Goal: Task Accomplishment & Management: Manage account settings

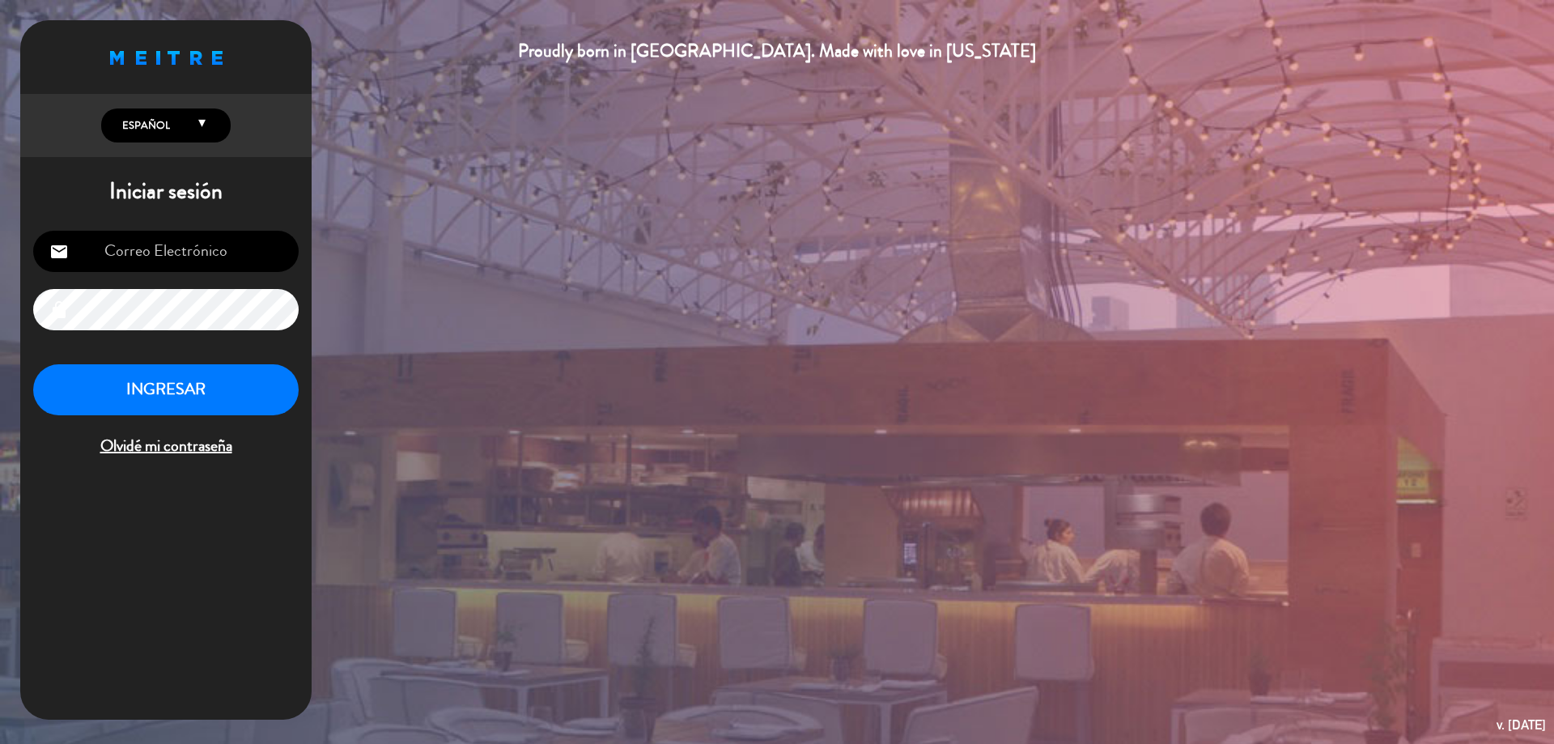
type input "[EMAIL_ADDRESS][DOMAIN_NAME]"
click at [232, 397] on button "INGRESAR" at bounding box center [166, 389] width 266 height 51
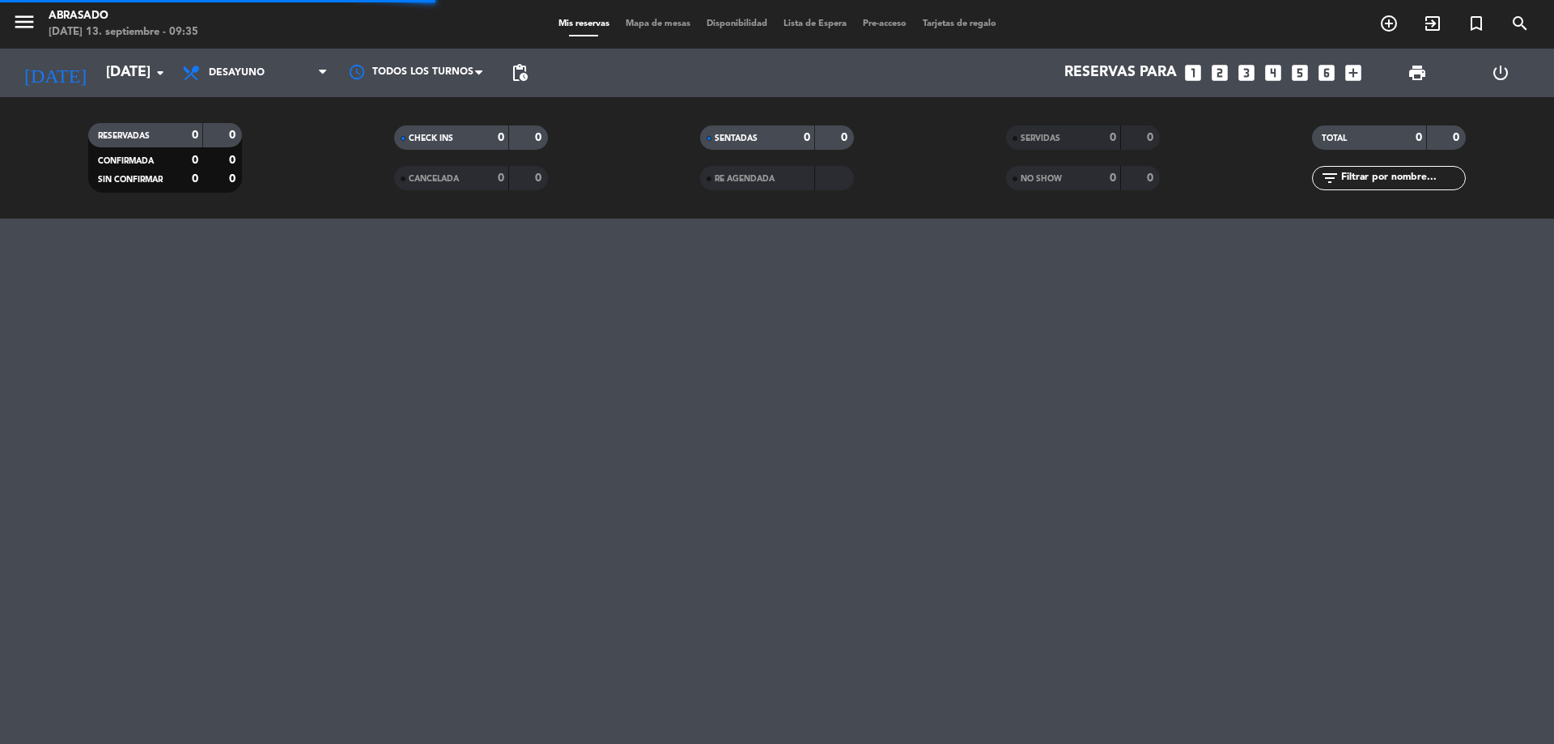
click at [238, 380] on div "menu Abrasado [DATE] 13. septiembre - 09:35 Mis reservas Mapa de mesas Disponib…" at bounding box center [777, 372] width 1554 height 744
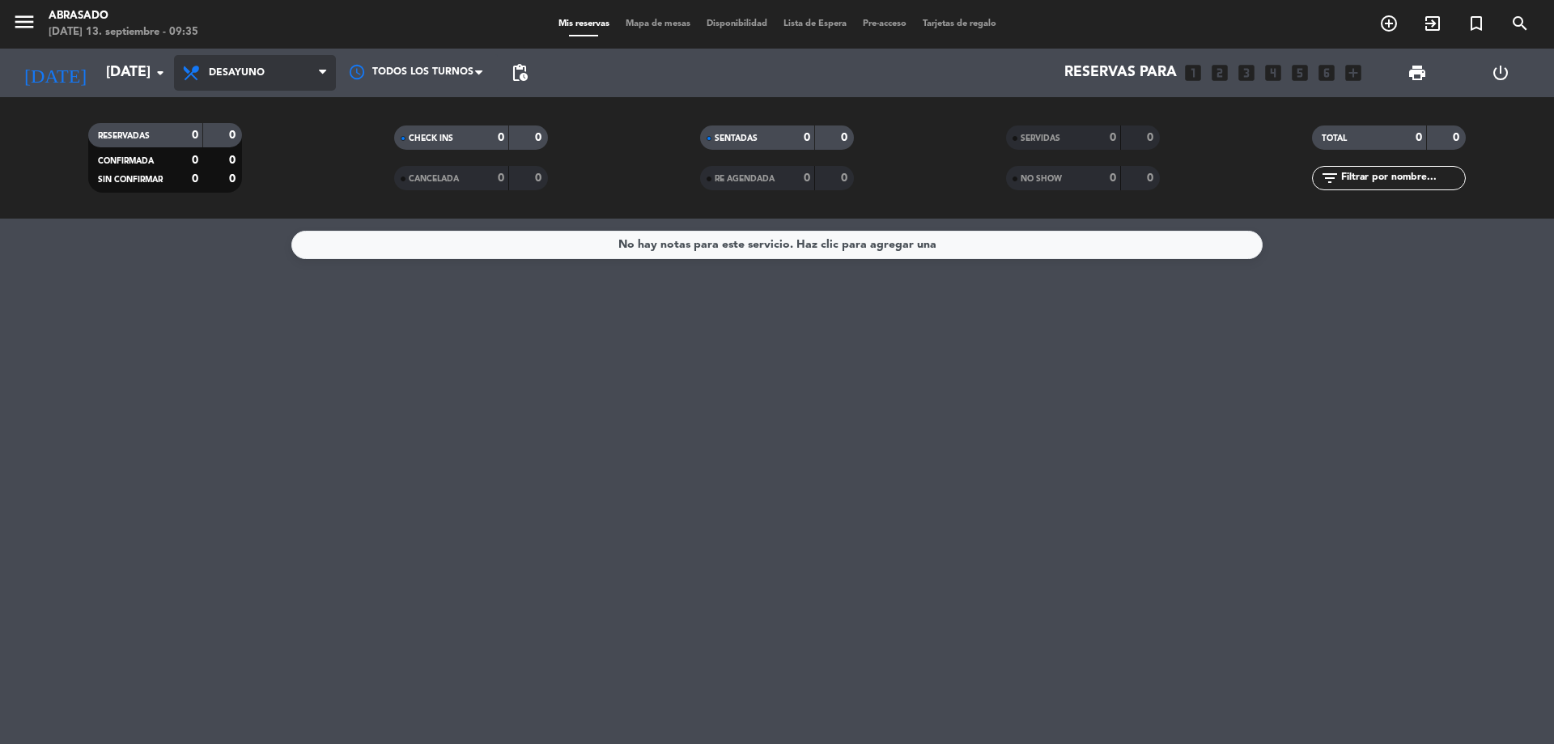
click at [295, 66] on span "Desayuno" at bounding box center [255, 73] width 162 height 36
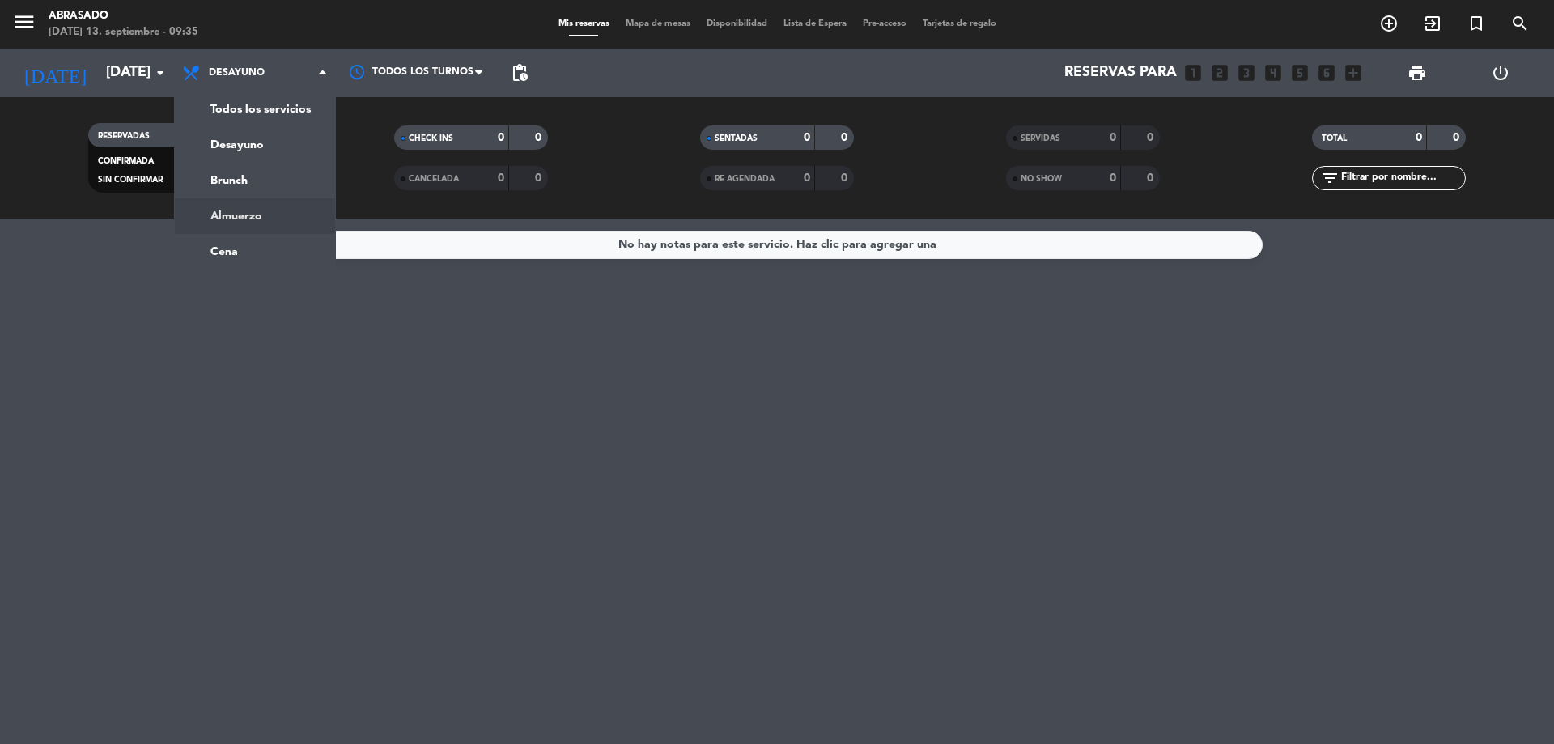
click at [36, 294] on div "No hay notas para este servicio. Haz clic para agregar una" at bounding box center [777, 481] width 1554 height 525
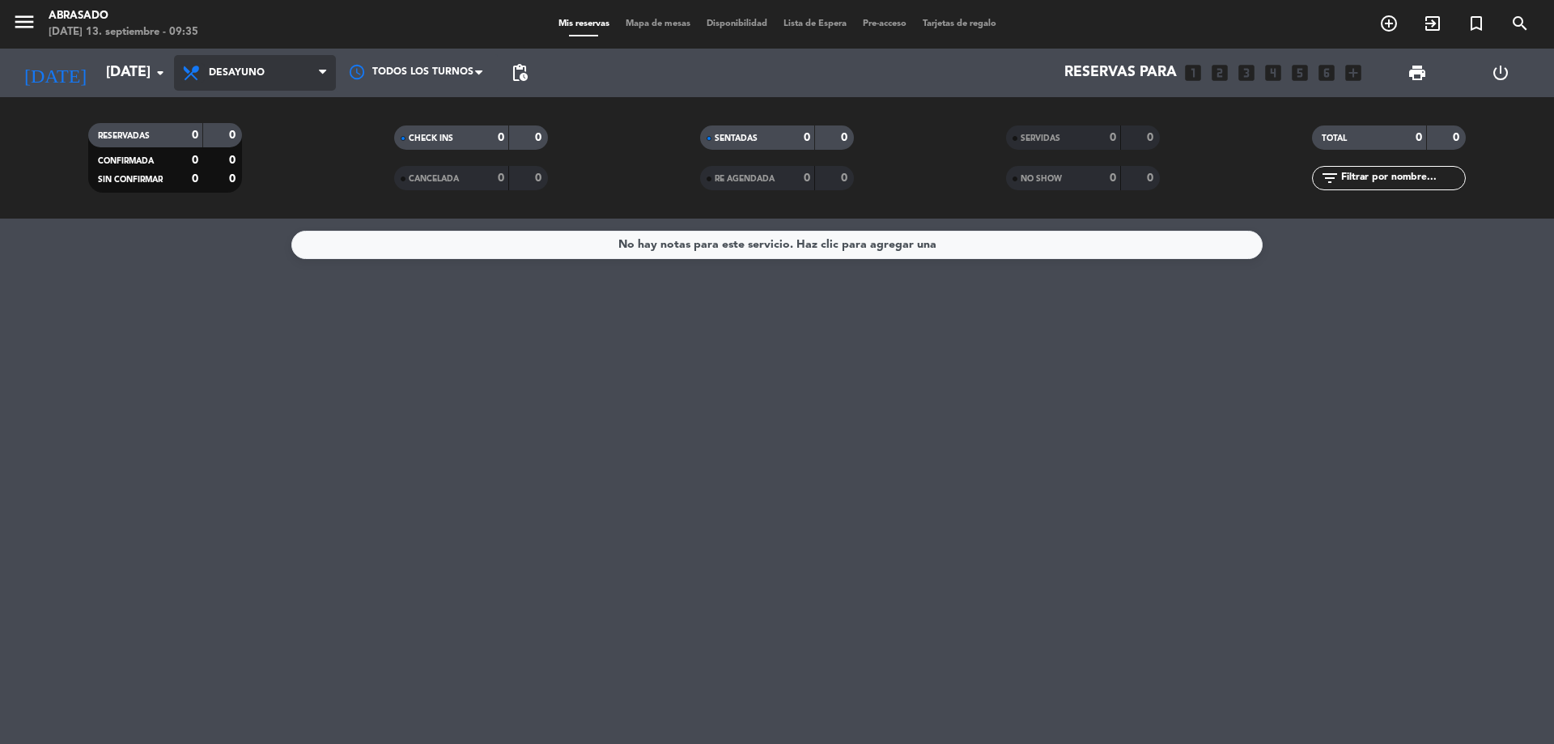
click at [194, 80] on icon at bounding box center [192, 72] width 23 height 19
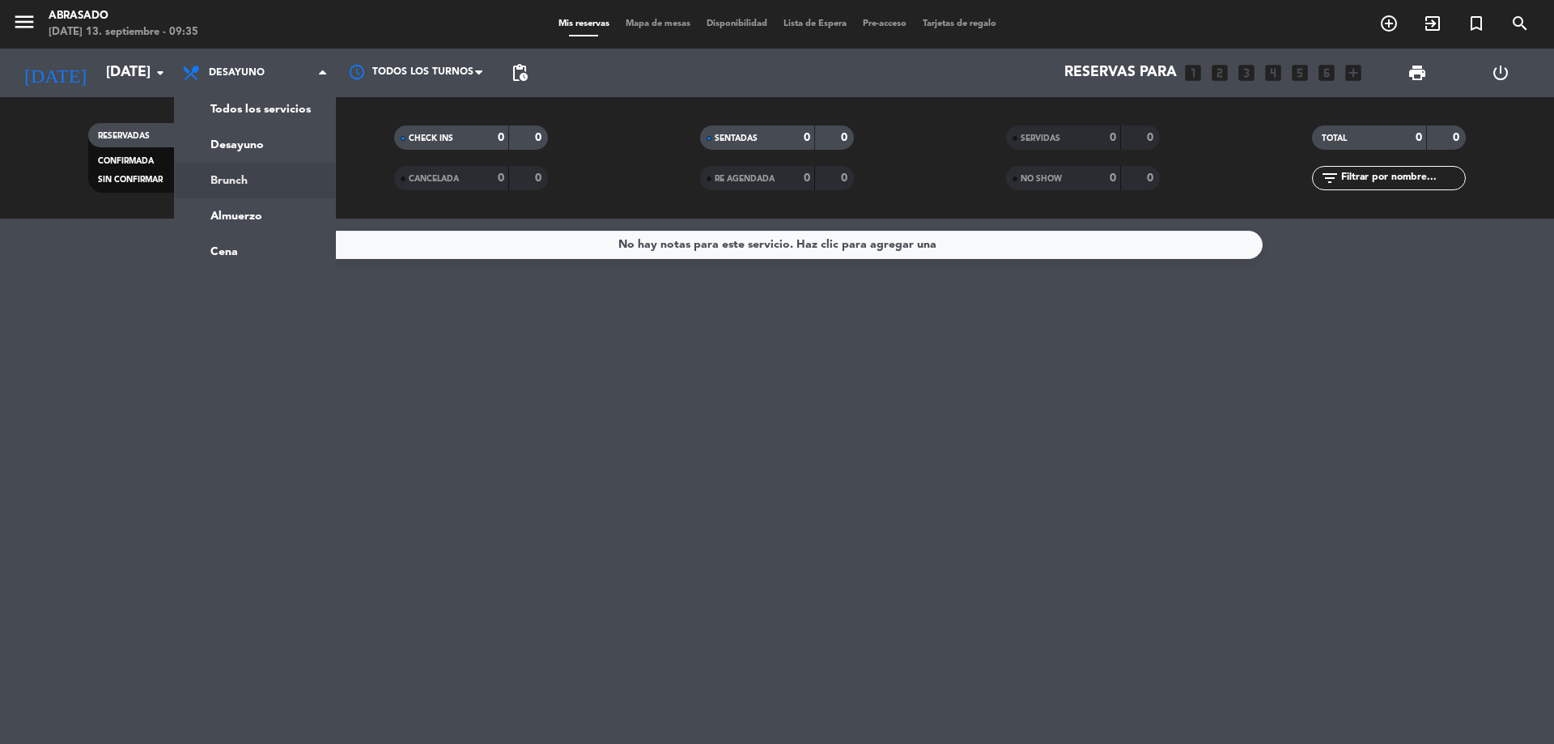
click at [232, 176] on div "menu Abrasado [DATE] 13. septiembre - 09:35 Mis reservas Mapa de mesas Disponib…" at bounding box center [777, 109] width 1554 height 219
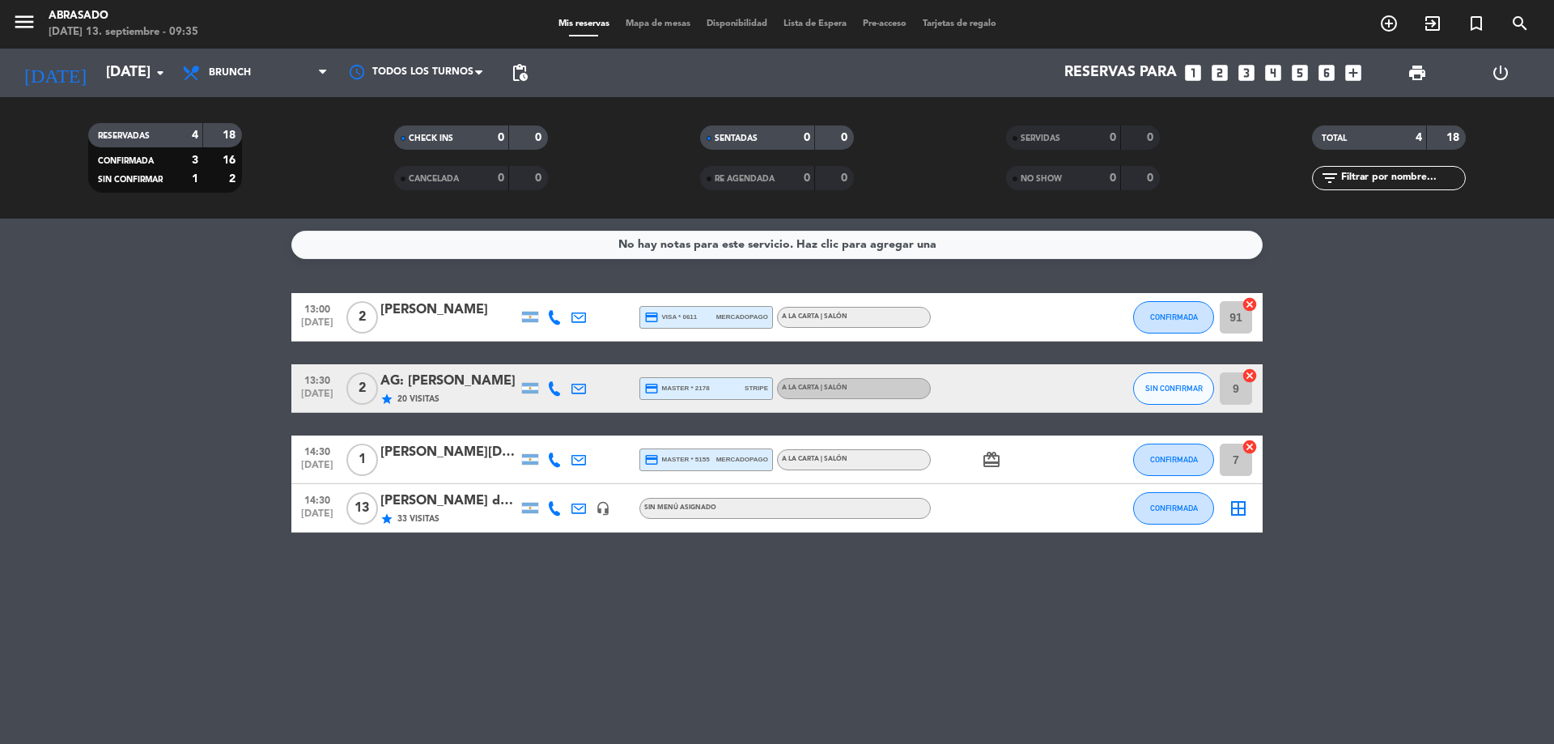
click at [362, 508] on span "13" at bounding box center [362, 508] width 32 height 32
click at [259, 572] on div "No hay notas para este servicio. Haz clic para agregar una 13:00 [DATE] 2 [PERS…" at bounding box center [777, 481] width 1554 height 525
click at [222, 435] on bookings-row "13:00 [DATE] 2 [PERSON_NAME] credit_card visa * 0611 mercadopago A la carta | S…" at bounding box center [777, 413] width 1554 height 240
click at [17, 14] on icon "menu" at bounding box center [24, 22] width 24 height 24
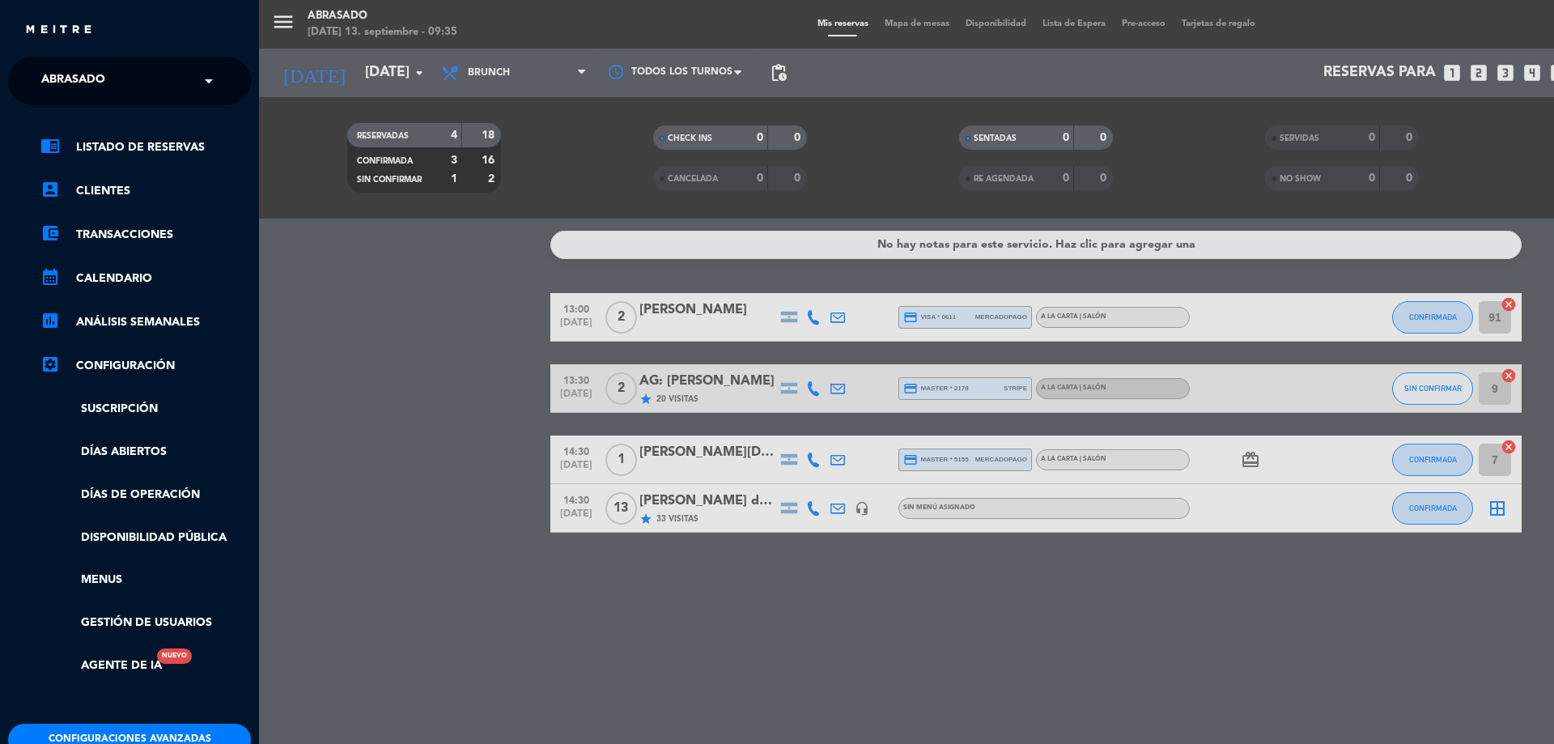
click at [193, 83] on input "text" at bounding box center [131, 82] width 198 height 36
click at [202, 81] on span at bounding box center [213, 81] width 28 height 34
click at [202, 82] on span at bounding box center [213, 81] width 28 height 34
click at [196, 138] on div "Turismo Bodega Los Toneles" at bounding box center [129, 149] width 241 height 24
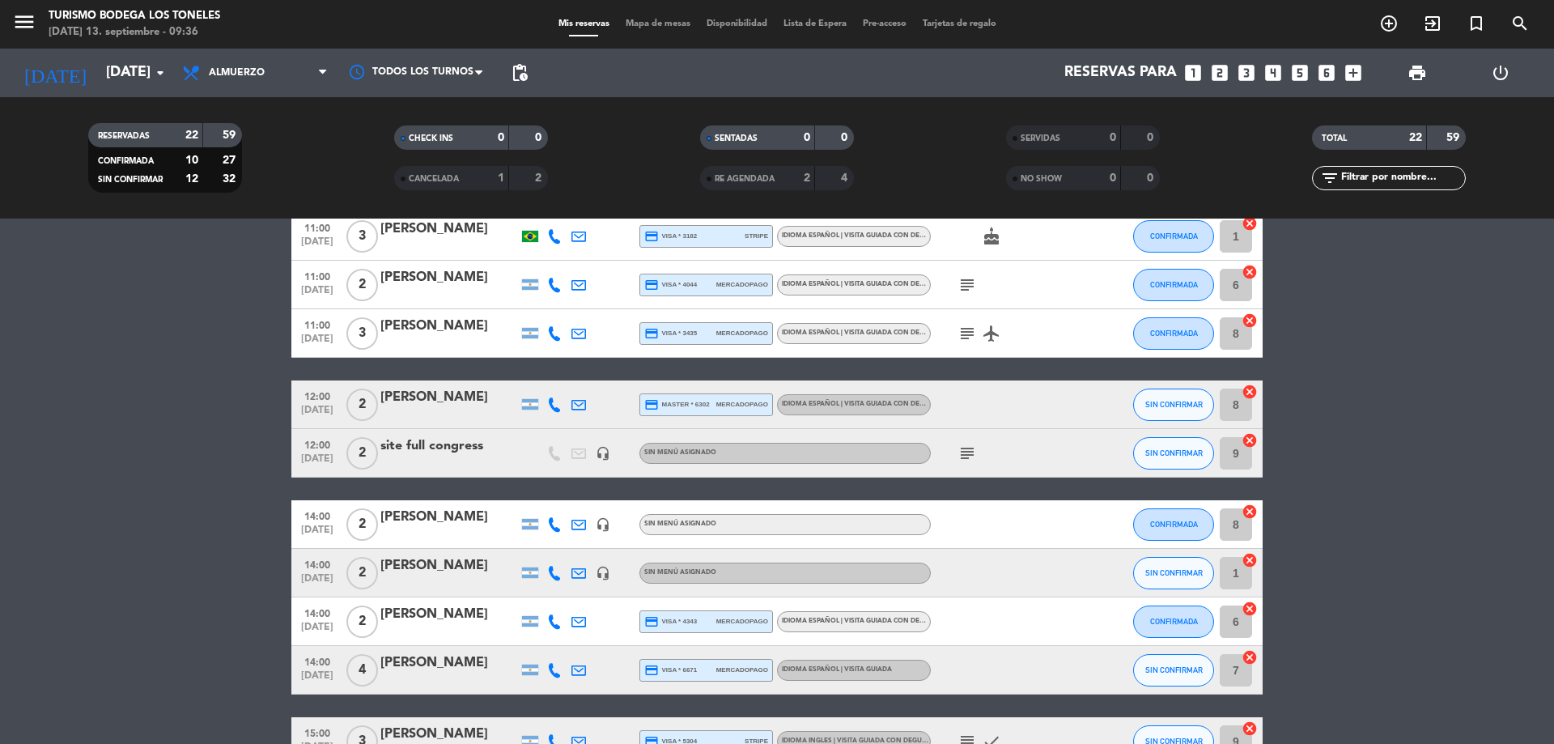
click at [975, 455] on icon "subject" at bounding box center [967, 453] width 19 height 19
click at [150, 555] on bookings-row "11:00 [DATE] 2 [PERSON_NAME] credit_card visa * 3715 mercadopago Idioma Español…" at bounding box center [777, 755] width 1554 height 1182
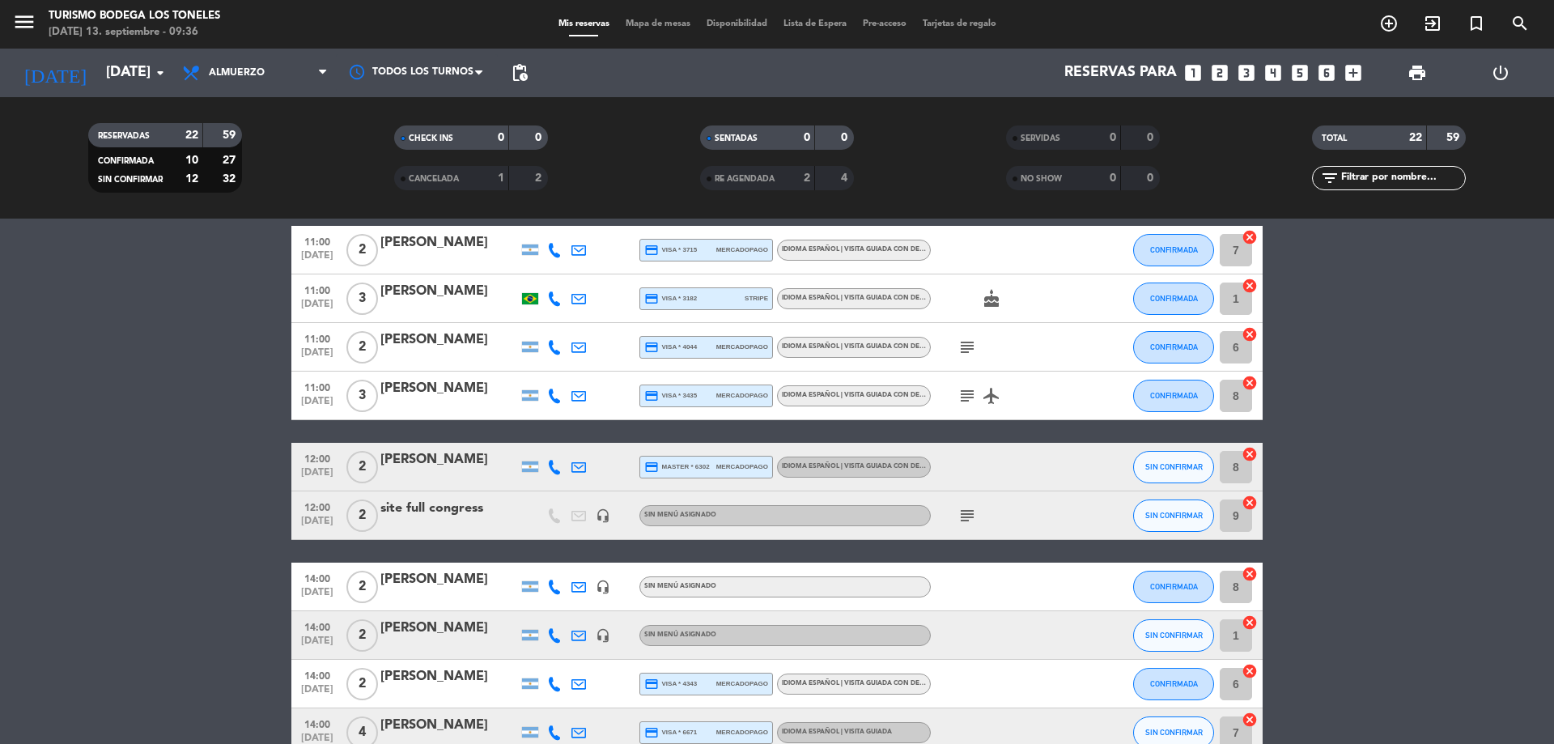
scroll to position [0, 0]
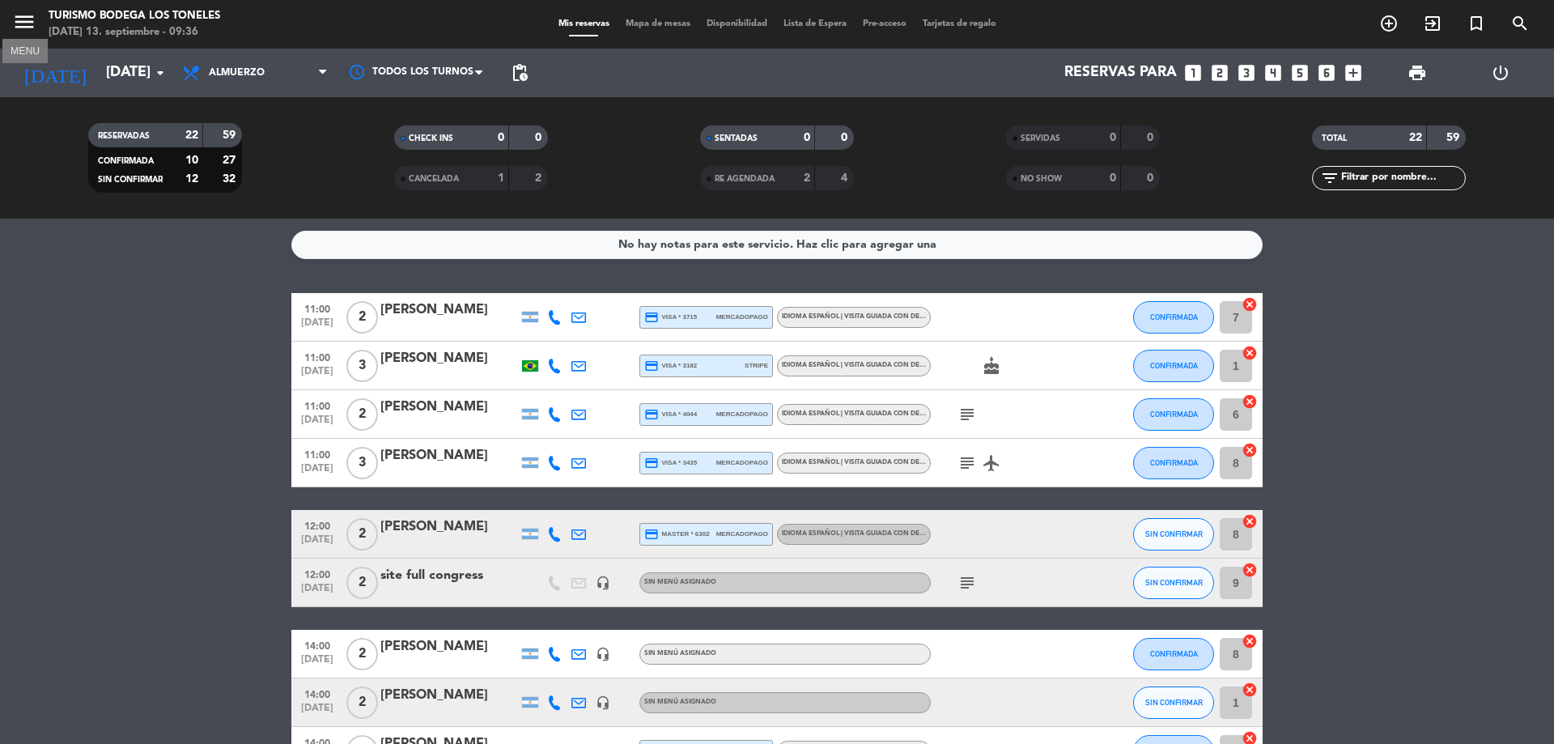
click at [28, 18] on icon "menu" at bounding box center [24, 22] width 24 height 24
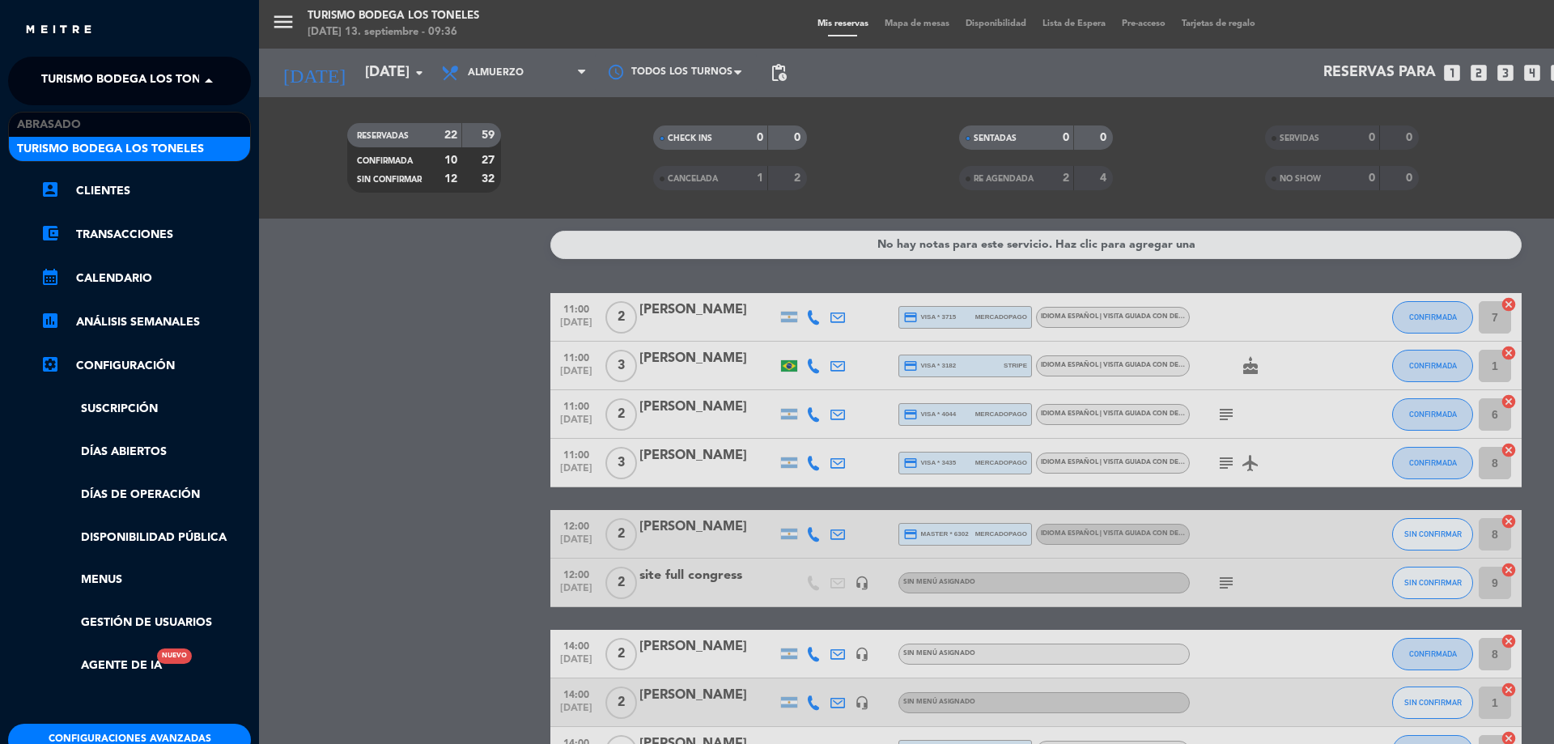
click at [213, 72] on span at bounding box center [213, 81] width 28 height 34
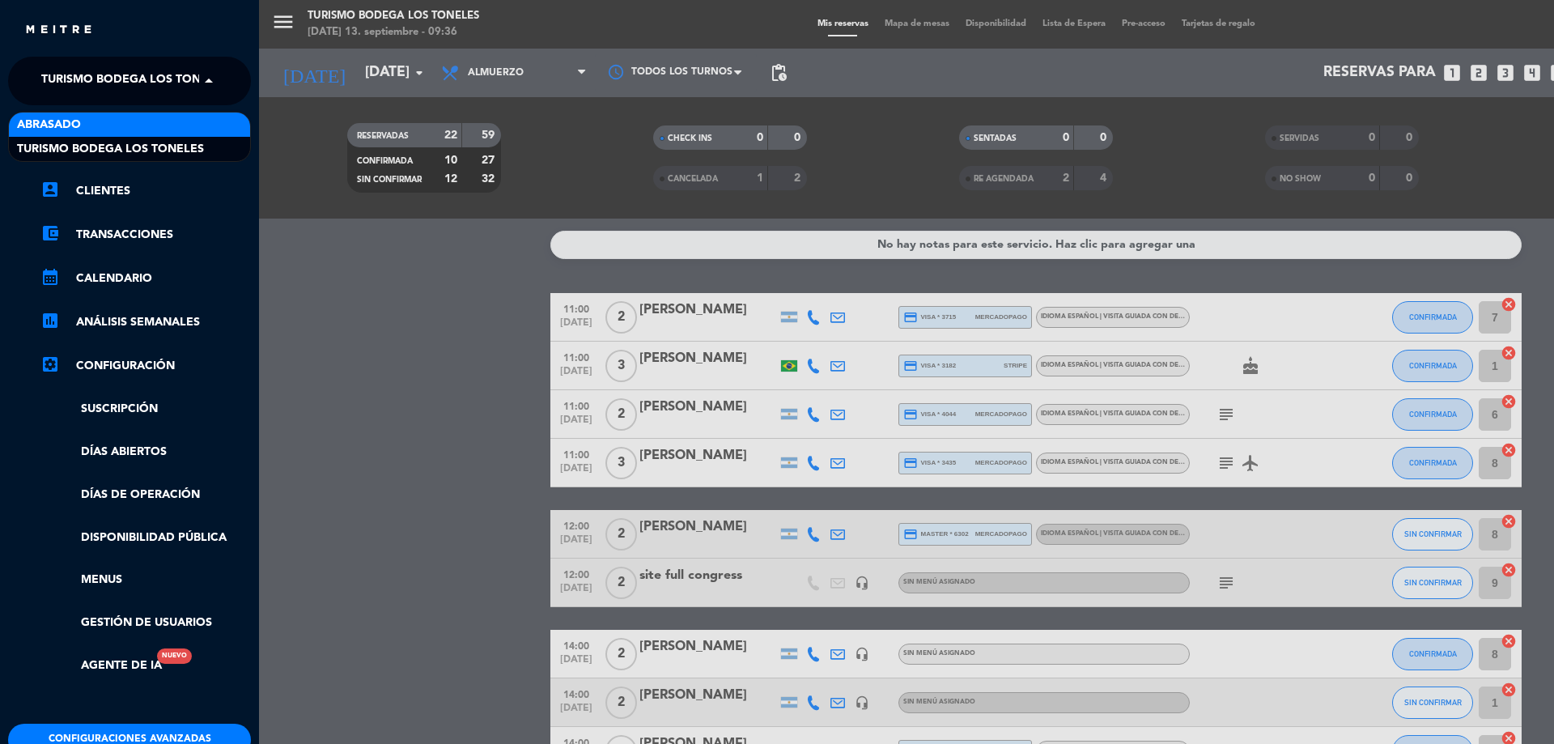
click at [199, 126] on div "Abrasado" at bounding box center [129, 125] width 241 height 24
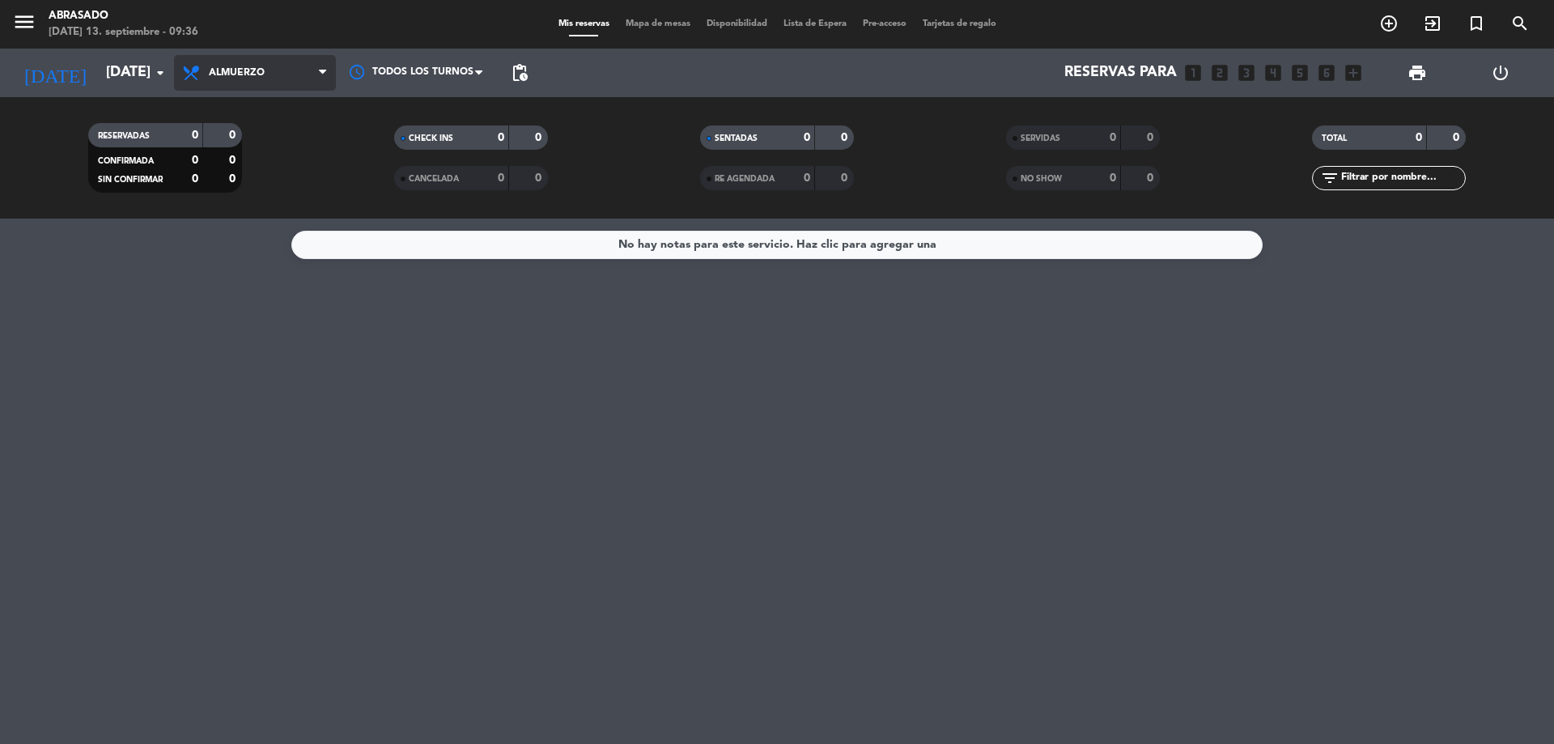
click at [215, 83] on span "Almuerzo" at bounding box center [255, 73] width 162 height 36
click at [232, 172] on div "menu Abrasado [DATE] 13. septiembre - 09:36 Mis reservas Mapa de mesas Disponib…" at bounding box center [777, 109] width 1554 height 219
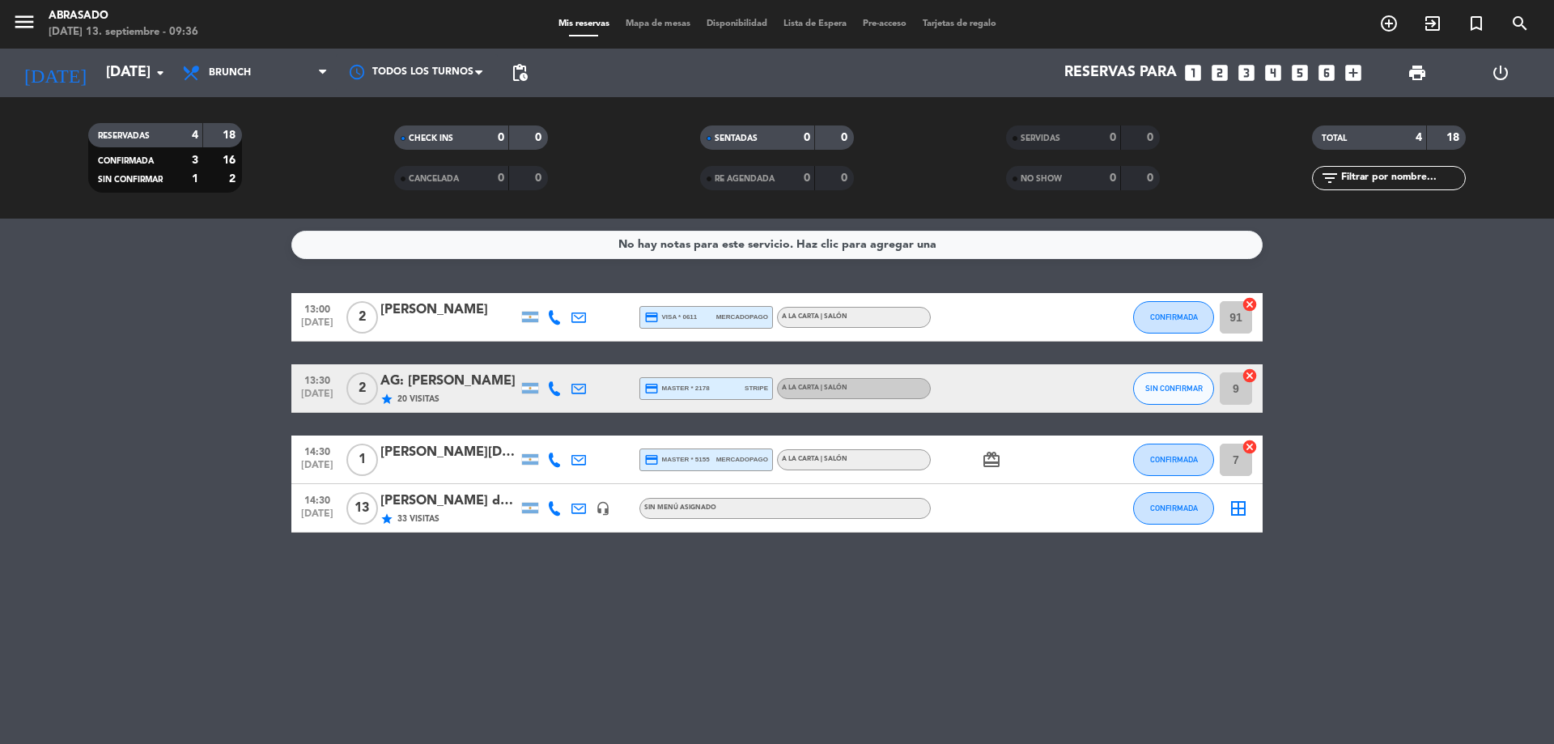
drag, startPoint x: 184, startPoint y: 508, endPoint x: 226, endPoint y: 515, distance: 42.6
click at [193, 513] on bookings-row "13:00 [DATE] 2 [PERSON_NAME] credit_card visa * 0611 mercadopago A la carta | S…" at bounding box center [777, 413] width 1554 height 240
click at [183, 511] on bookings-row "13:00 [DATE] 2 [PERSON_NAME] credit_card visa * 0611 mercadopago A la carta | S…" at bounding box center [777, 413] width 1554 height 240
click at [1412, 365] on bookings-row "13:00 [DATE] 2 [PERSON_NAME] credit_card visa * 0611 mercadopago A la carta | S…" at bounding box center [777, 413] width 1554 height 240
click at [516, 512] on div "star 33 Visitas" at bounding box center [449, 519] width 138 height 14
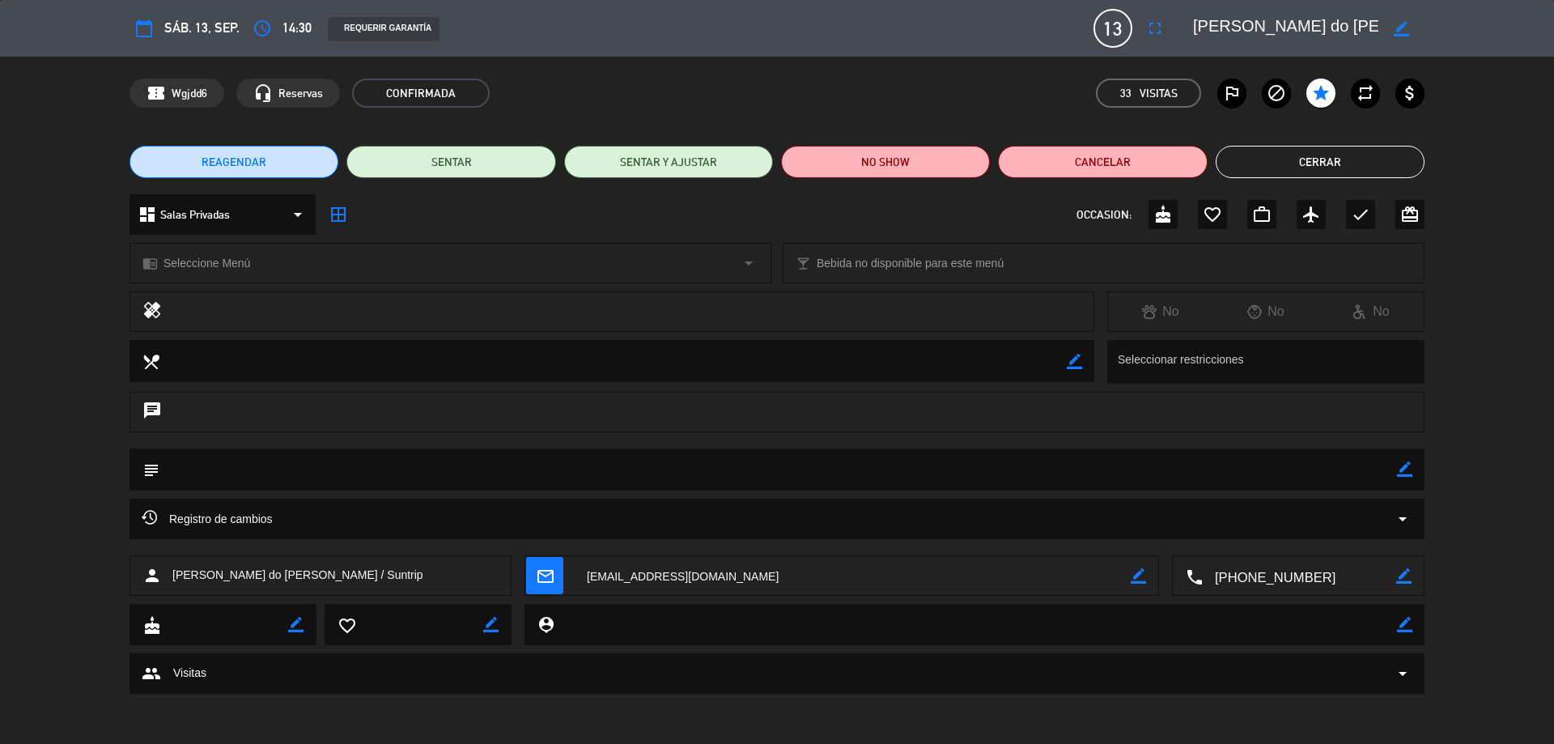
click at [149, 465] on icon "subject" at bounding box center [151, 470] width 18 height 18
click at [146, 473] on icon "subject" at bounding box center [151, 470] width 18 height 18
click at [1310, 163] on button "Cerrar" at bounding box center [1320, 162] width 209 height 32
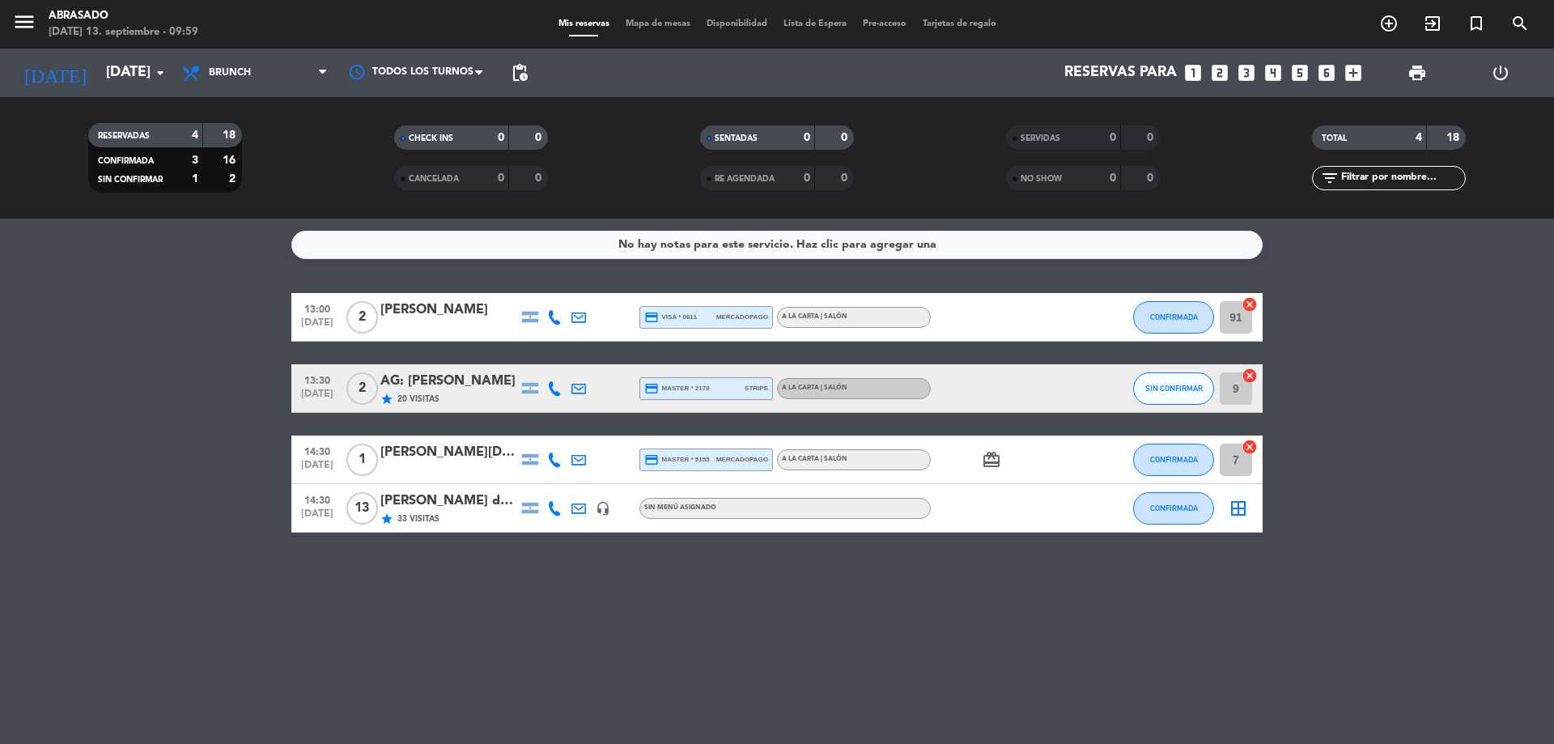
drag, startPoint x: 500, startPoint y: 501, endPoint x: 589, endPoint y: 553, distance: 102.3
click at [589, 553] on div "No hay notas para este servicio. Haz clic para agregar una 13:00 [DATE] 2 [PERS…" at bounding box center [777, 481] width 1554 height 525
drag, startPoint x: 66, startPoint y: 191, endPoint x: 341, endPoint y: 550, distance: 451.6
click at [65, 193] on div "RESERVADAS 4 18 CONFIRMADA 3 16 SIN CONFIRMAR 1 2" at bounding box center [165, 157] width 306 height 89
click at [413, 387] on div "AG: [PERSON_NAME]" at bounding box center [449, 381] width 138 height 21
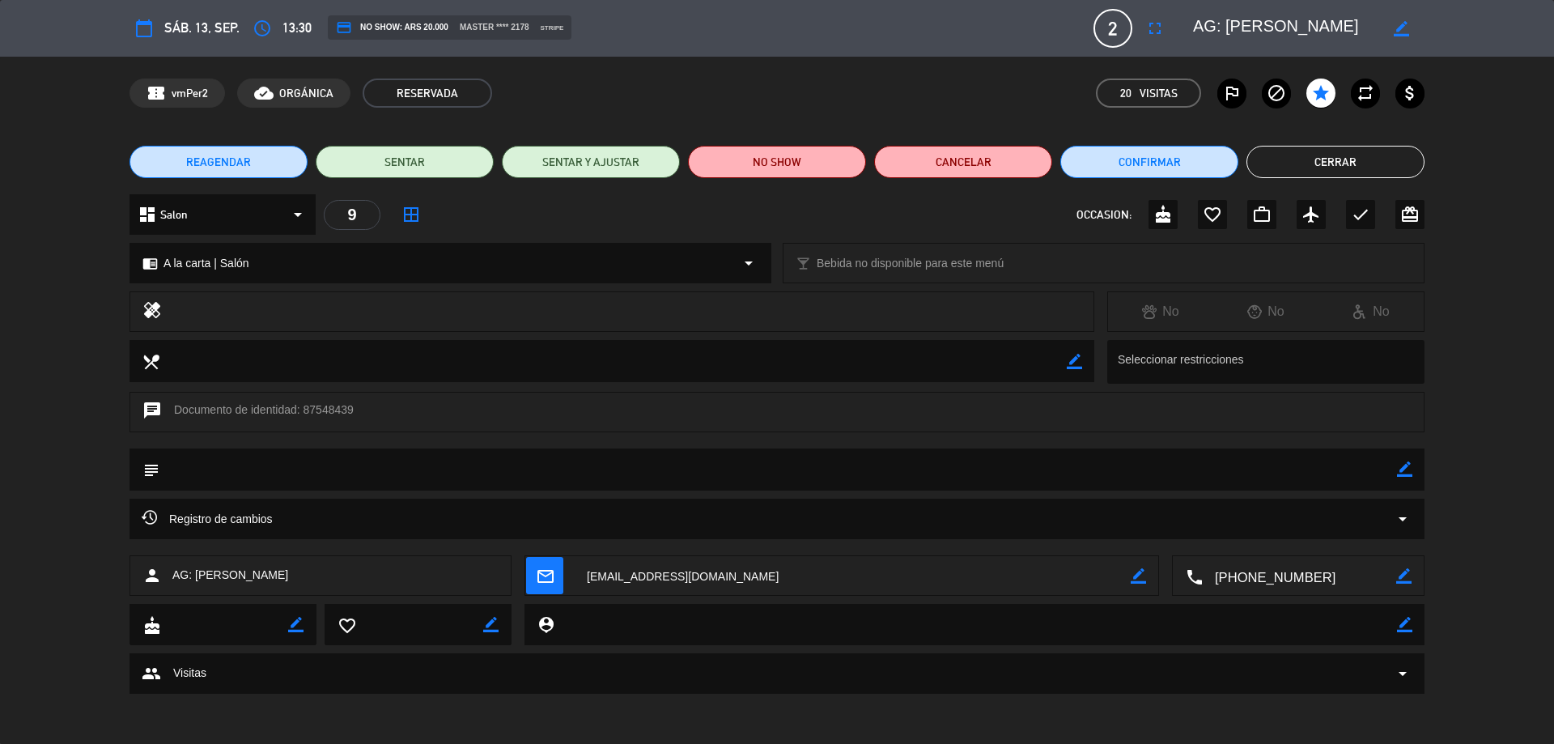
click at [1317, 149] on button "Cerrar" at bounding box center [1336, 162] width 178 height 32
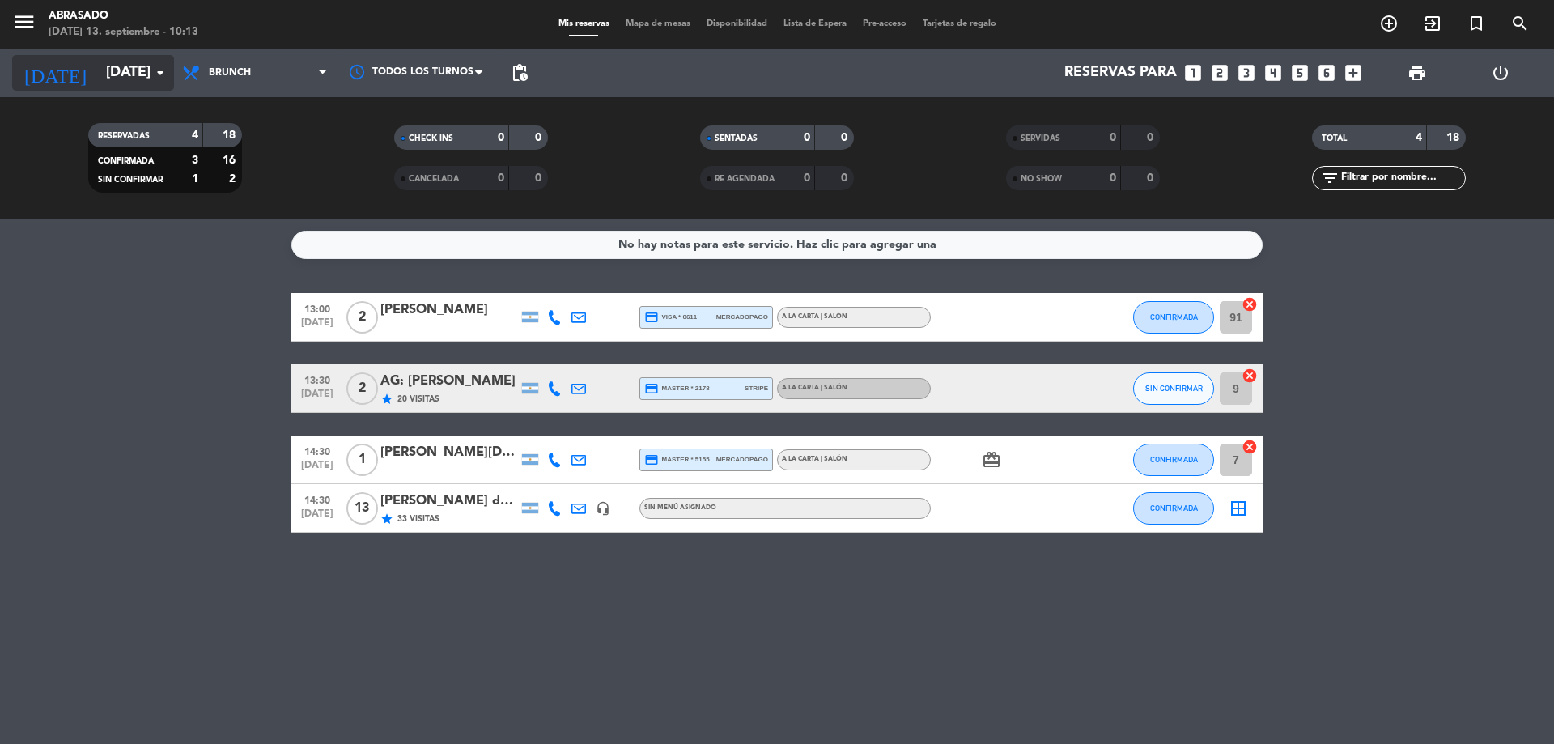
drag, startPoint x: 1401, startPoint y: 305, endPoint x: 94, endPoint y: 87, distance: 1325.6
click at [94, 89] on div "[DATE] [DATE] arrow_drop_down" at bounding box center [93, 73] width 162 height 49
click at [98, 79] on input "[DATE]" at bounding box center [192, 73] width 188 height 32
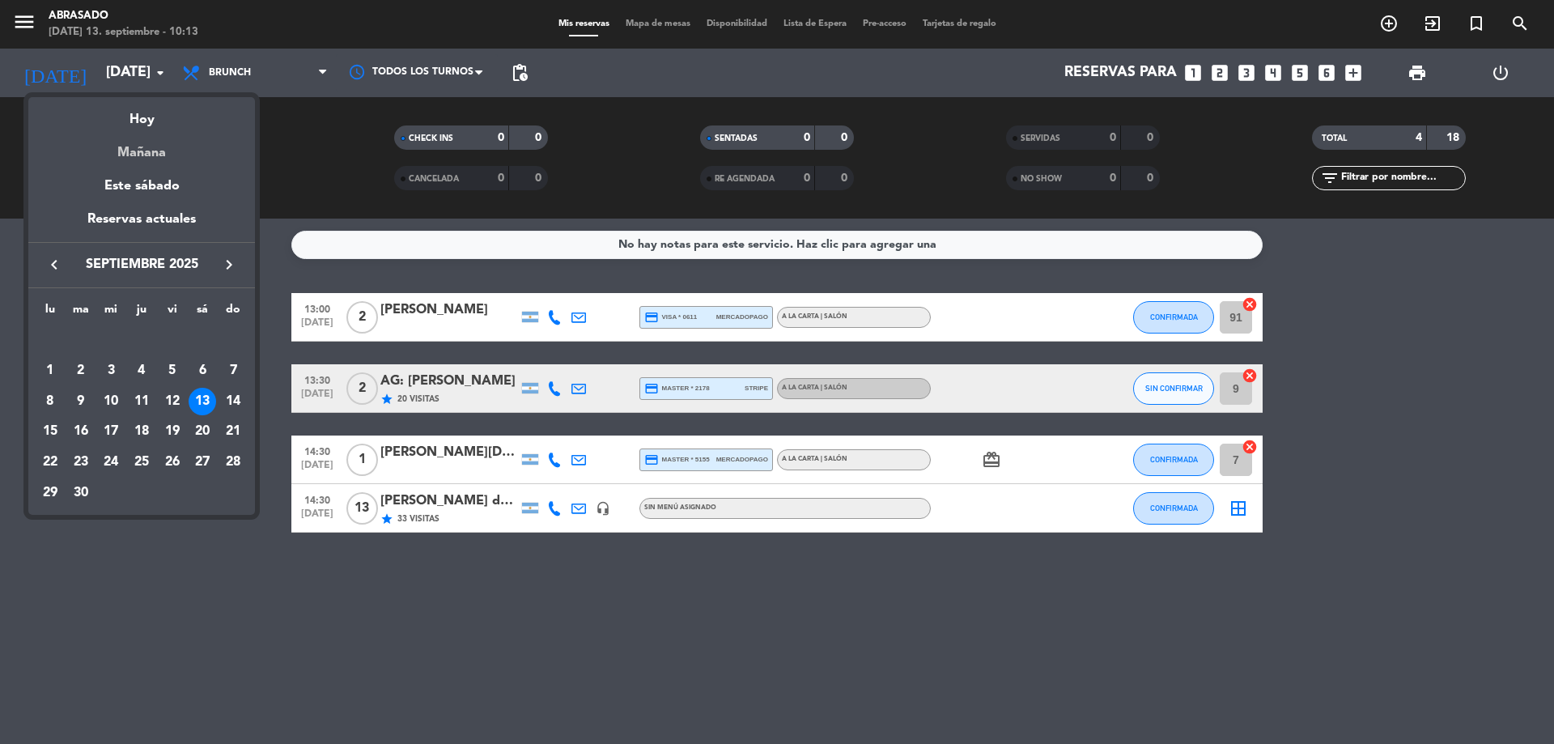
click at [151, 152] on div "Mañana" at bounding box center [141, 146] width 227 height 33
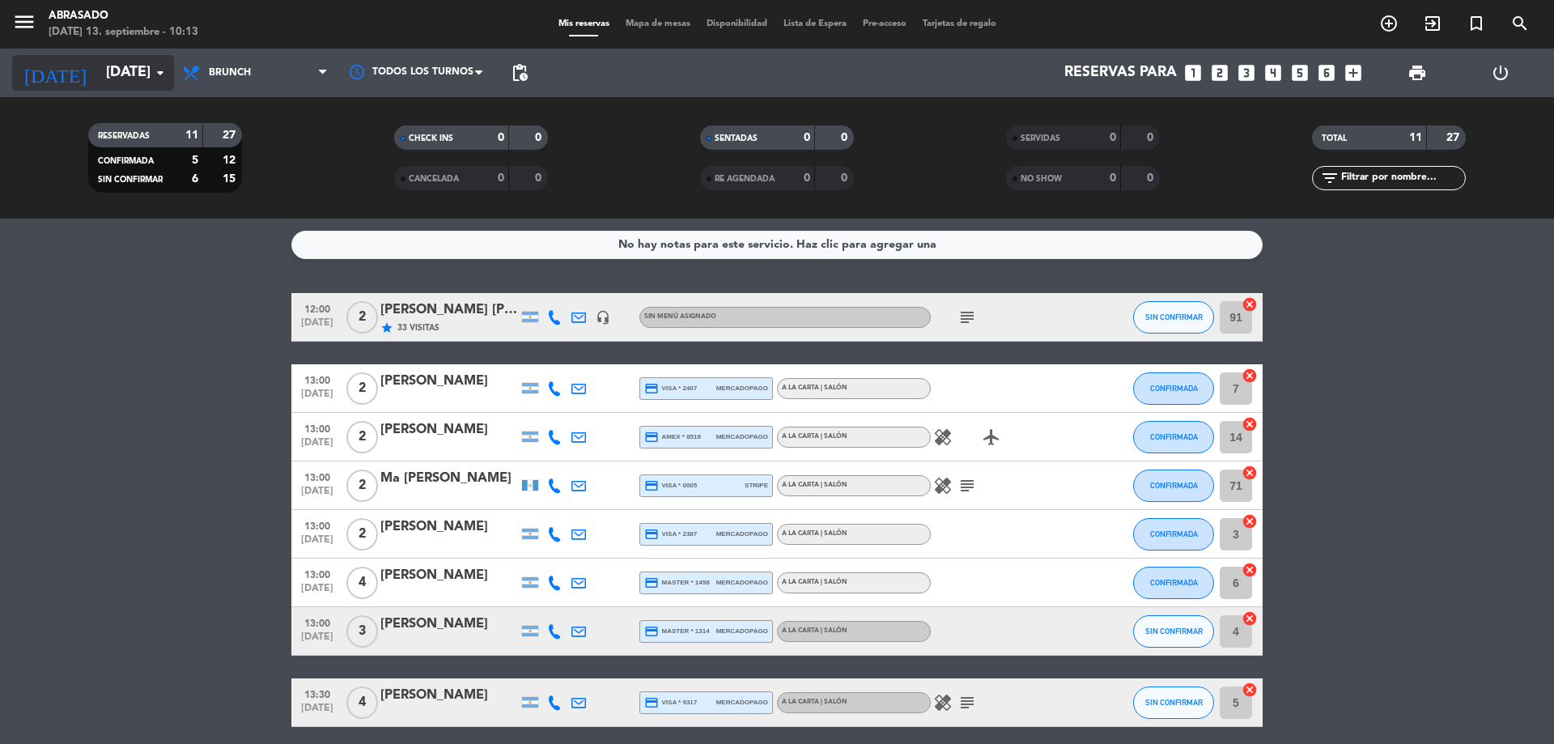
click at [100, 63] on input "[DATE]" at bounding box center [192, 73] width 188 height 32
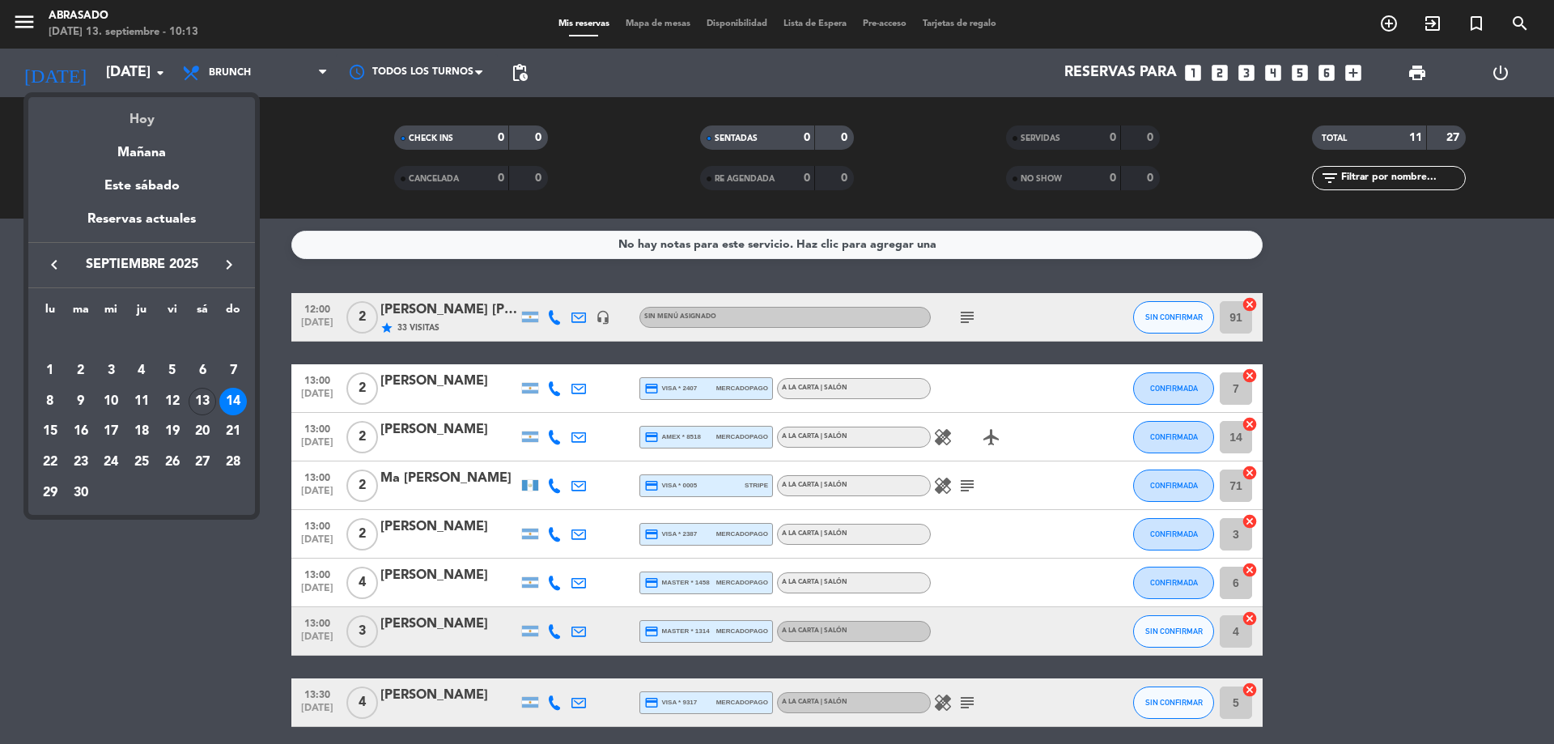
click at [143, 108] on div "Hoy" at bounding box center [141, 113] width 227 height 33
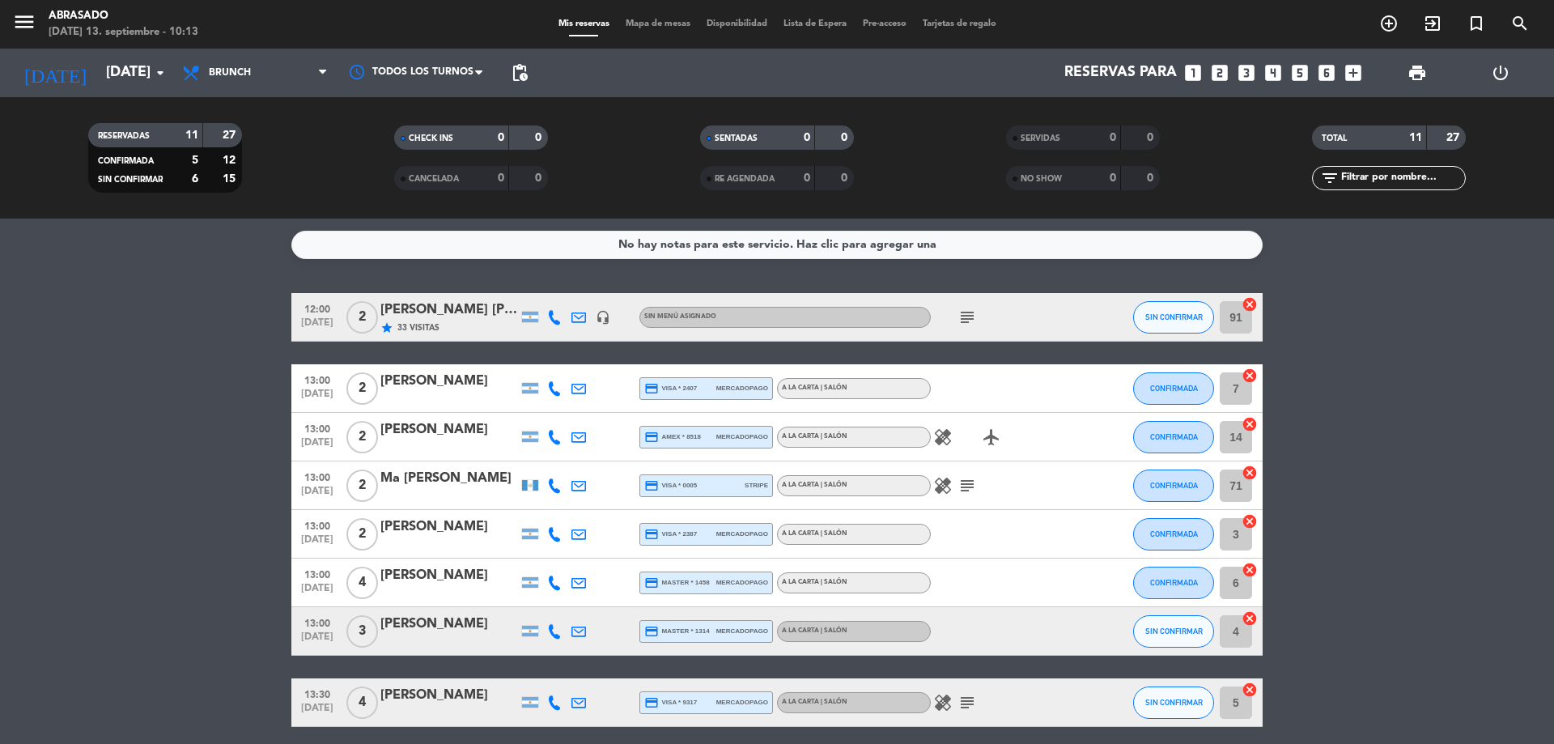
type input "[DATE]"
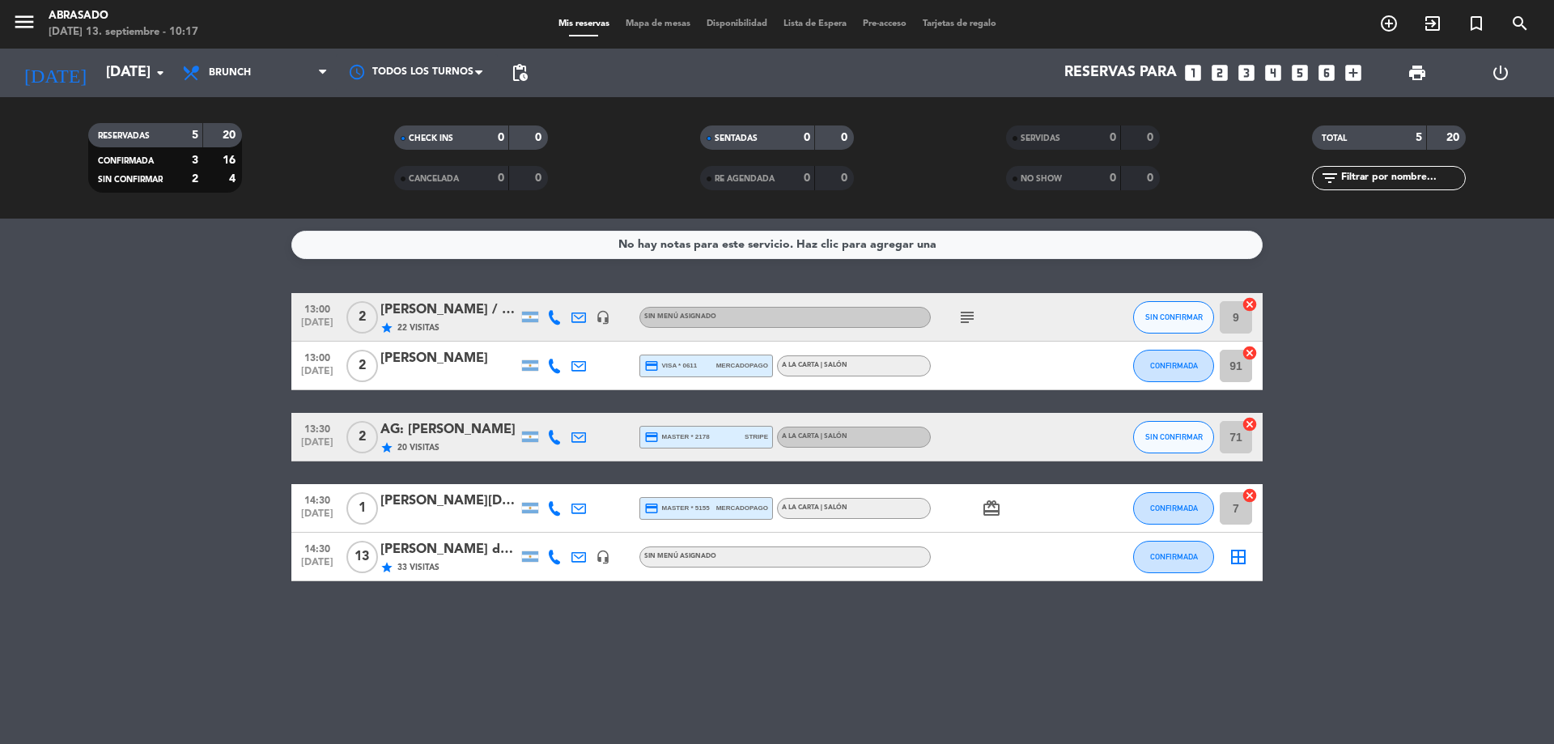
click at [470, 549] on div "[PERSON_NAME] do [PERSON_NAME] / Suntrip" at bounding box center [449, 549] width 138 height 21
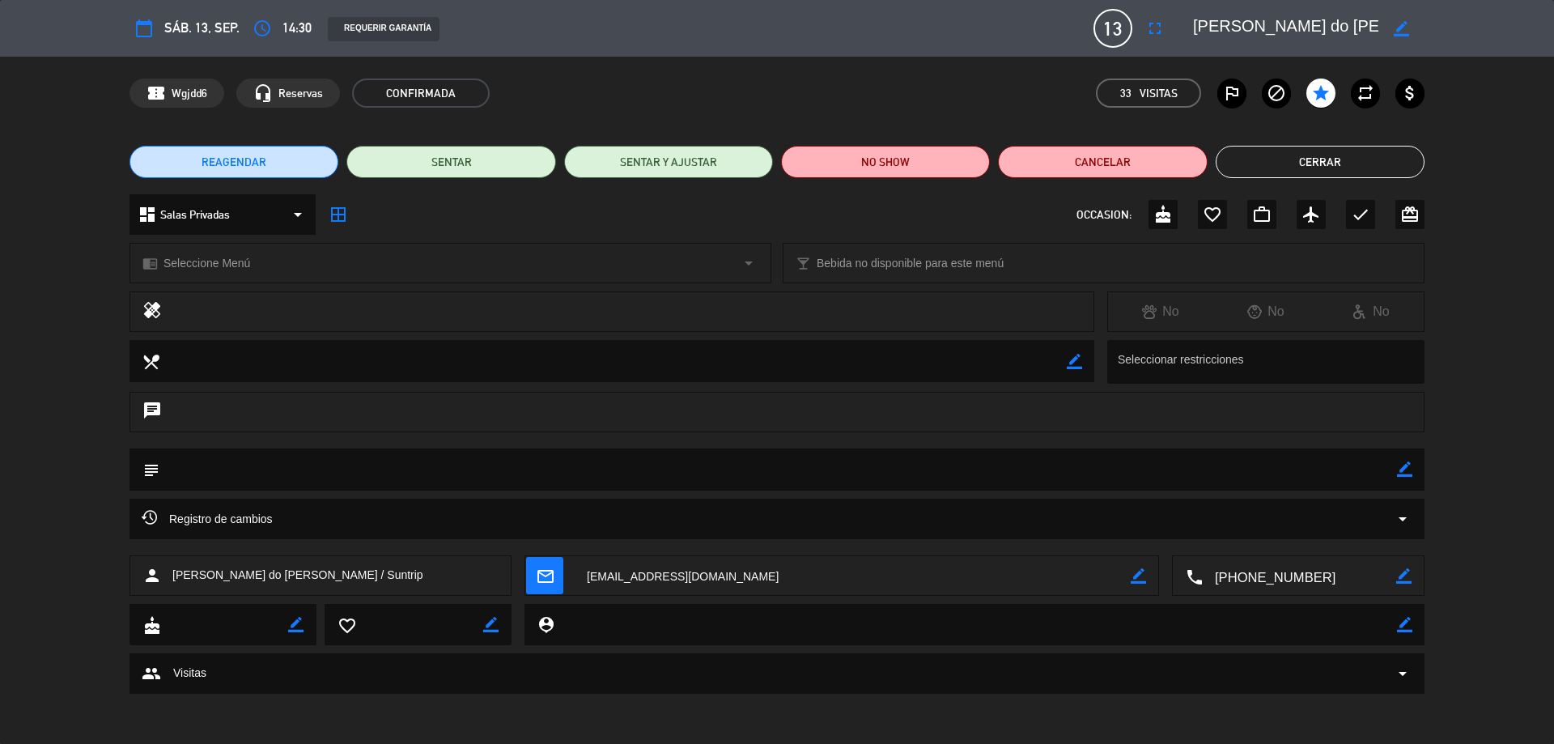
click at [1401, 472] on icon "border_color" at bounding box center [1404, 468] width 15 height 15
click at [1365, 477] on textarea at bounding box center [778, 468] width 1238 height 41
type textarea "12 m.aniversario y 1 m.ternerito-Sin restricciones informadas-Portugués"
click at [1407, 470] on icon at bounding box center [1404, 468] width 15 height 15
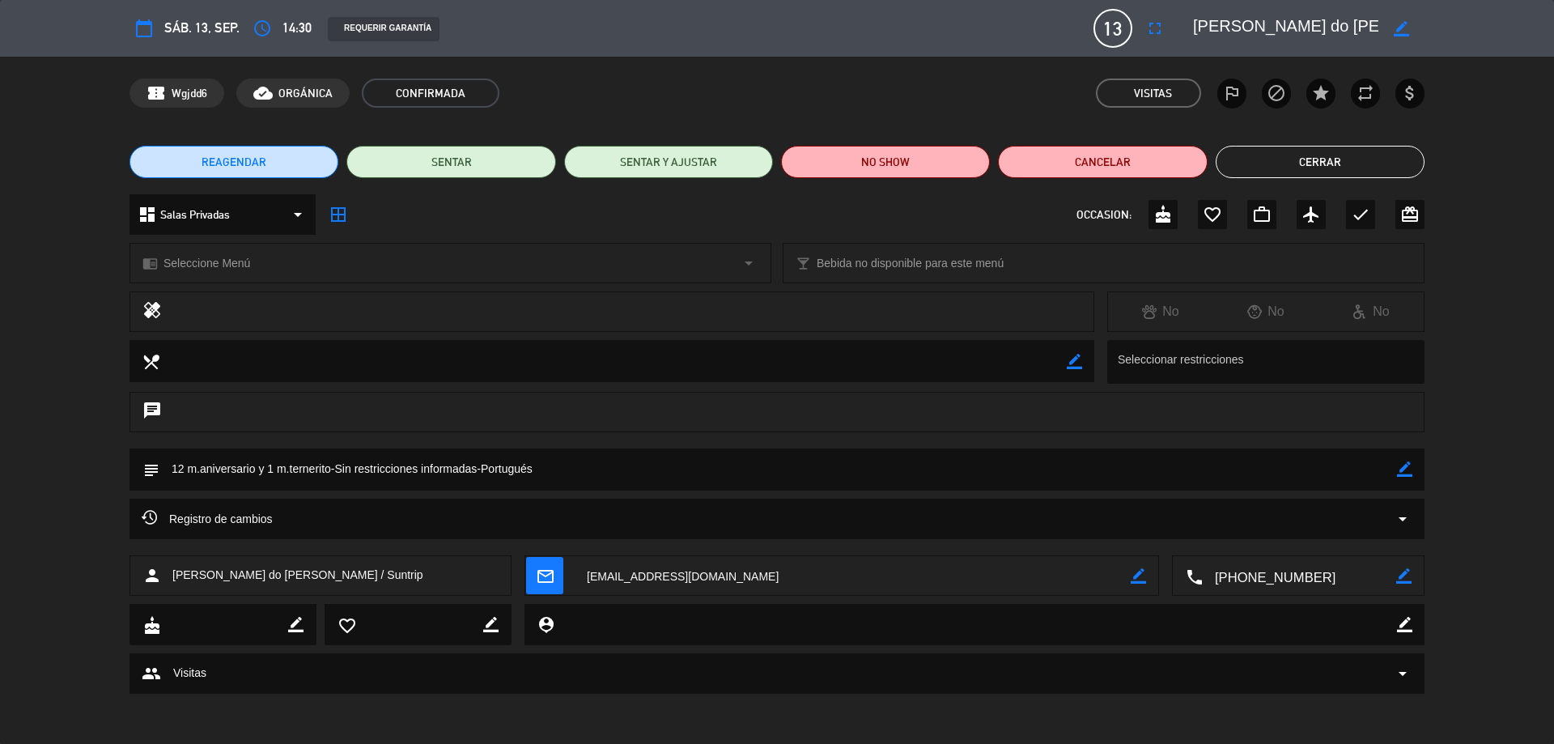
click at [1291, 155] on button "Cerrar" at bounding box center [1320, 162] width 209 height 32
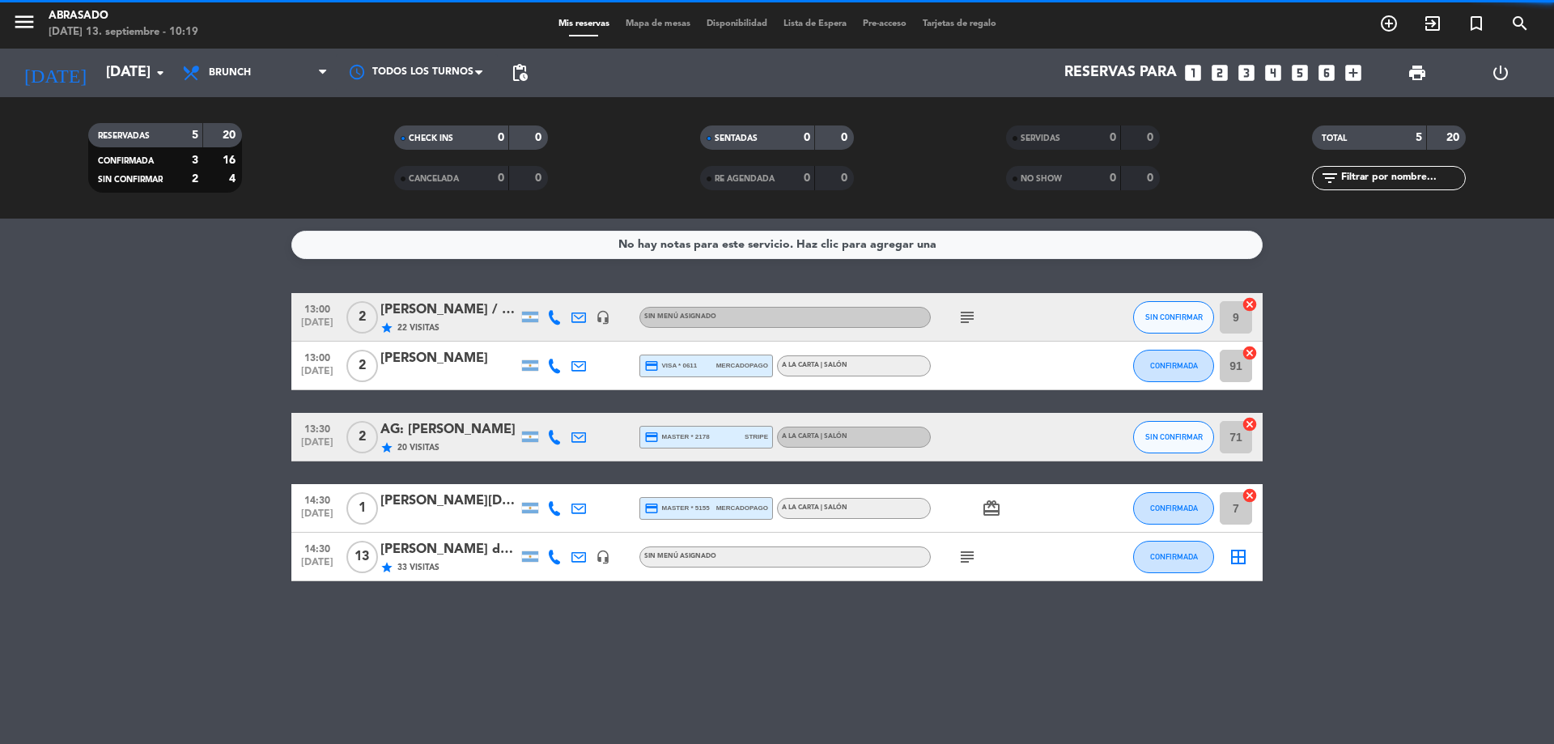
click at [1299, 422] on bookings-row "13:00 [DATE] 2 [PERSON_NAME] / Bus Vitivinícola star 22 Visitas headset_mic Sin…" at bounding box center [777, 437] width 1554 height 288
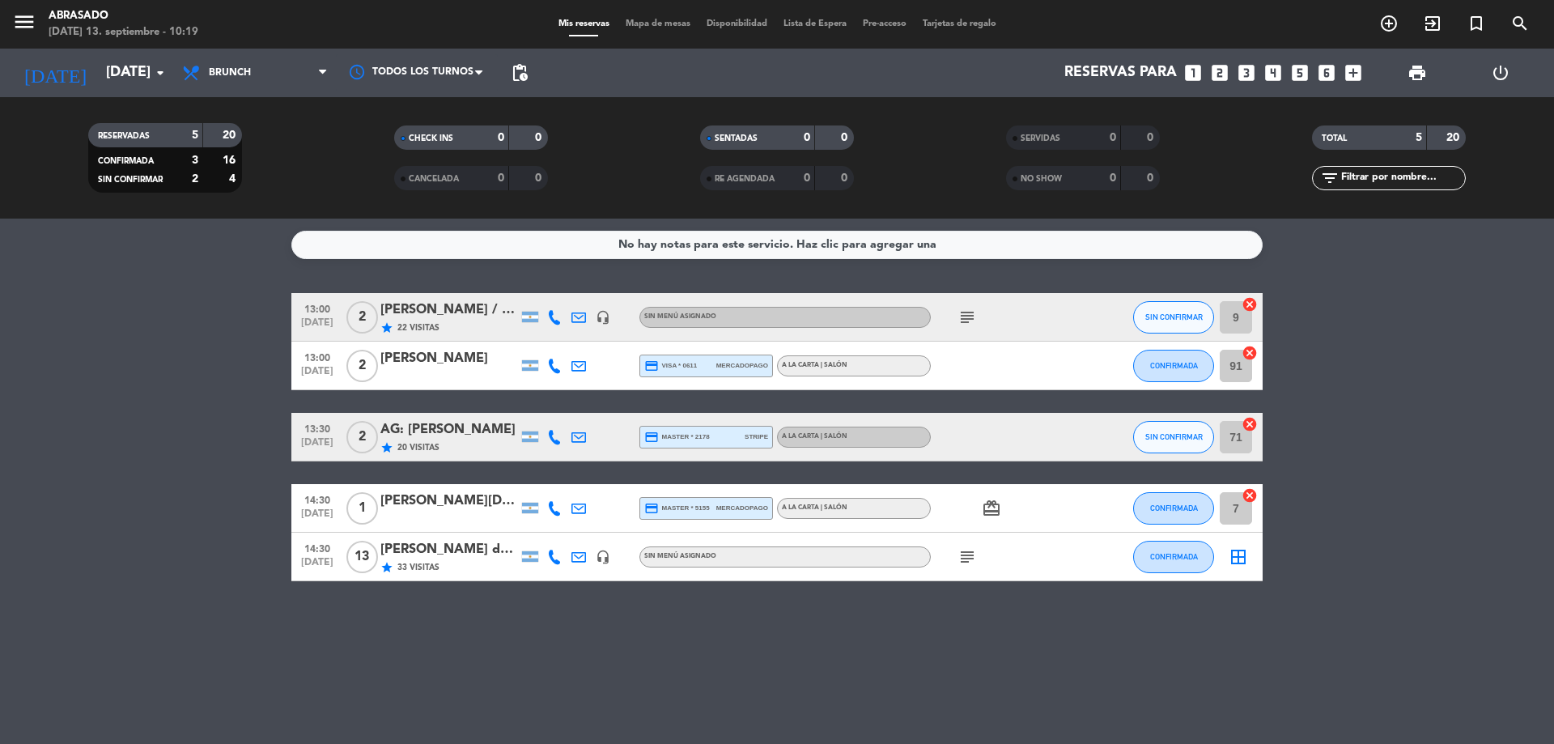
click at [966, 317] on icon "subject" at bounding box center [967, 317] width 19 height 19
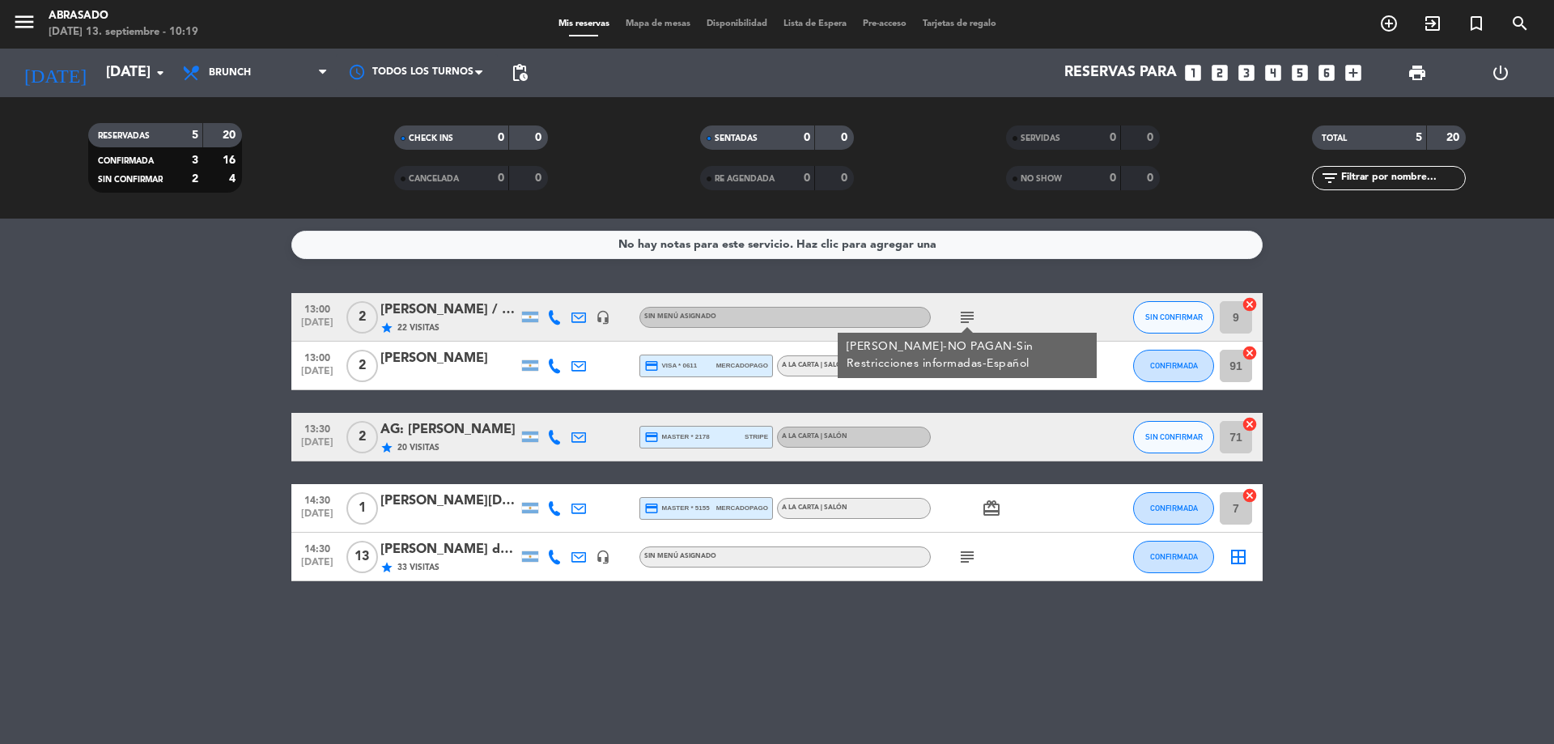
click at [964, 649] on div "No hay notas para este servicio. Haz clic para agregar una 13:00 [DATE] 2 [PERS…" at bounding box center [777, 481] width 1554 height 525
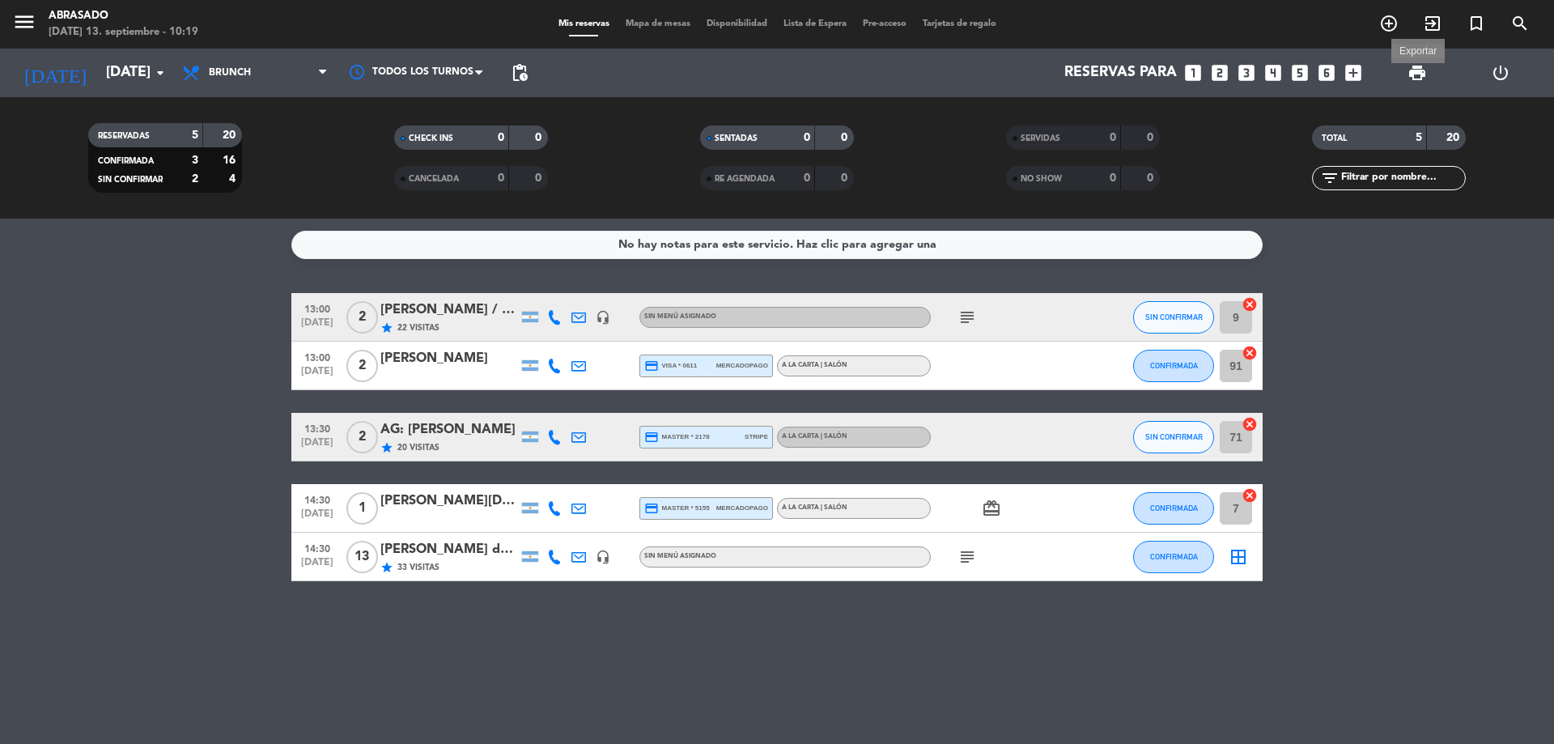
click at [1413, 77] on span "print" at bounding box center [1417, 72] width 19 height 19
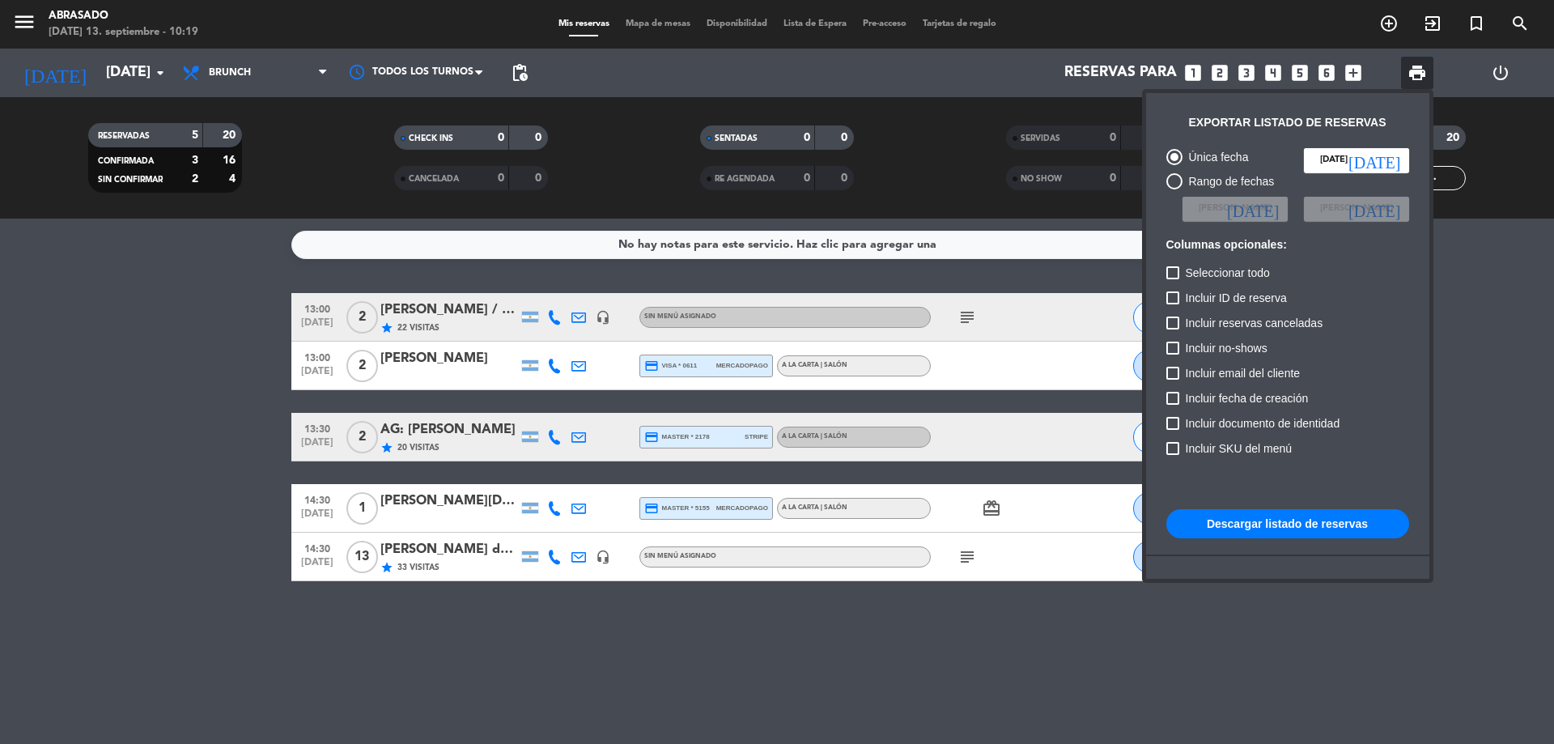
click at [1281, 529] on button "Descargar listado de reservas" at bounding box center [1288, 523] width 243 height 29
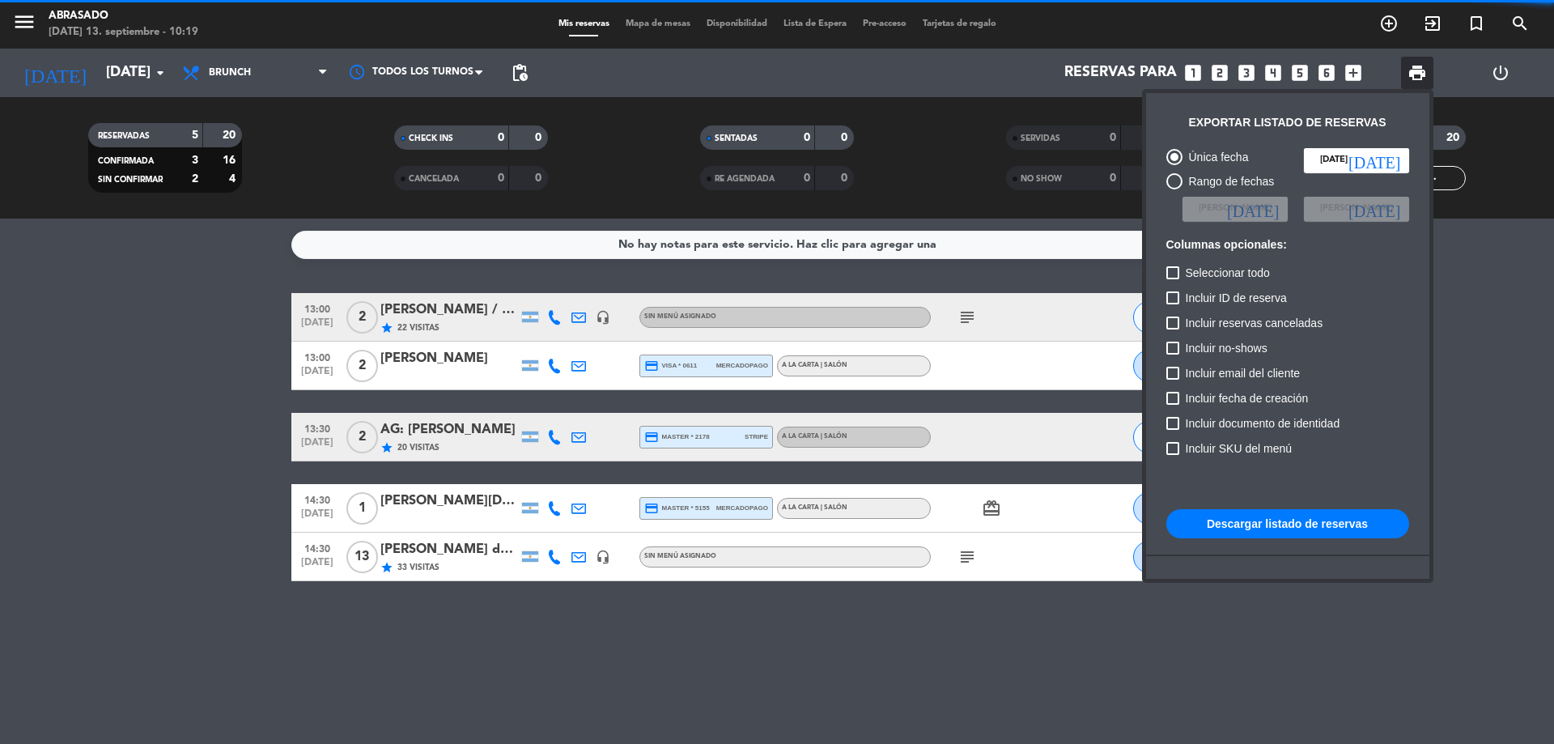
click at [14, 26] on div at bounding box center [777, 372] width 1554 height 744
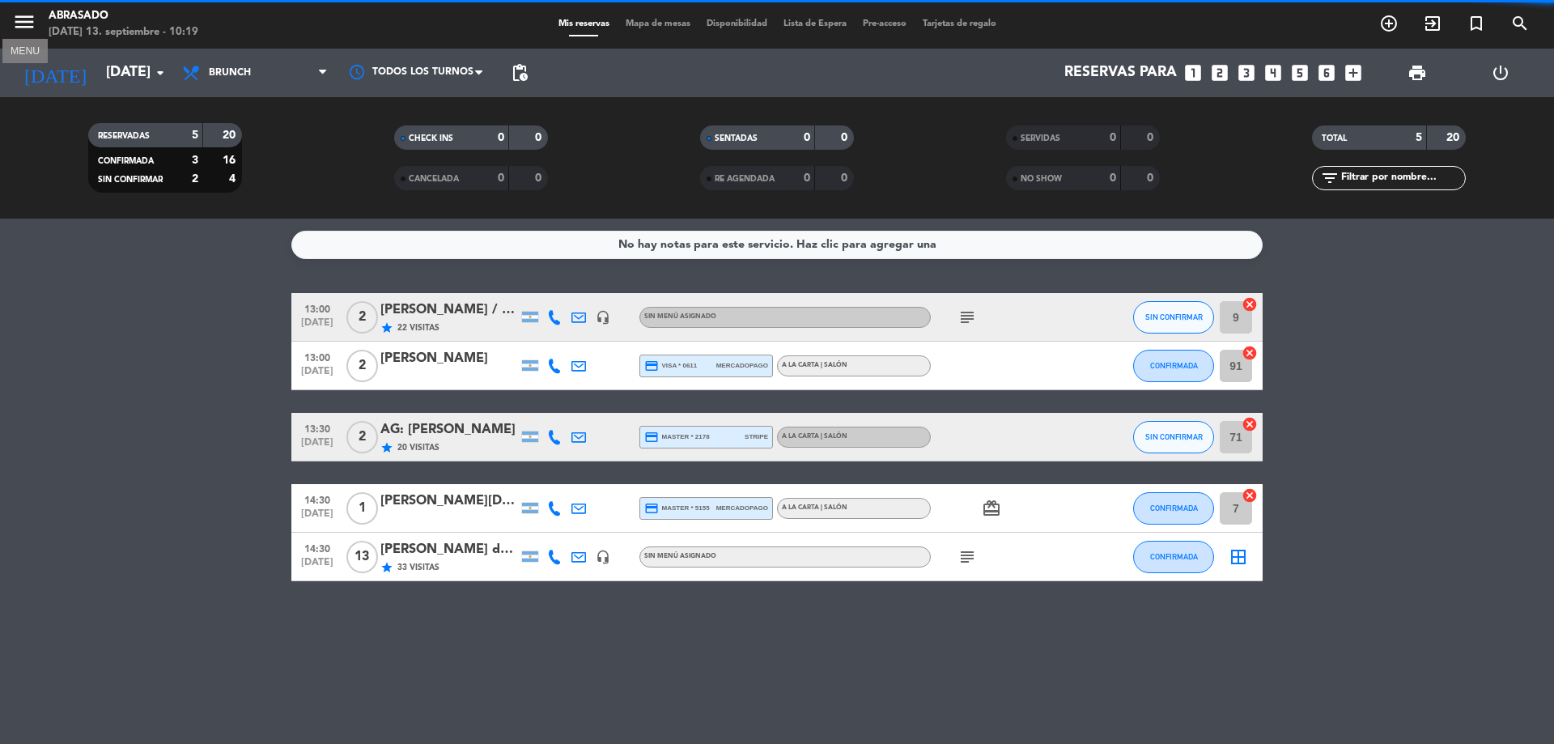
click at [17, 26] on icon "menu" at bounding box center [24, 22] width 24 height 24
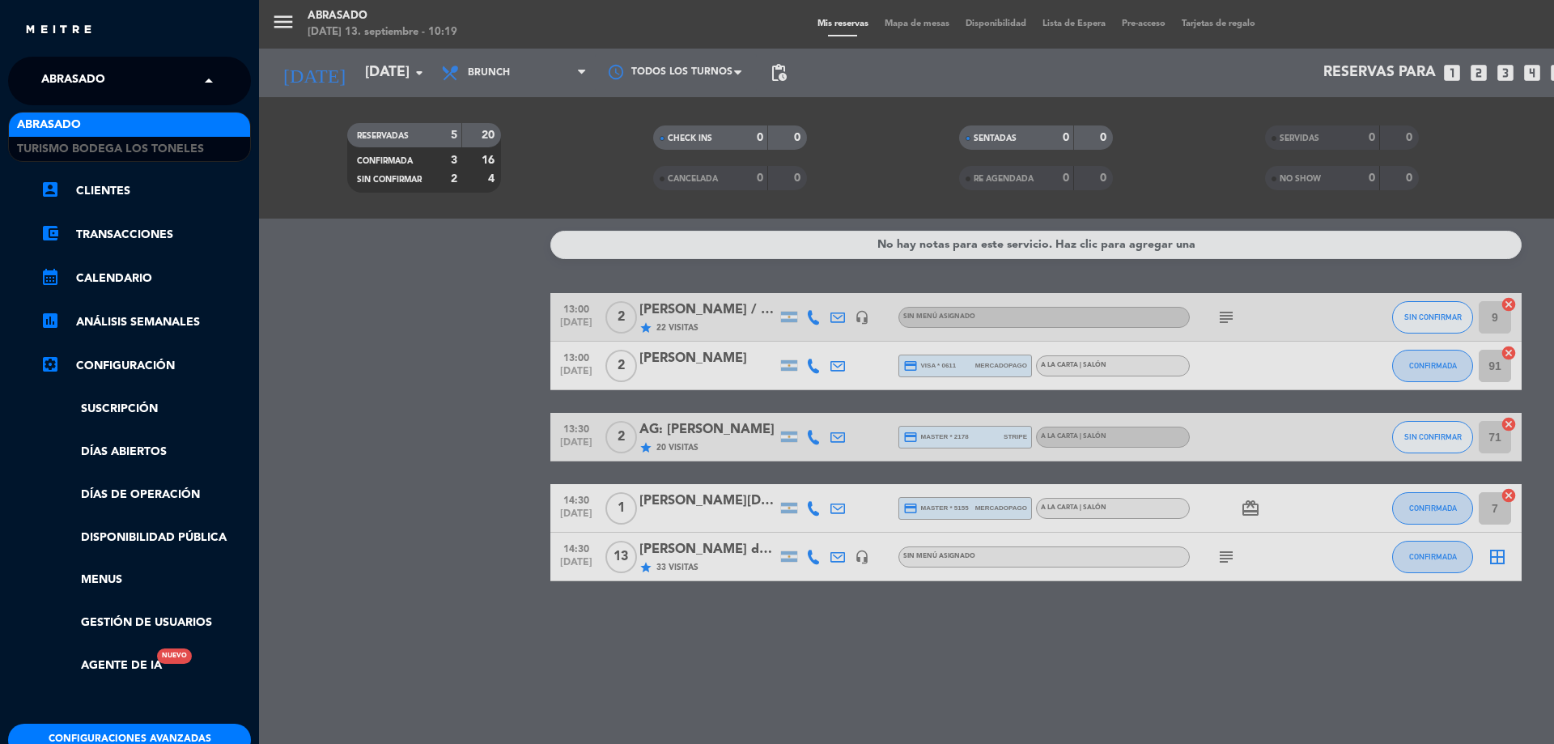
click at [70, 87] on span "Abrasado" at bounding box center [73, 81] width 64 height 34
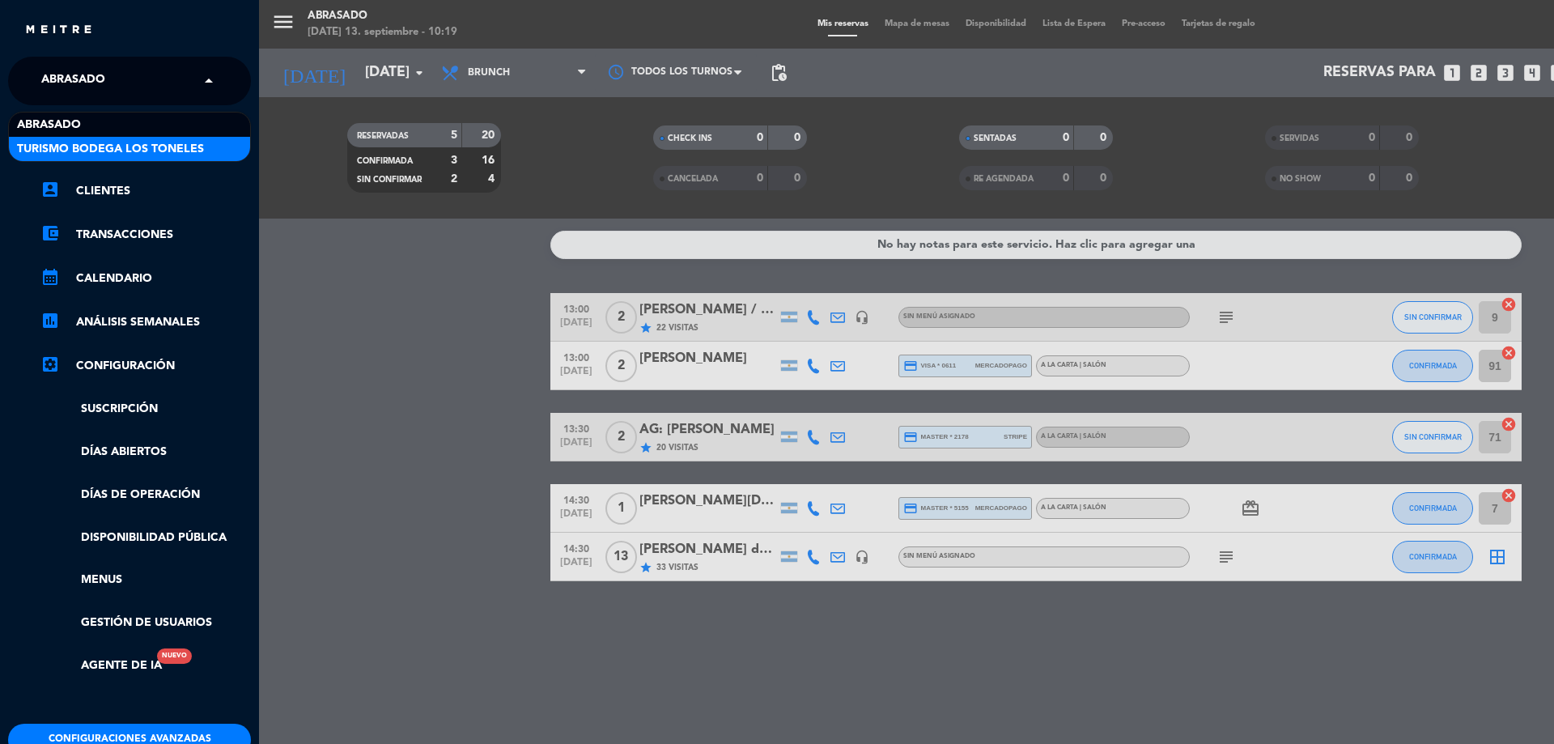
click at [57, 138] on div "Turismo Bodega Los Toneles" at bounding box center [129, 149] width 241 height 24
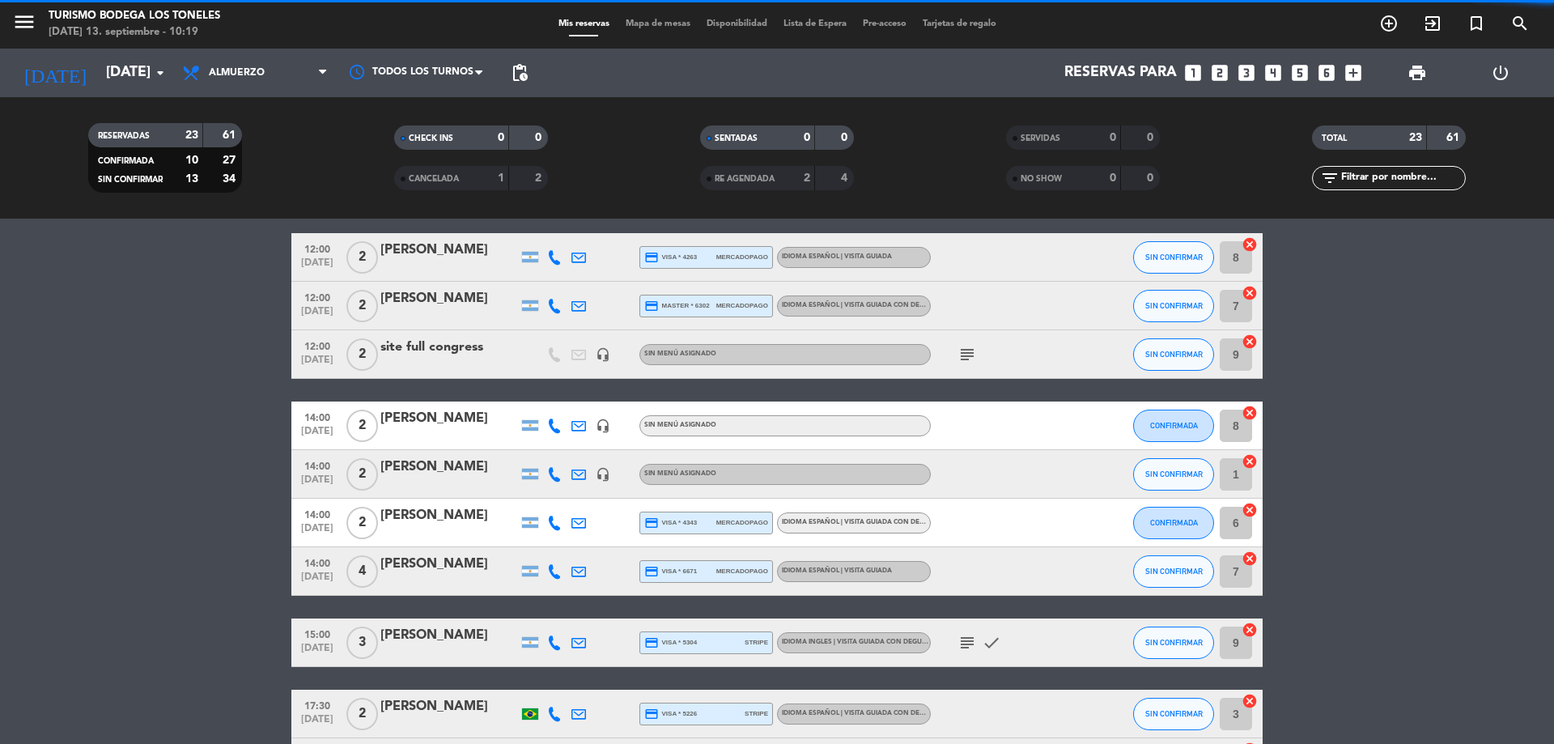
scroll to position [291, 0]
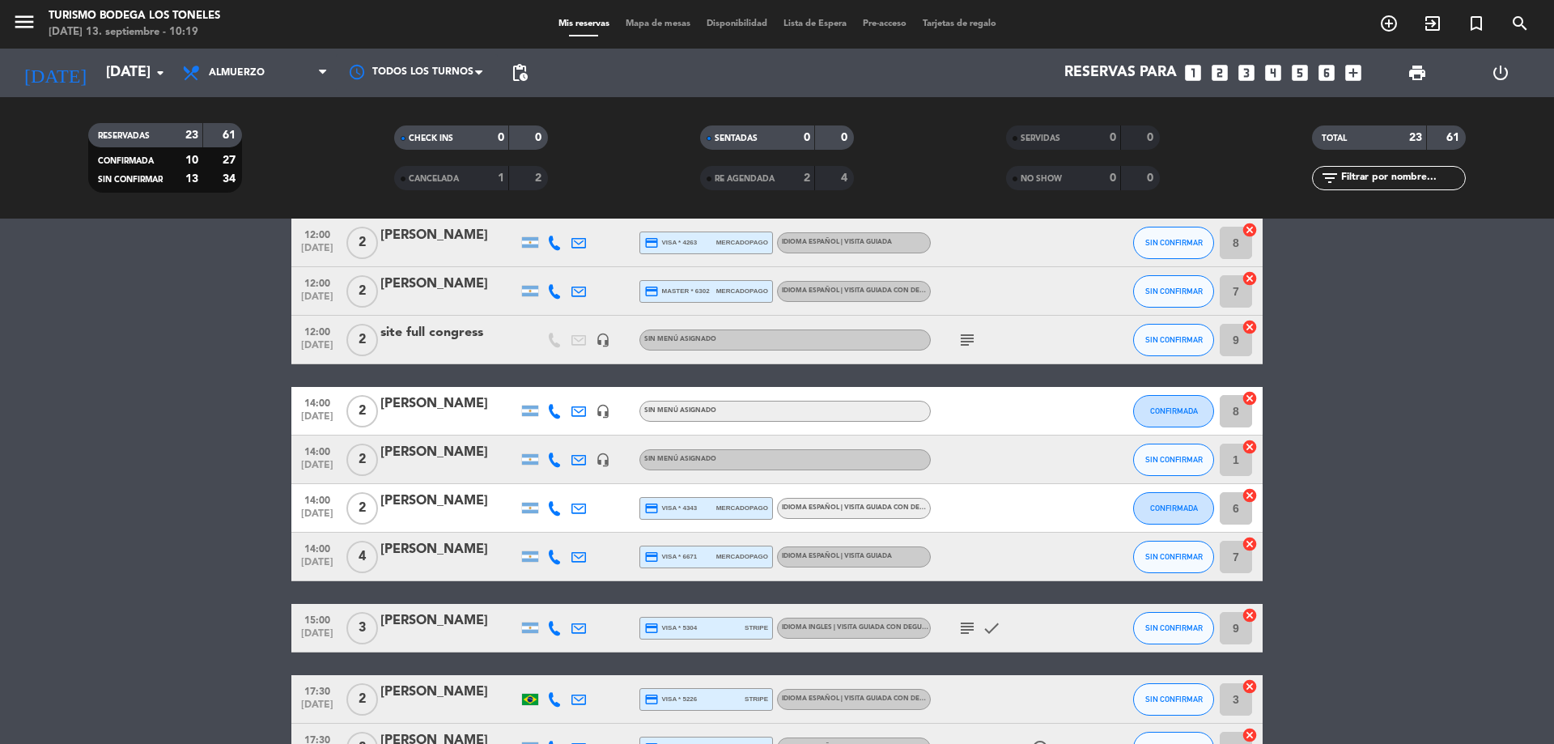
click at [972, 333] on icon "subject" at bounding box center [967, 339] width 19 height 19
click at [963, 344] on icon "subject" at bounding box center [967, 339] width 19 height 19
click at [155, 566] on bookings-row "11:00 [DATE] 2 [PERSON_NAME] credit_card visa * 3715 mercadopago Idioma Español…" at bounding box center [777, 617] width 1554 height 1231
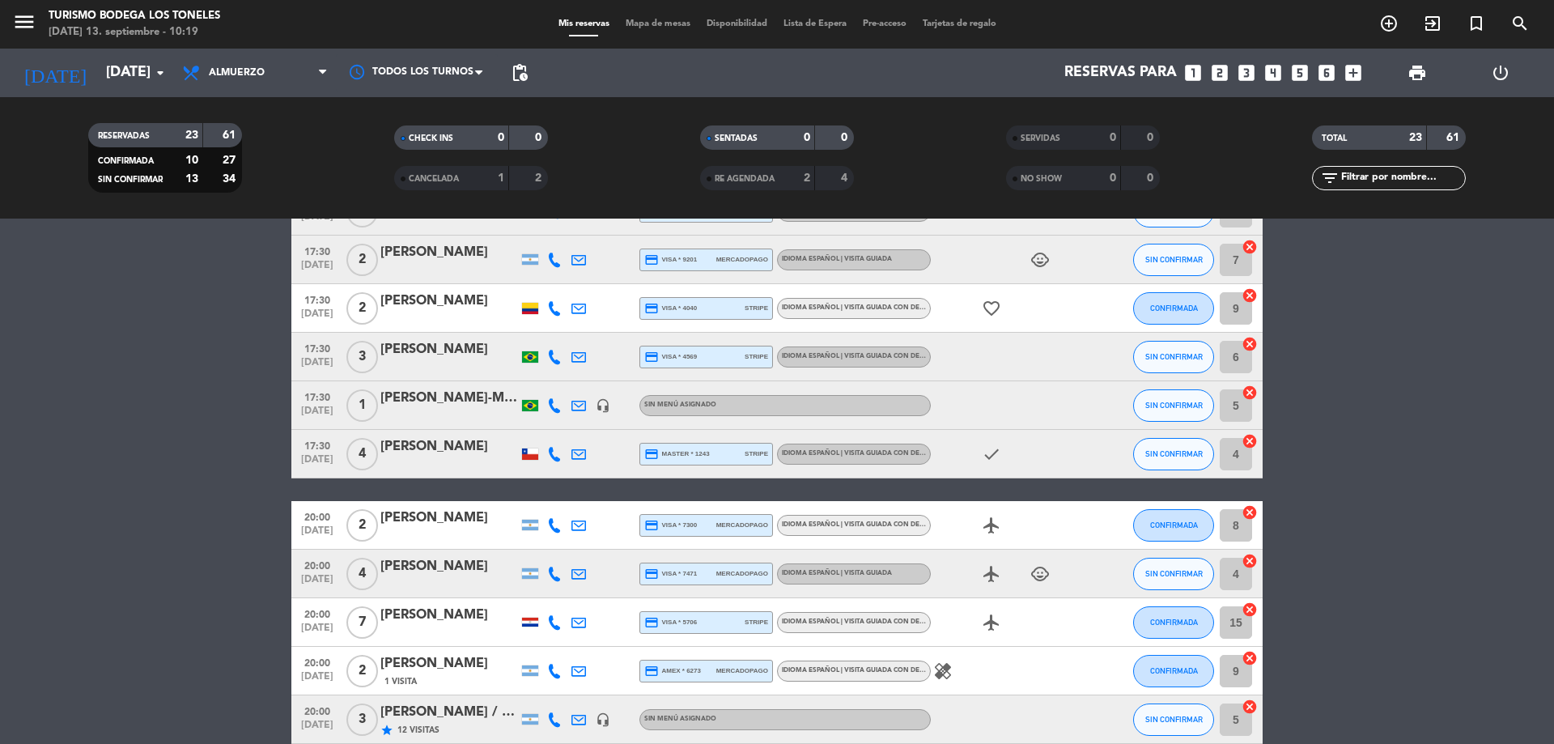
scroll to position [861, 0]
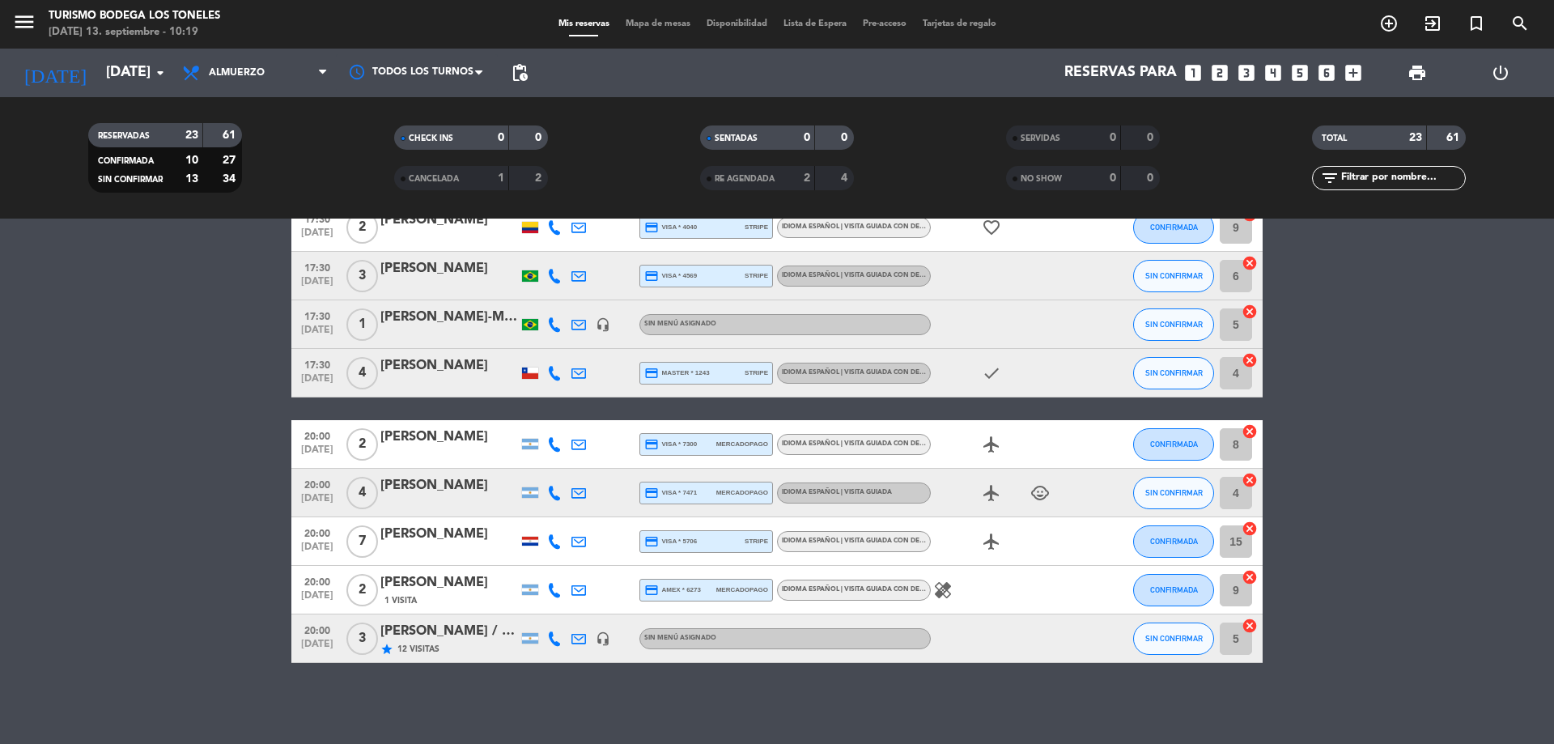
drag, startPoint x: 452, startPoint y: 626, endPoint x: 440, endPoint y: 637, distance: 16.6
click at [440, 637] on div "[PERSON_NAME] / [PERSON_NAME]" at bounding box center [449, 631] width 138 height 21
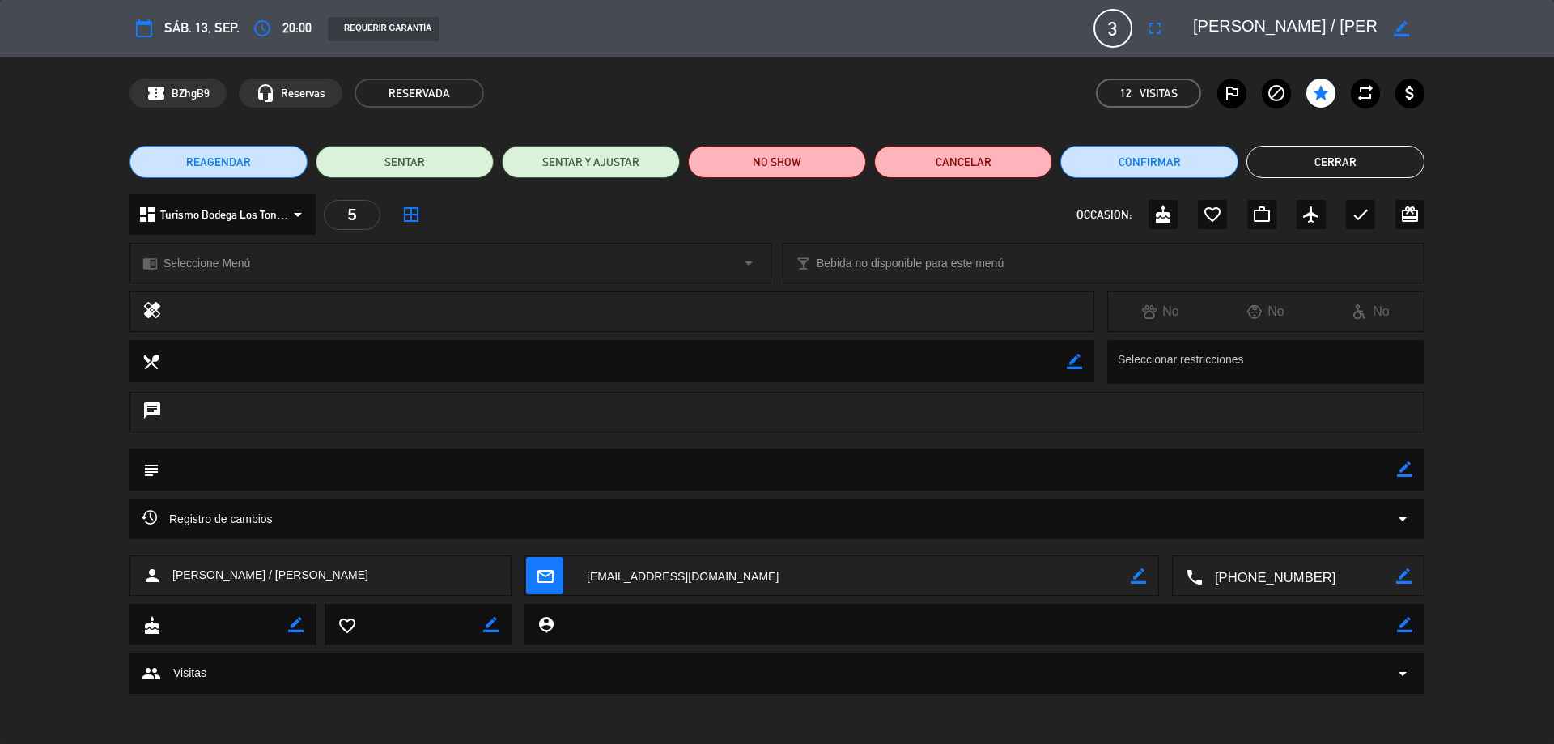
drag, startPoint x: 1401, startPoint y: 470, endPoint x: 1387, endPoint y: 476, distance: 14.9
click at [1399, 470] on icon "border_color" at bounding box center [1404, 468] width 15 height 15
click at [1384, 476] on textarea at bounding box center [778, 468] width 1238 height 41
click at [1396, 478] on textarea at bounding box center [778, 468] width 1238 height 41
click at [1401, 472] on icon at bounding box center [1404, 468] width 15 height 15
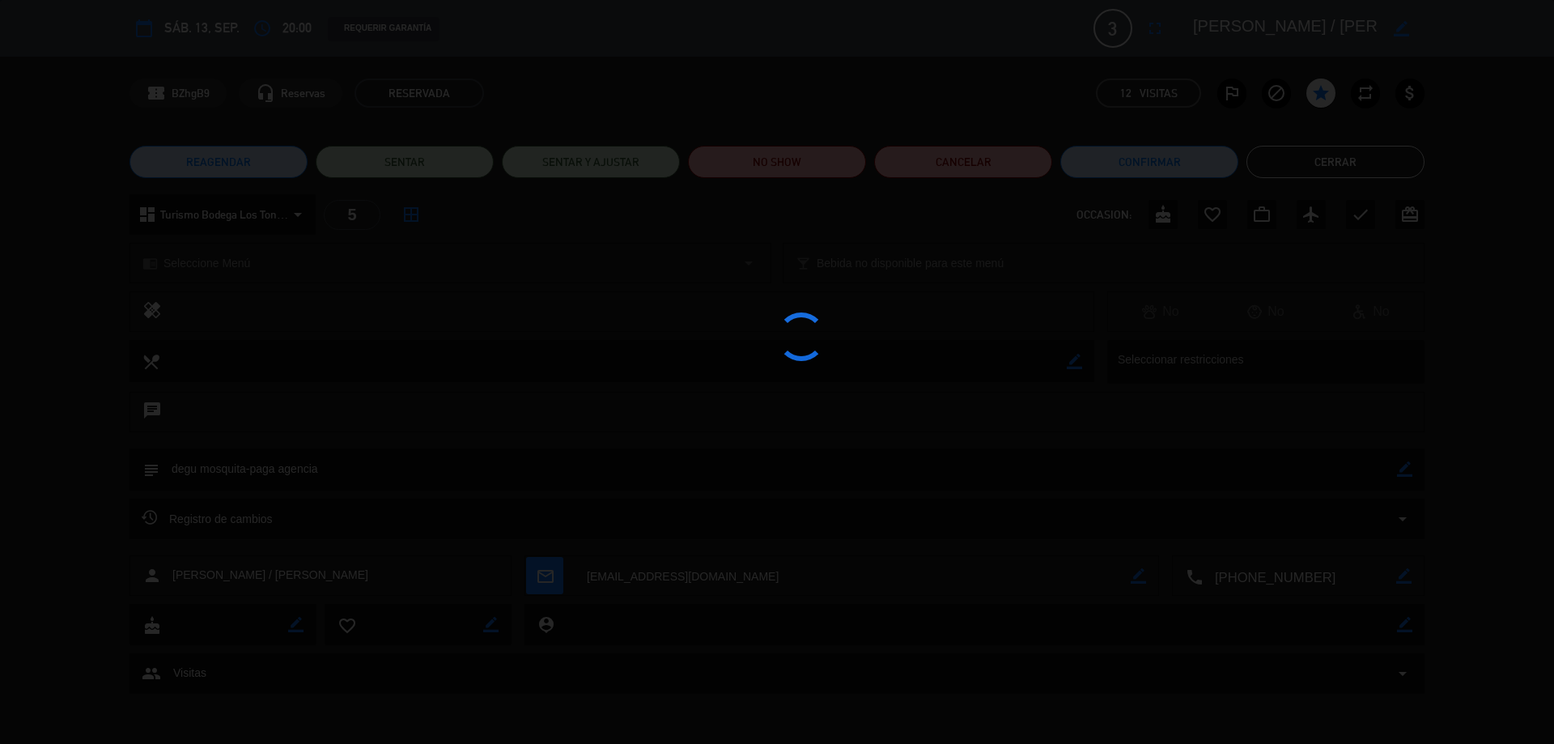
type textarea "degu mosquita-paga agencia"
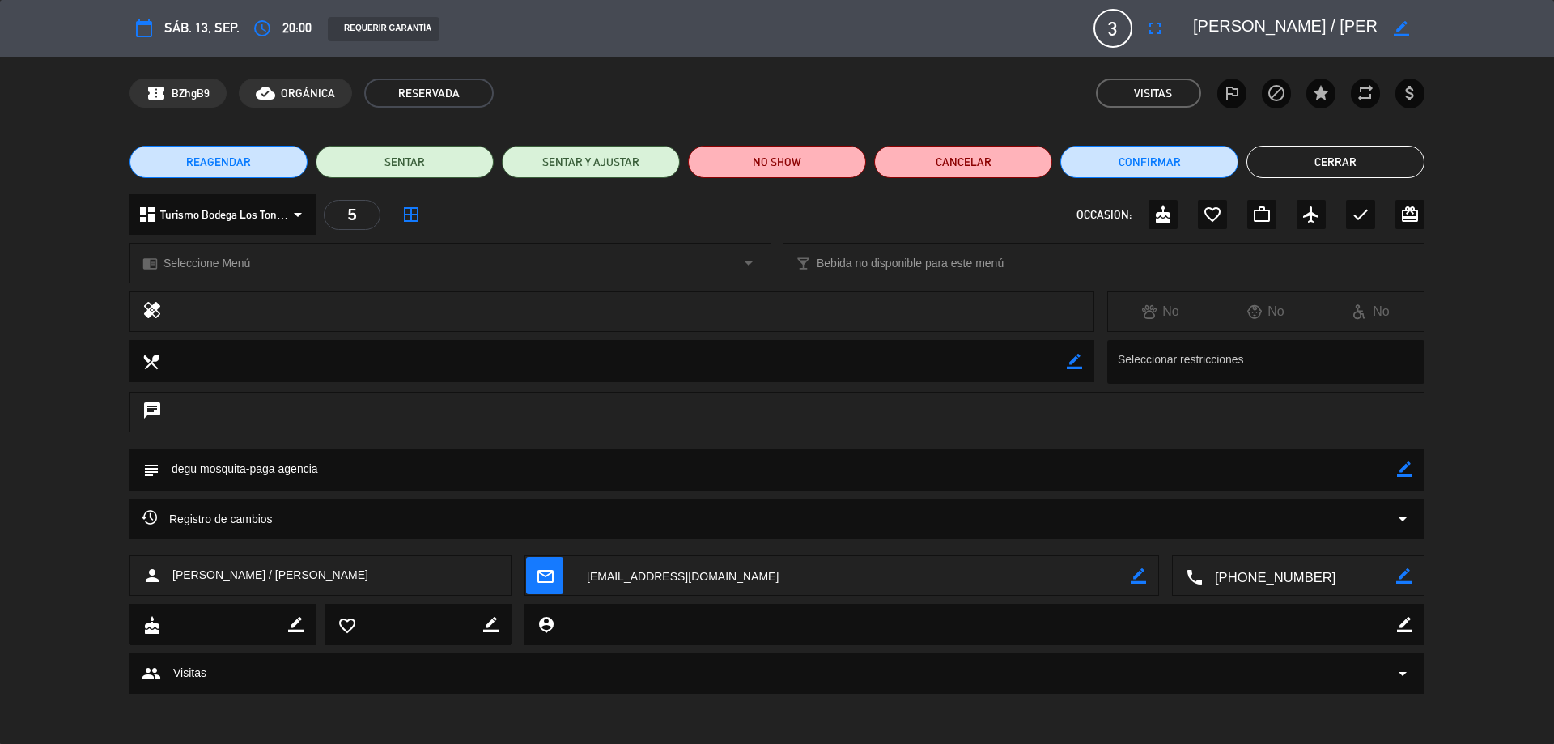
click at [1337, 154] on button "Cerrar" at bounding box center [1336, 162] width 178 height 32
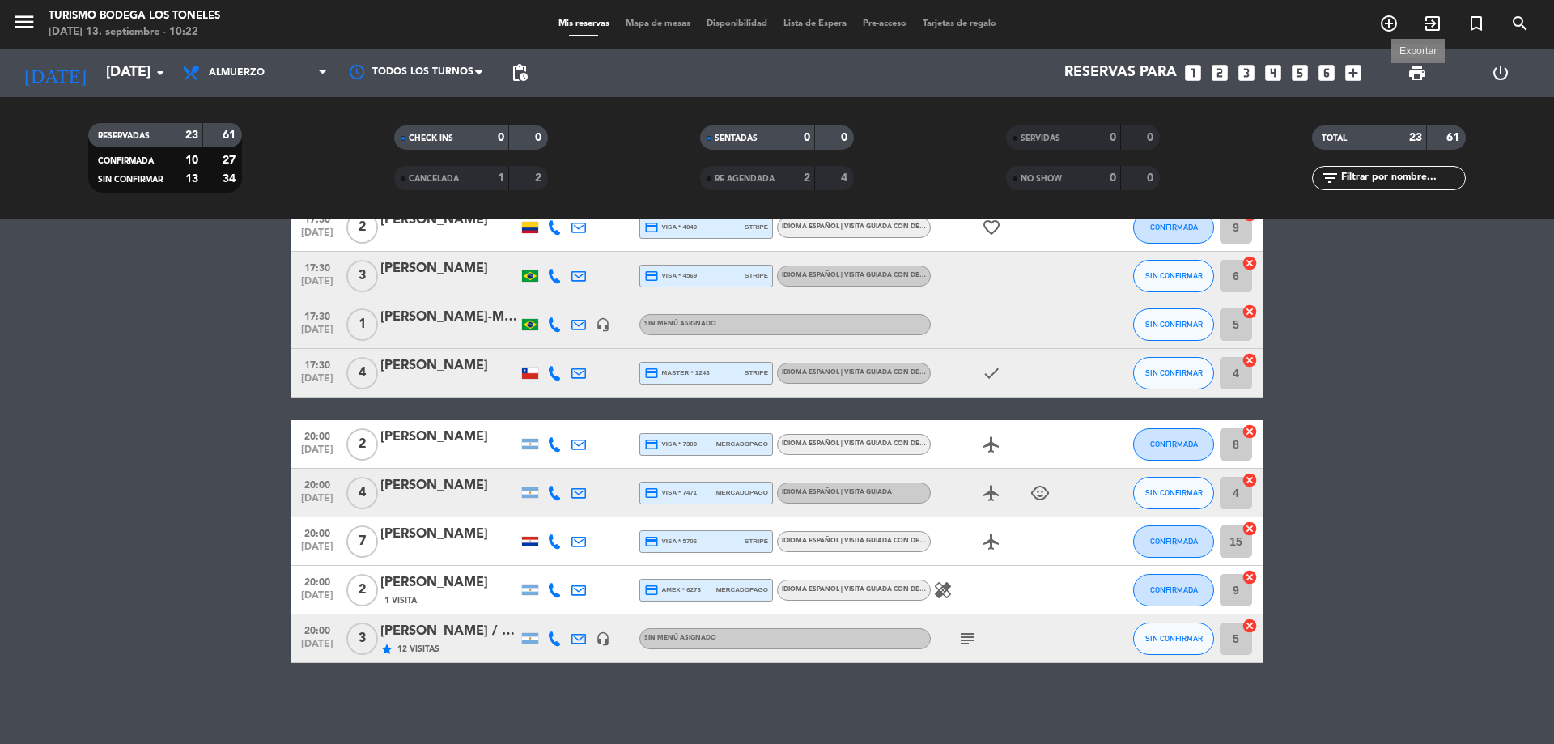
click at [1411, 79] on span "print" at bounding box center [1417, 72] width 19 height 19
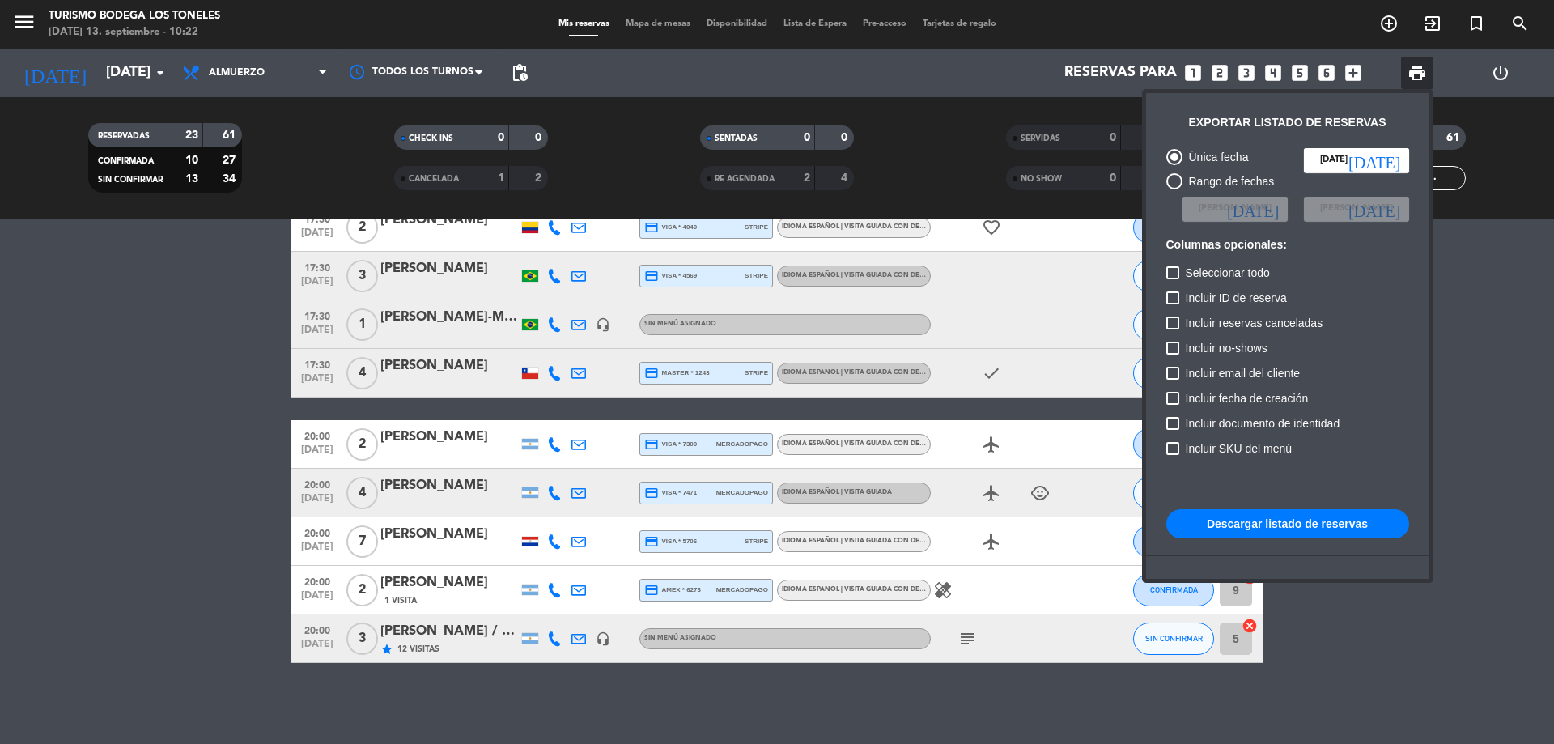
click at [1294, 517] on button "Descargar listado de reservas" at bounding box center [1288, 523] width 243 height 29
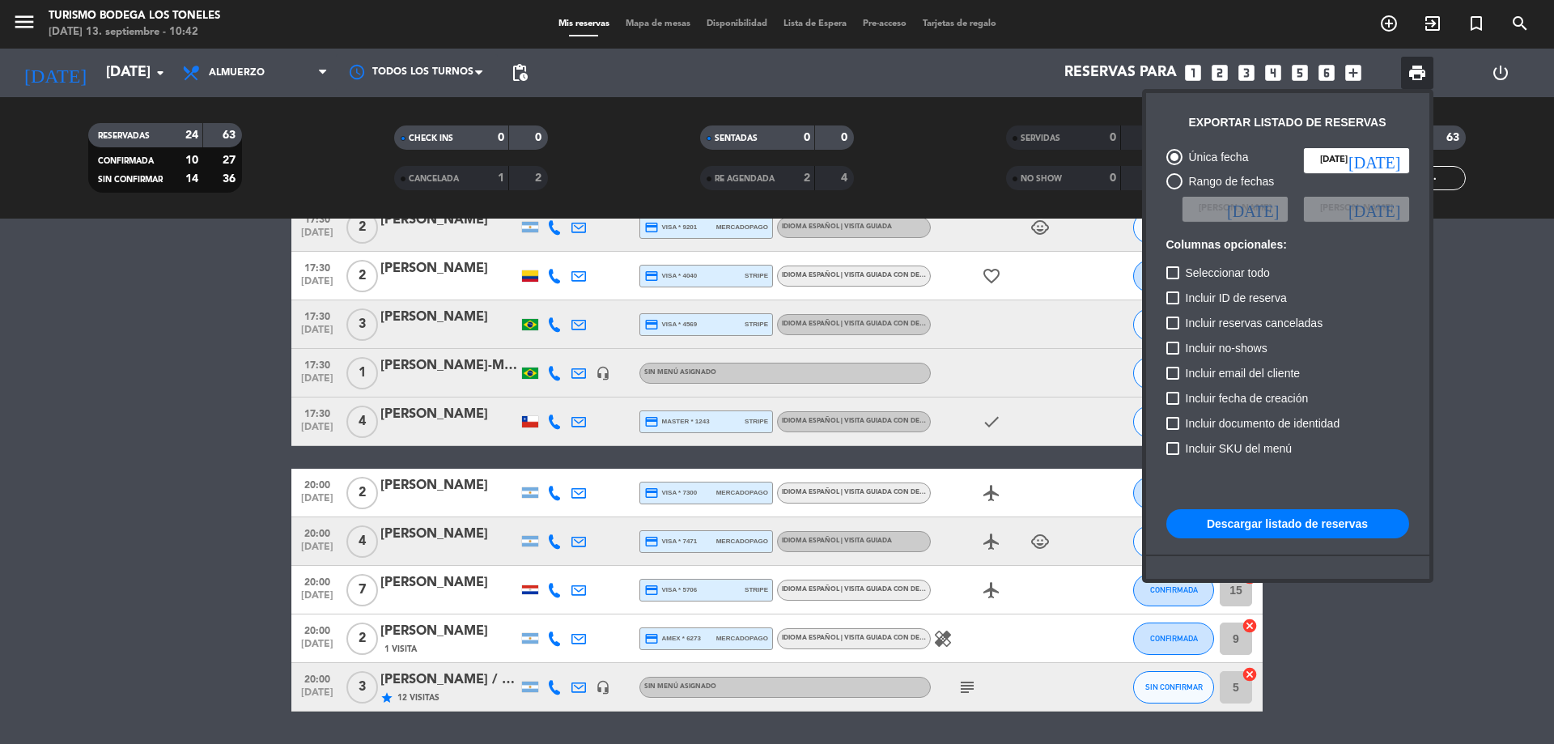
click at [140, 559] on div at bounding box center [777, 372] width 1554 height 744
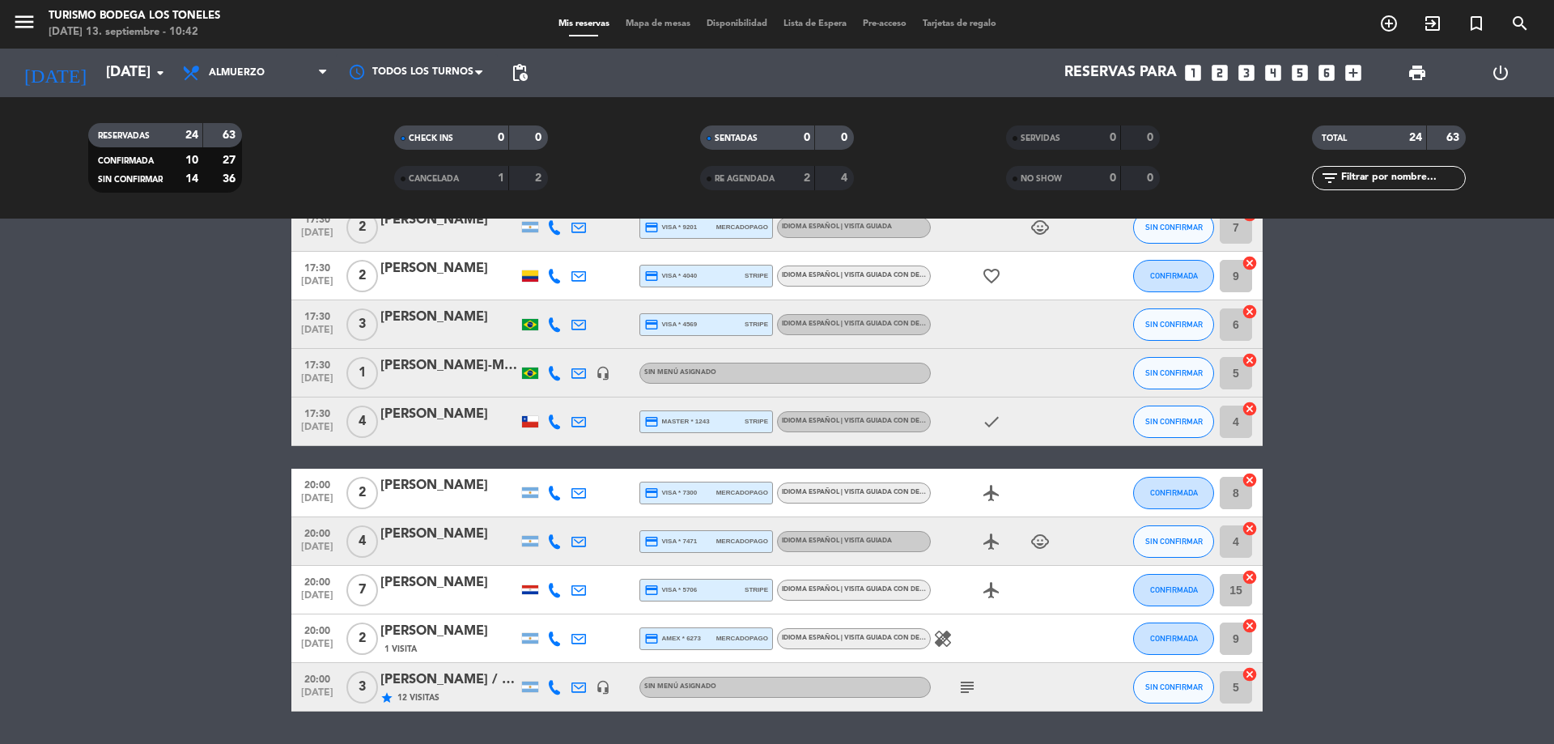
drag, startPoint x: 159, startPoint y: 552, endPoint x: 219, endPoint y: 444, distance: 123.9
drag, startPoint x: 236, startPoint y: 361, endPoint x: 276, endPoint y: 240, distance: 127.7
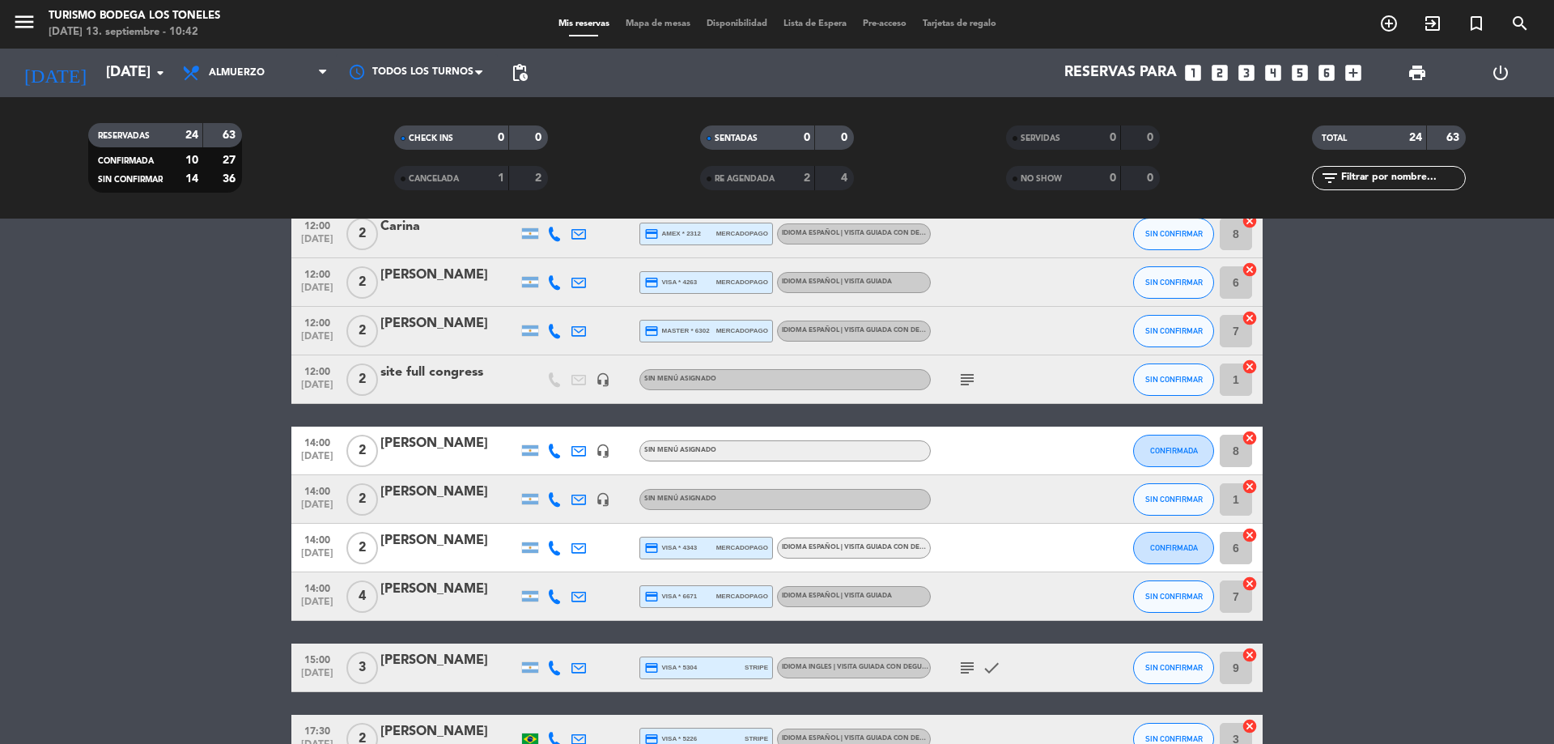
scroll to position [0, 0]
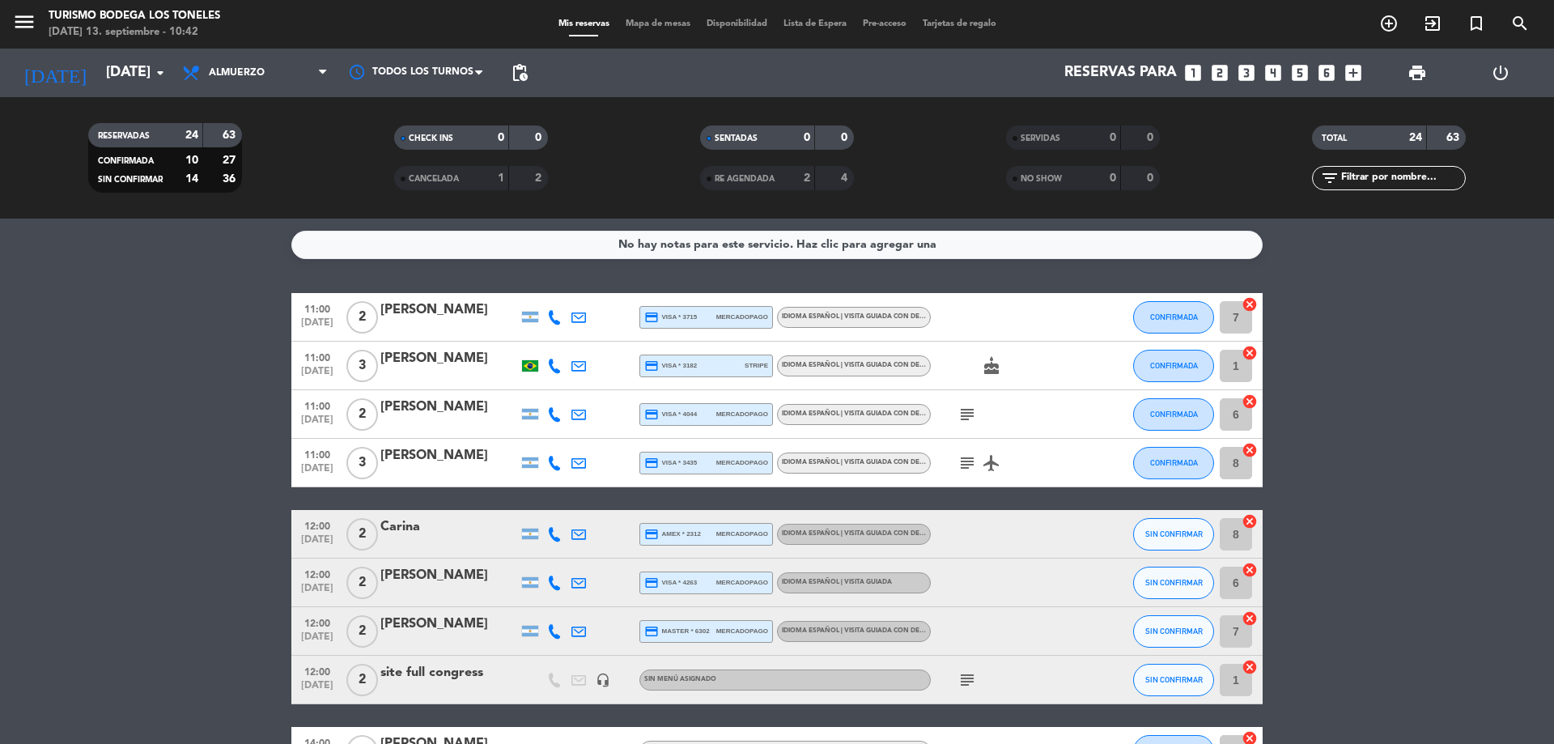
drag, startPoint x: 239, startPoint y: 367, endPoint x: 287, endPoint y: 227, distance: 147.5
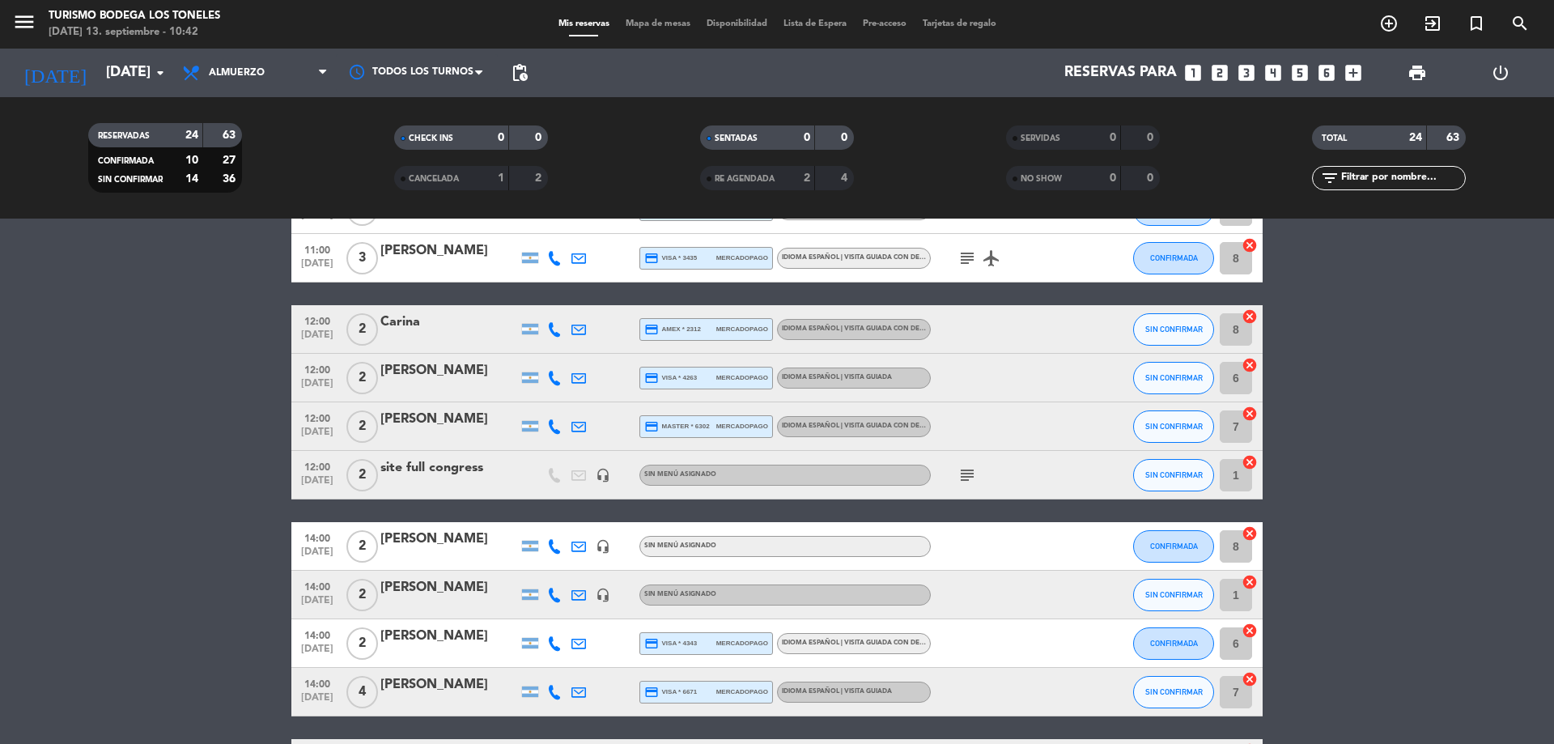
scroll to position [240, 0]
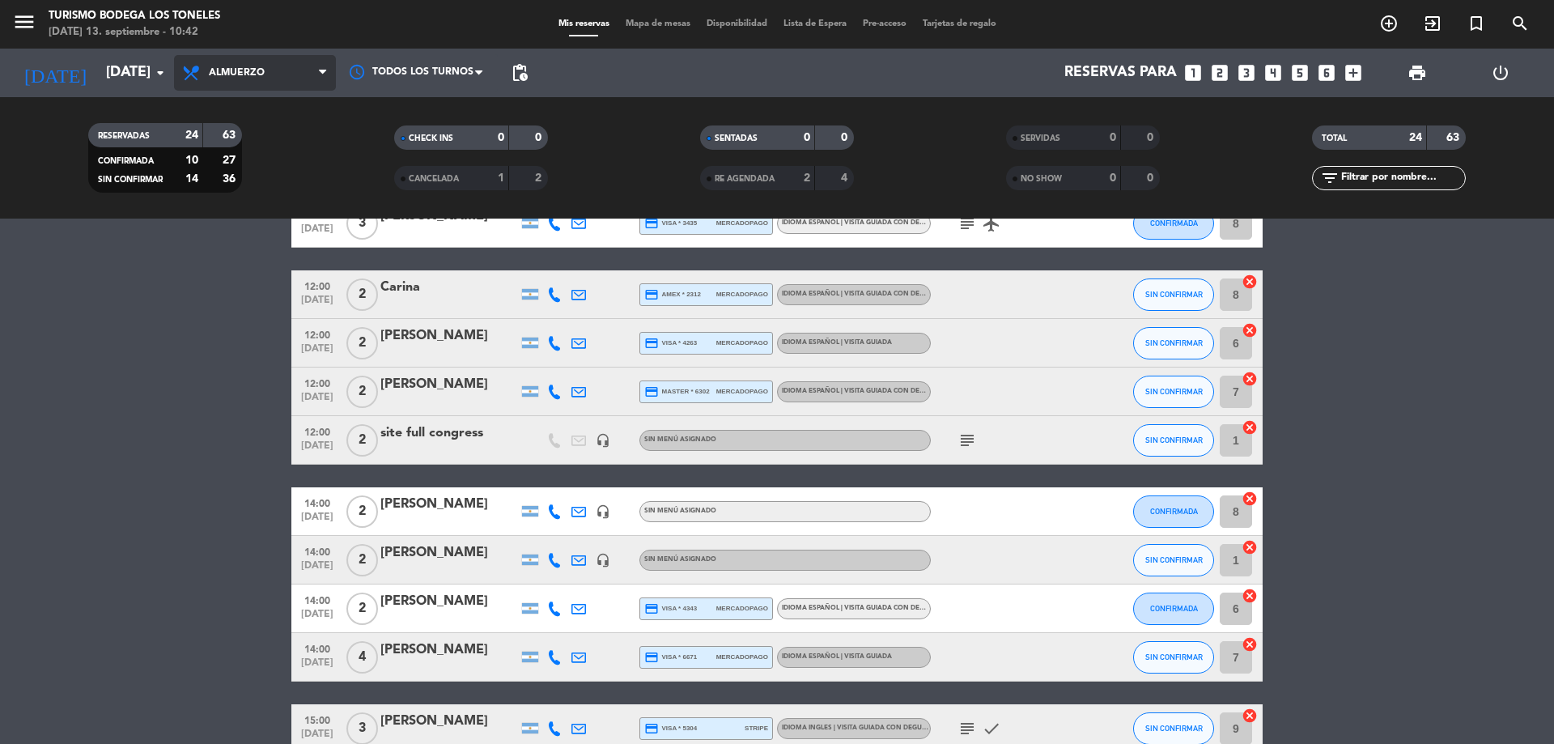
click at [235, 87] on span "Almuerzo" at bounding box center [255, 73] width 162 height 36
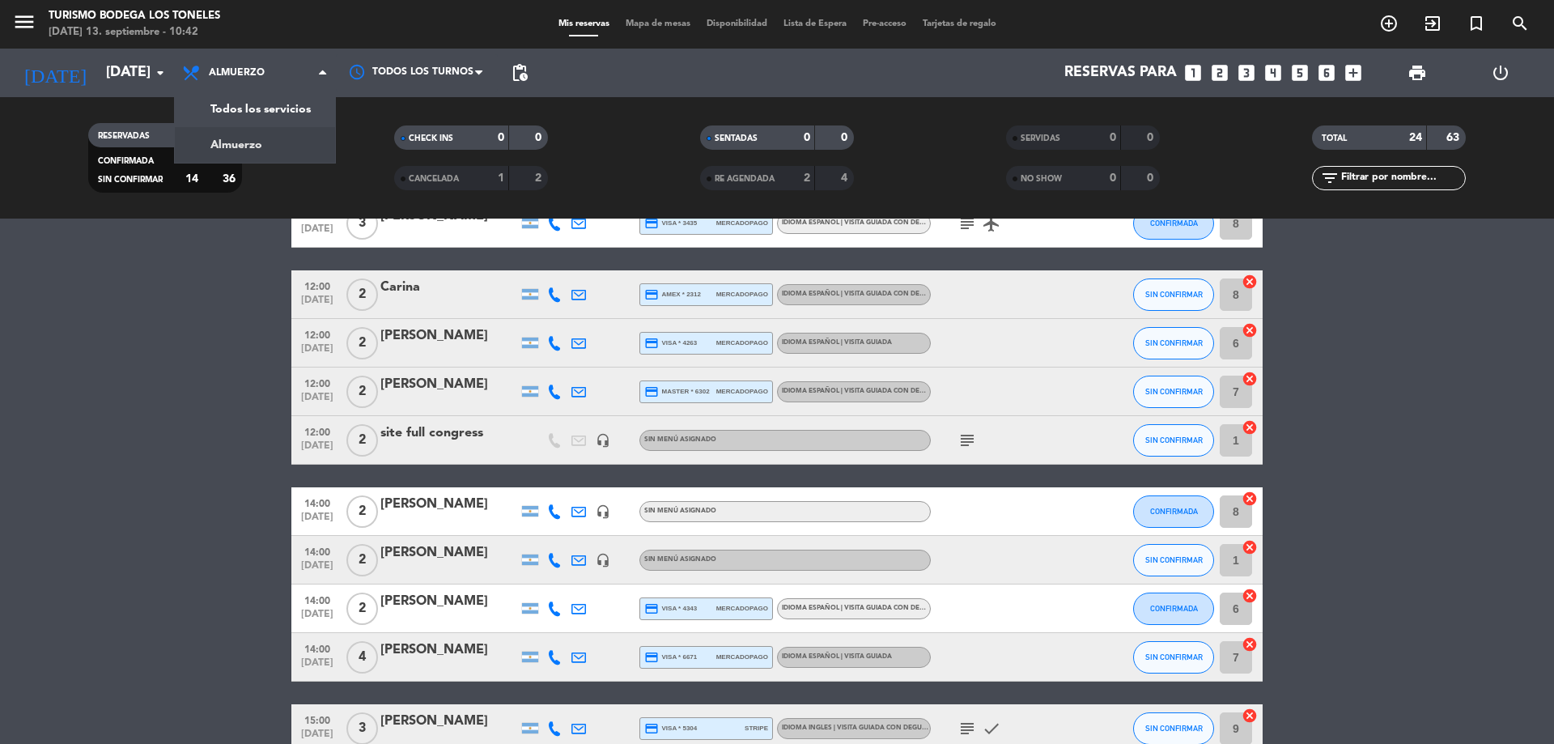
click at [108, 325] on bookings-row "11:00 [DATE] 2 [PERSON_NAME] credit_card visa * 3715 mercadopago Idioma Español…" at bounding box center [777, 692] width 1554 height 1279
click at [155, 384] on bookings-row "11:00 [DATE] 2 [PERSON_NAME] credit_card visa * 3715 mercadopago Idioma Español…" at bounding box center [777, 692] width 1554 height 1279
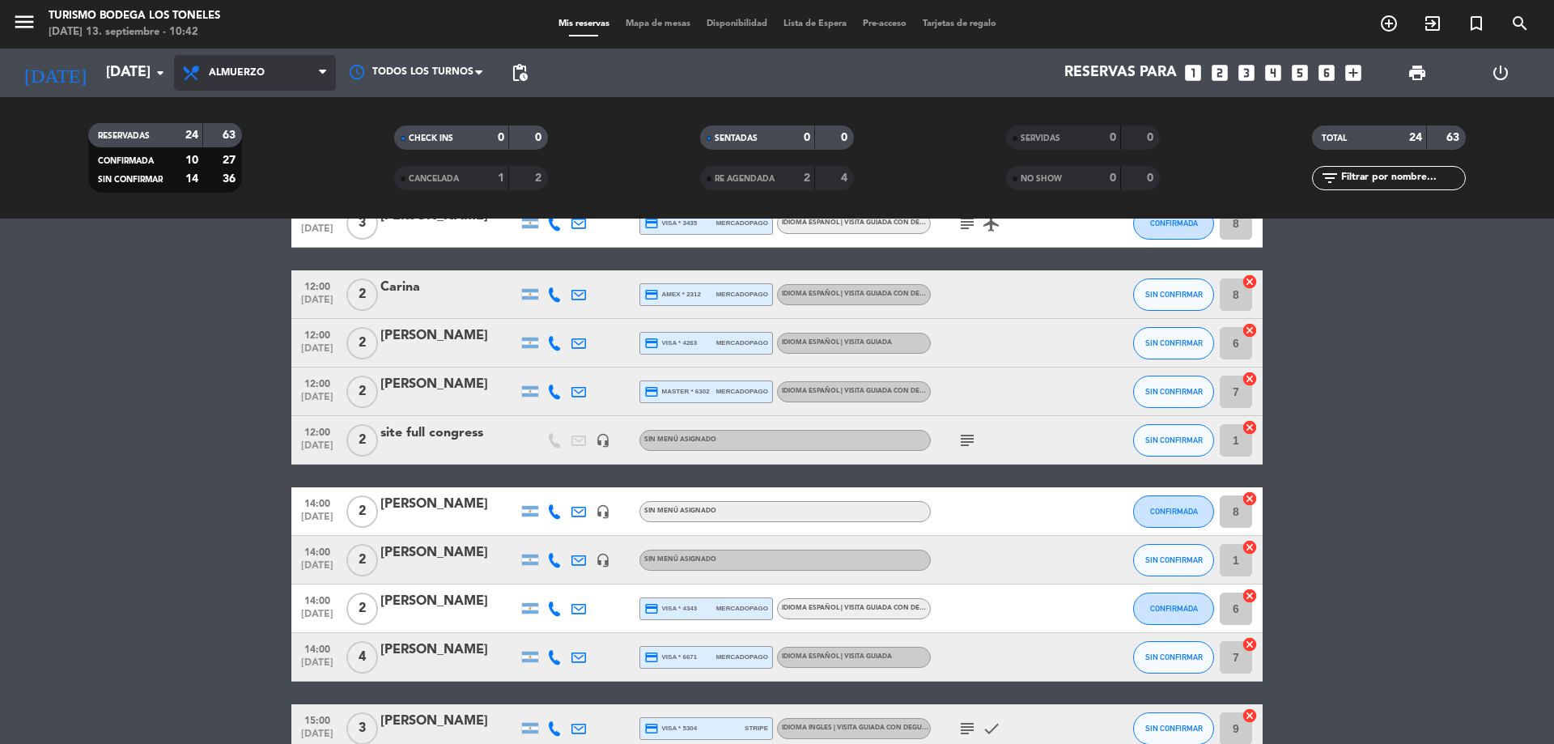
click at [253, 85] on span "Almuerzo" at bounding box center [255, 73] width 162 height 36
click at [251, 75] on span "Almuerzo" at bounding box center [237, 72] width 56 height 11
click at [1371, 401] on bookings-row "11:00 [DATE] 2 [PERSON_NAME] credit_card visa * 3715 mercadopago Idioma Español…" at bounding box center [777, 692] width 1554 height 1279
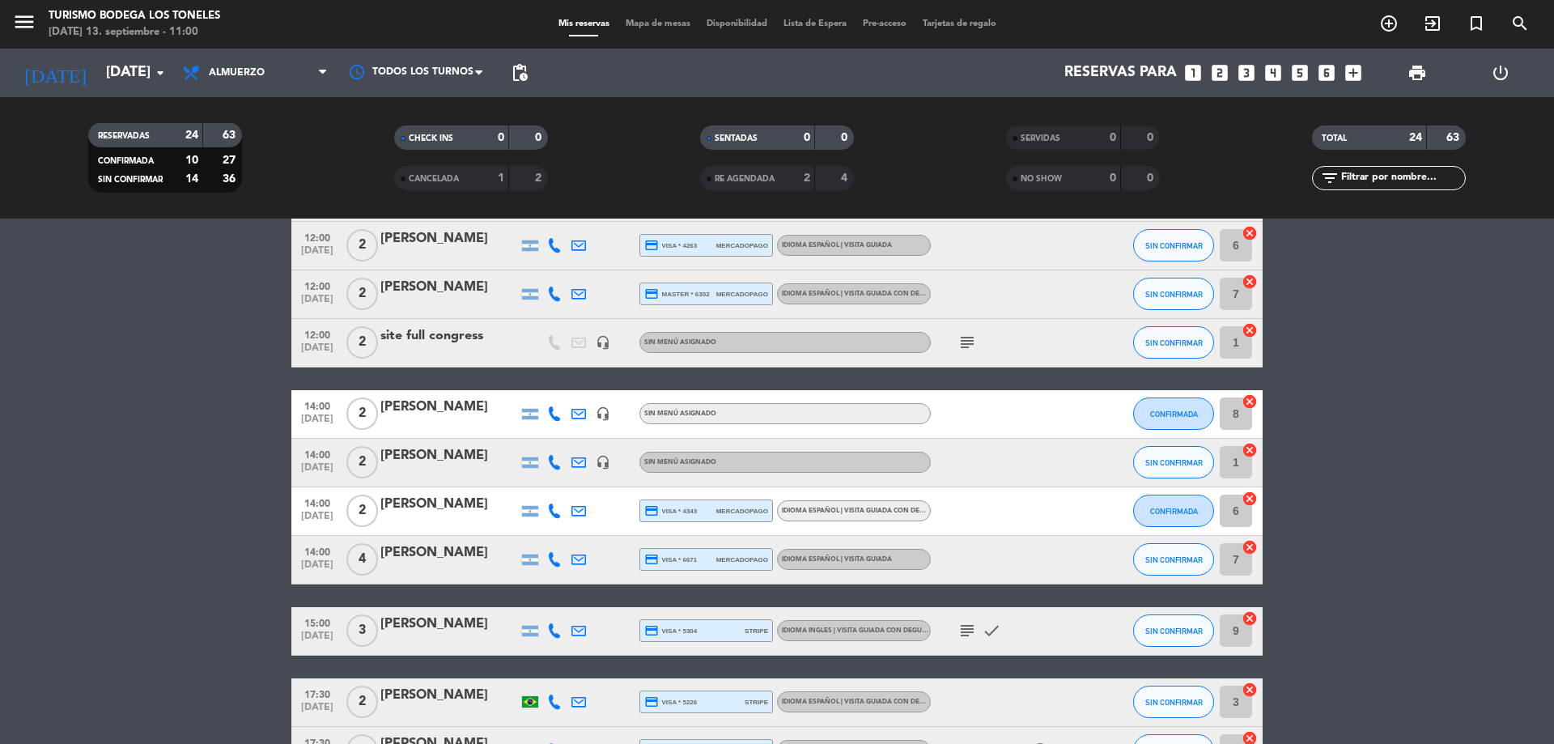
scroll to position [531, 0]
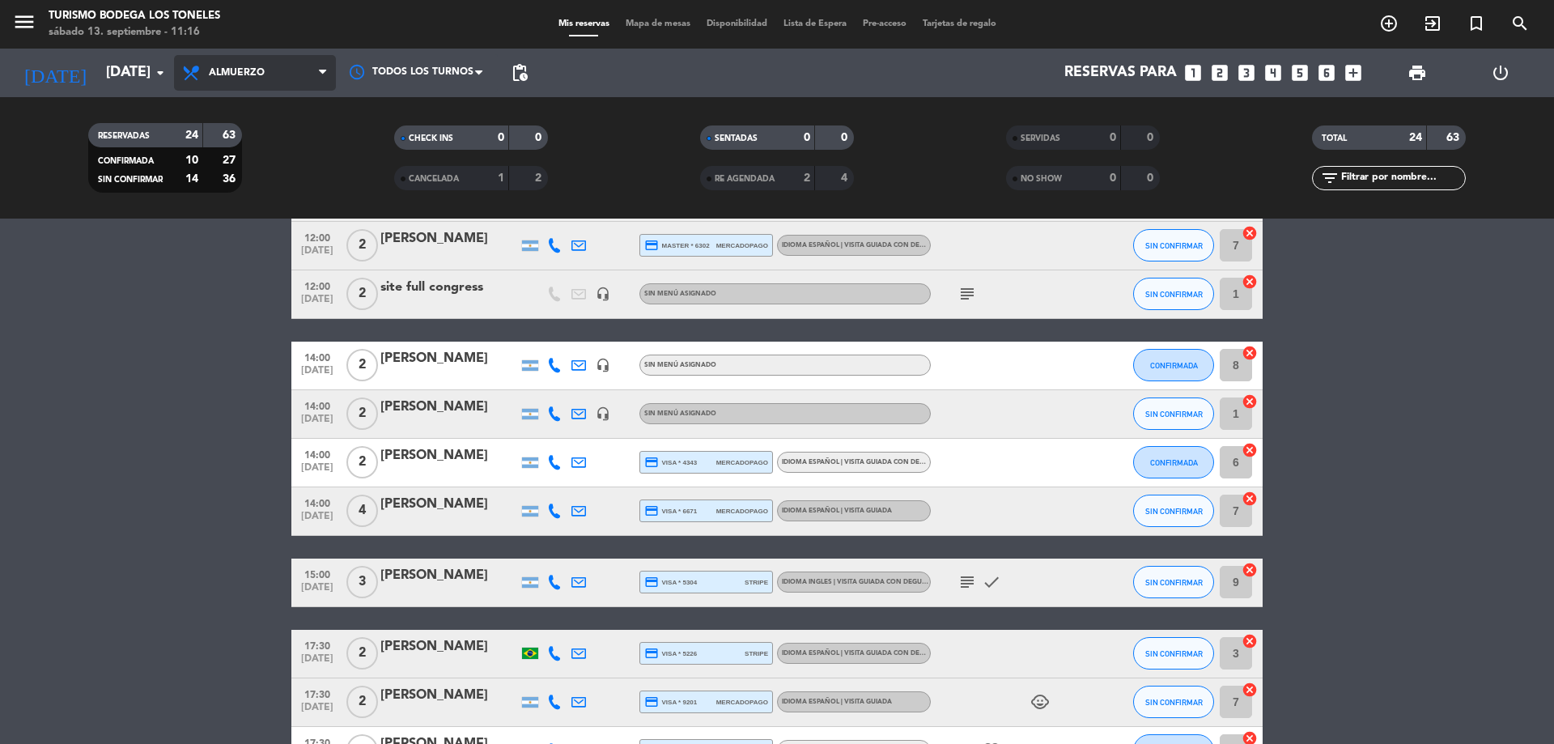
click at [270, 78] on span "Almuerzo" at bounding box center [255, 73] width 162 height 36
click at [219, 72] on span "Almuerzo" at bounding box center [237, 72] width 56 height 11
click at [32, 25] on icon "menu" at bounding box center [24, 22] width 24 height 24
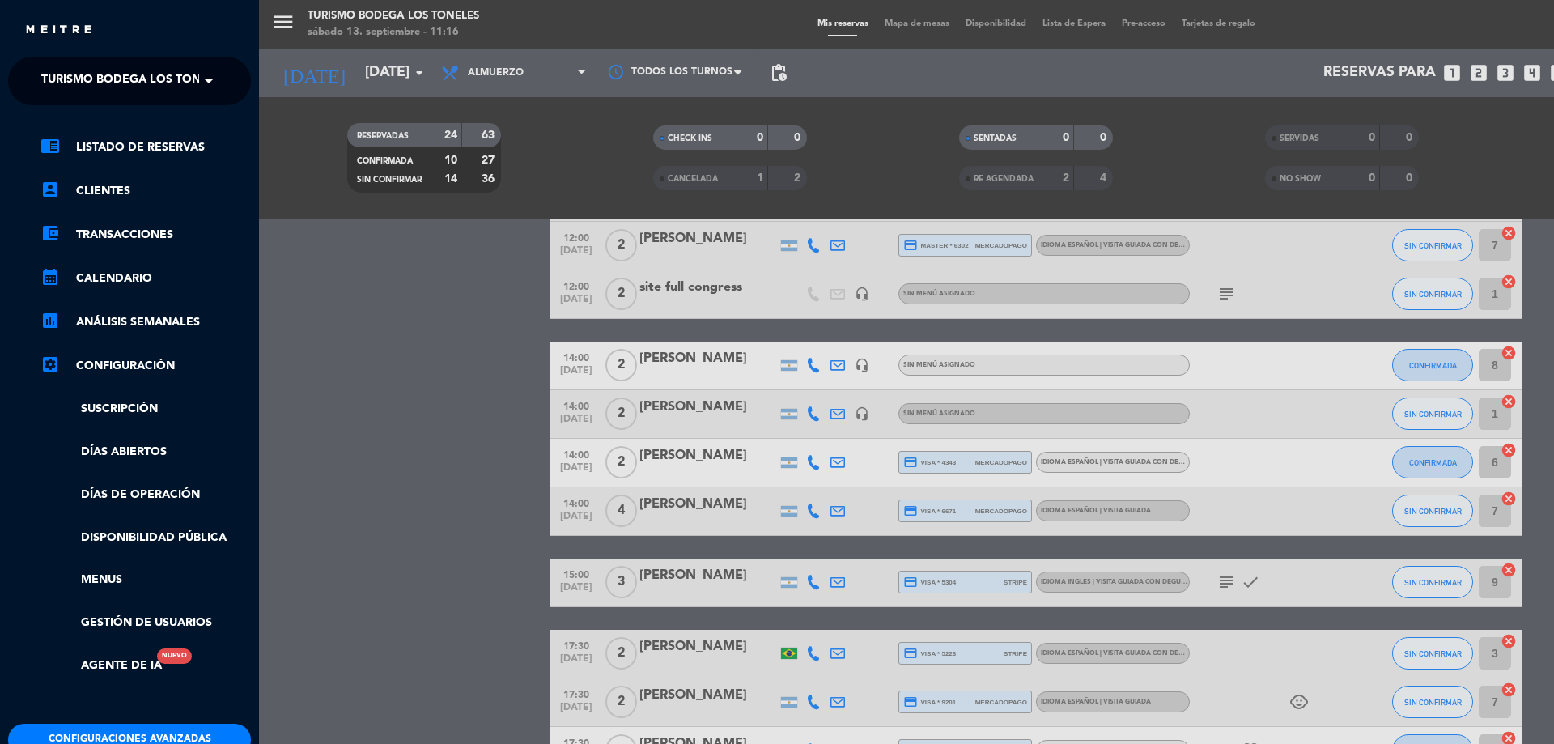
click at [138, 85] on span "Turismo Bodega Los Toneles" at bounding box center [134, 81] width 187 height 34
click at [139, 122] on div "Abrasado" at bounding box center [129, 125] width 241 height 24
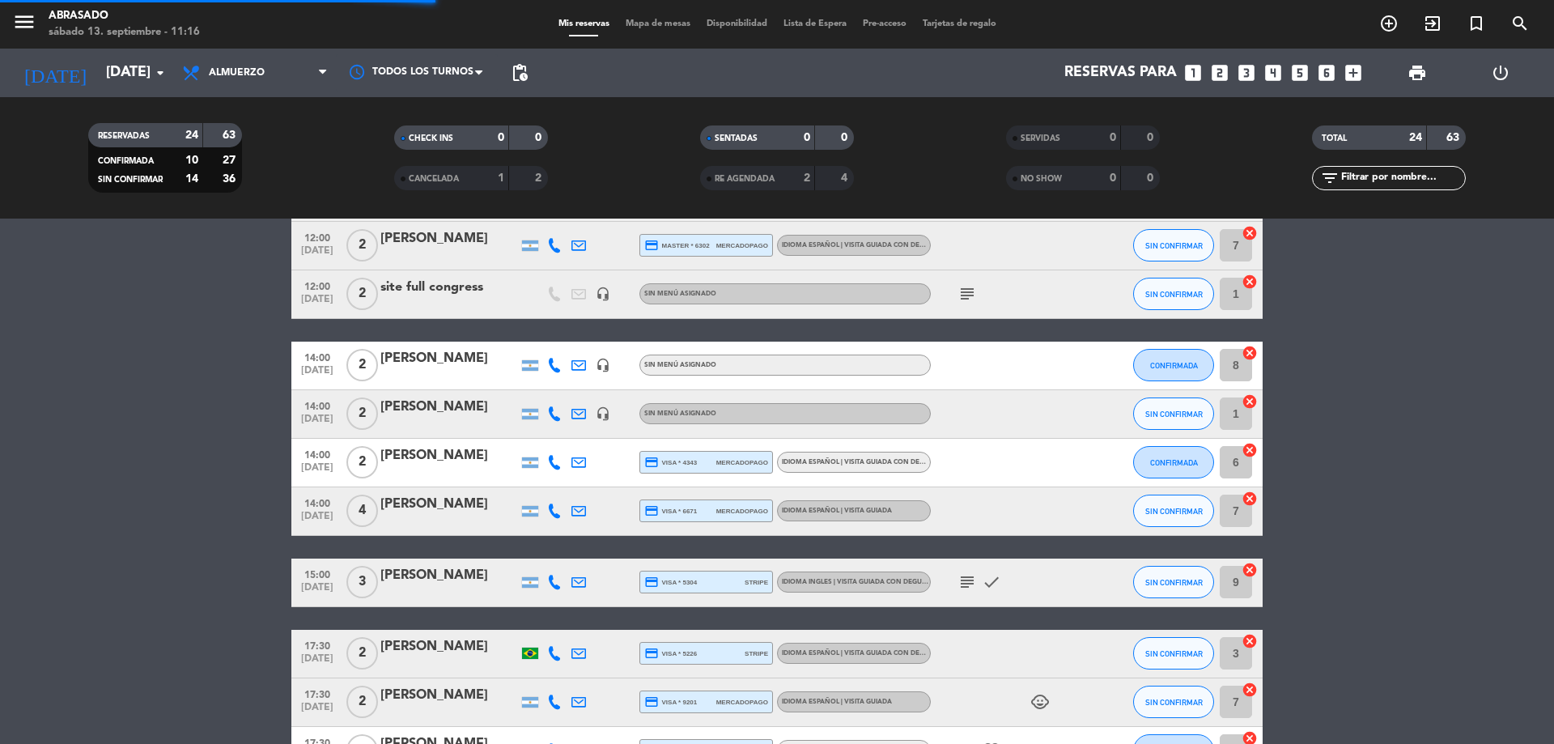
scroll to position [0, 0]
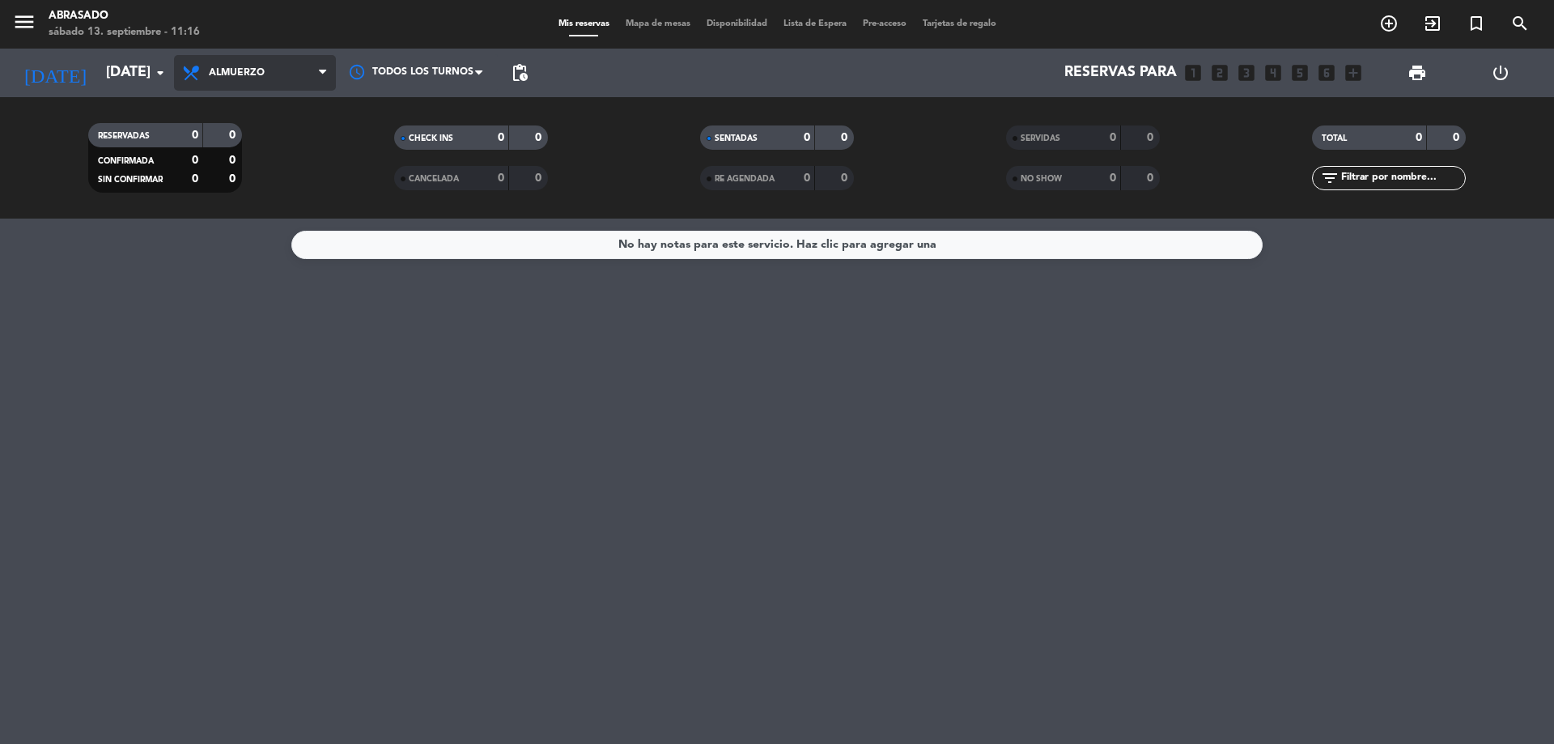
click at [249, 72] on span "Almuerzo" at bounding box center [237, 72] width 56 height 11
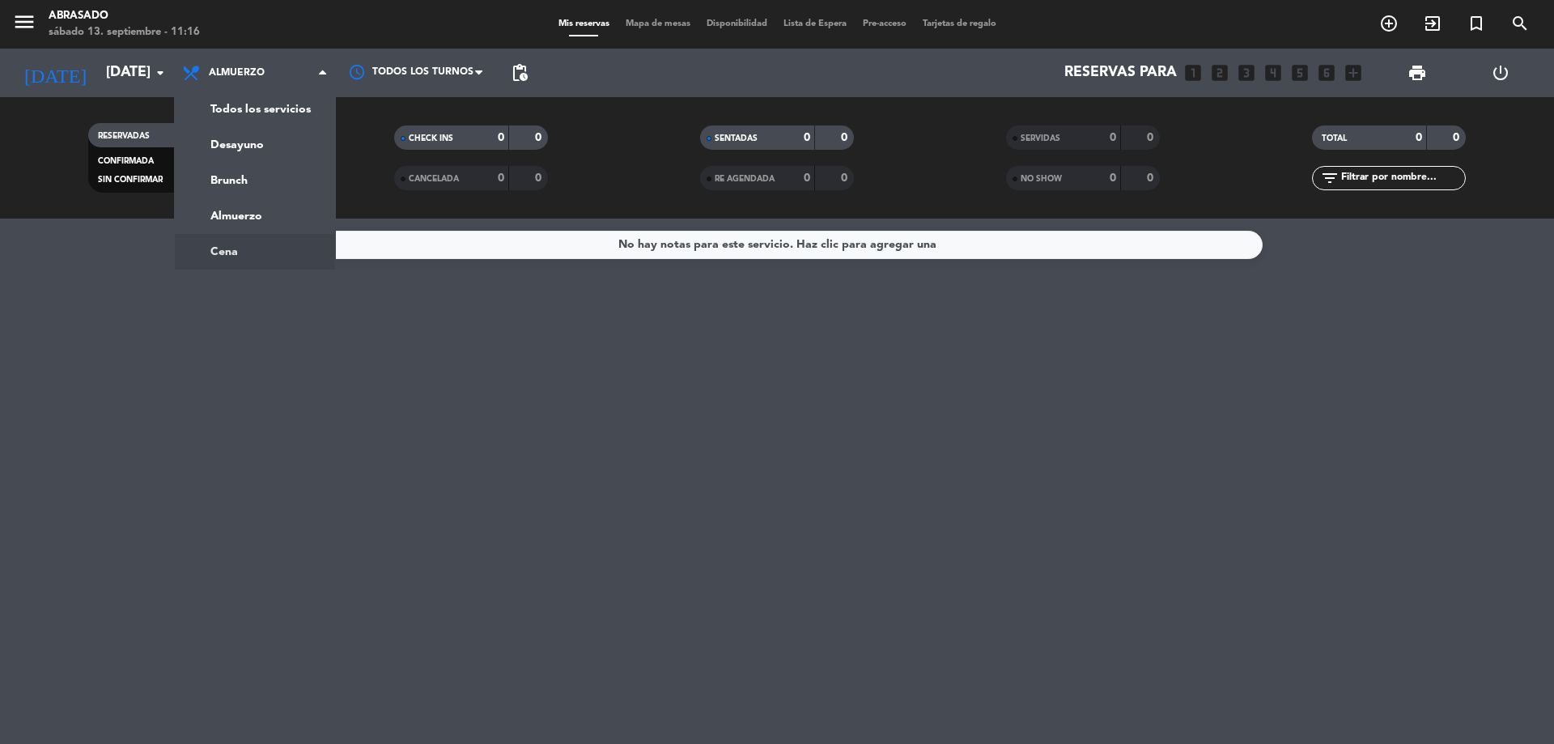
click at [219, 255] on ng-component "menu Abrasado [DATE] 13. septiembre - 11:16 Mis reservas Mapa de mesas Disponib…" at bounding box center [777, 372] width 1554 height 744
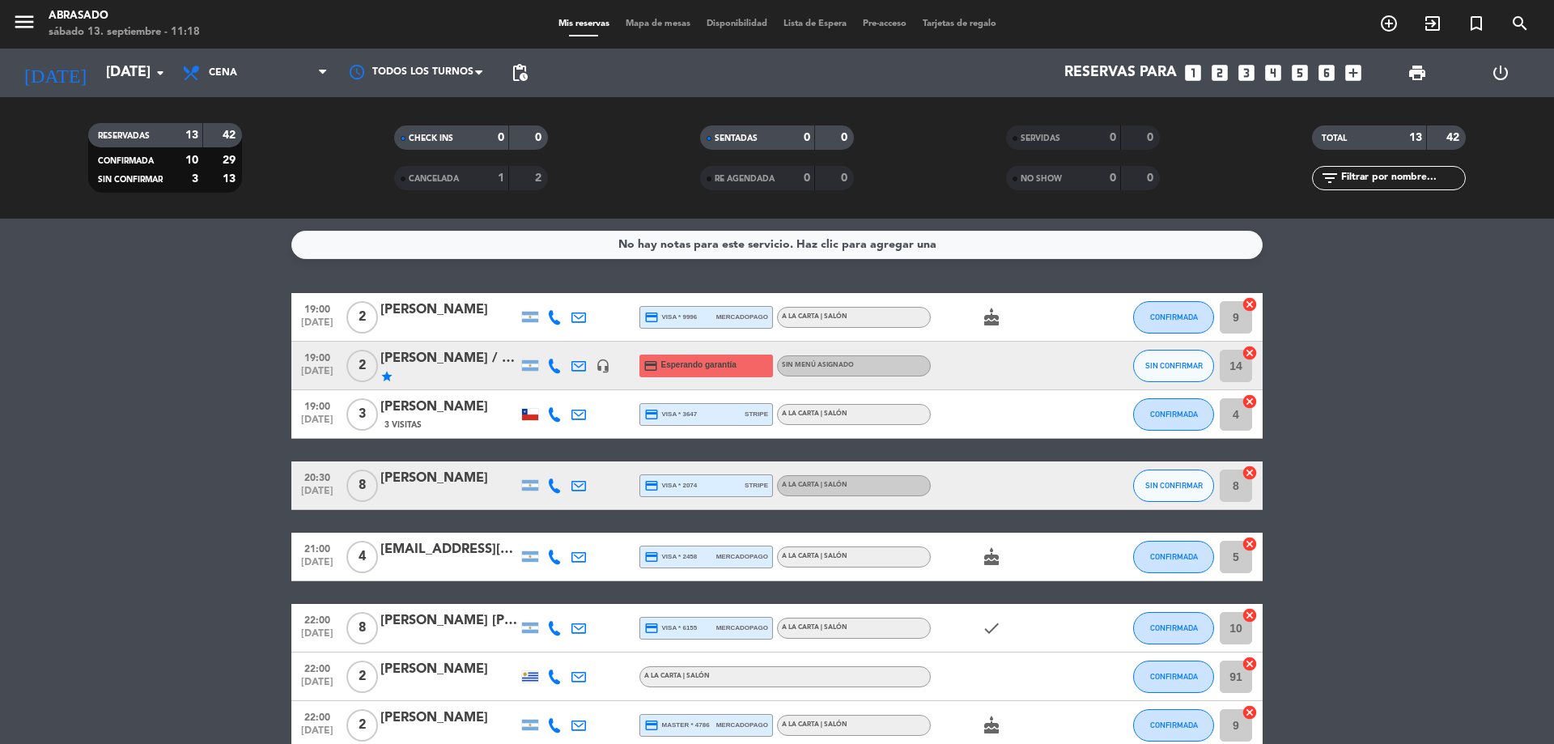
click at [128, 392] on bookings-row "19:00 [DATE] 2 [PERSON_NAME] credit_card visa * 9996 mercadopago A la carta | S…" at bounding box center [777, 642] width 1554 height 699
click at [314, 67] on span "Cena" at bounding box center [255, 73] width 162 height 36
click at [238, 181] on div "menu Abrasado [DATE] 13. septiembre - 11:18 Mis reservas Mapa de mesas Disponib…" at bounding box center [777, 109] width 1554 height 219
